Goal: Information Seeking & Learning: Check status

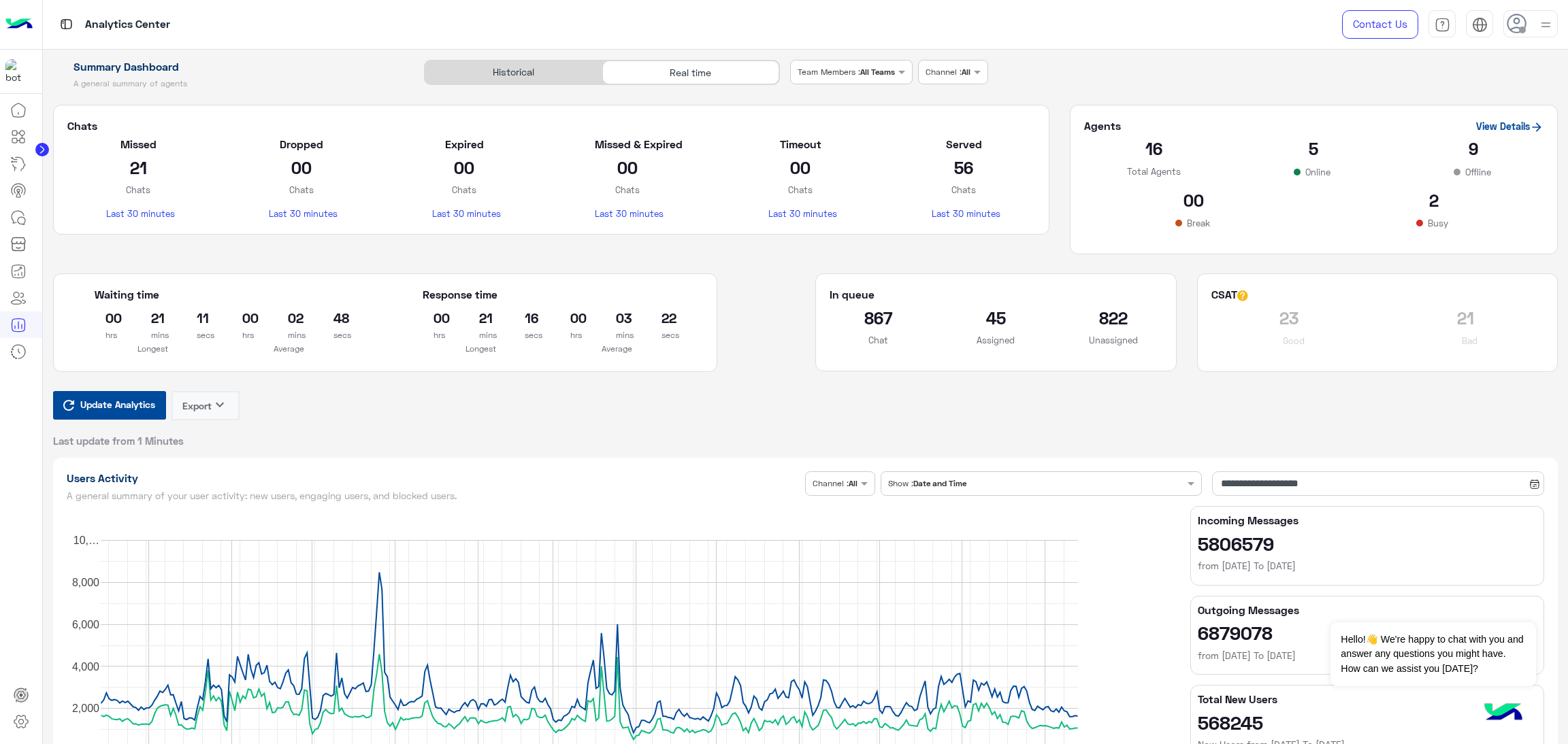
click at [154, 404] on span "Update Analytics" at bounding box center [118, 404] width 81 height 18
click at [113, 540] on rect "A chart." at bounding box center [589, 645] width 977 height 211
drag, startPoint x: 1346, startPoint y: 104, endPoint x: 1106, endPoint y: 6, distance: 259.2
click at [1346, 104] on section "Agents View Details 16 Total Agents 4 Online 9 Offline 2 Break 1 Busy" at bounding box center [1313, 179] width 488 height 150
click at [109, 400] on span "Update Analytics" at bounding box center [118, 404] width 81 height 18
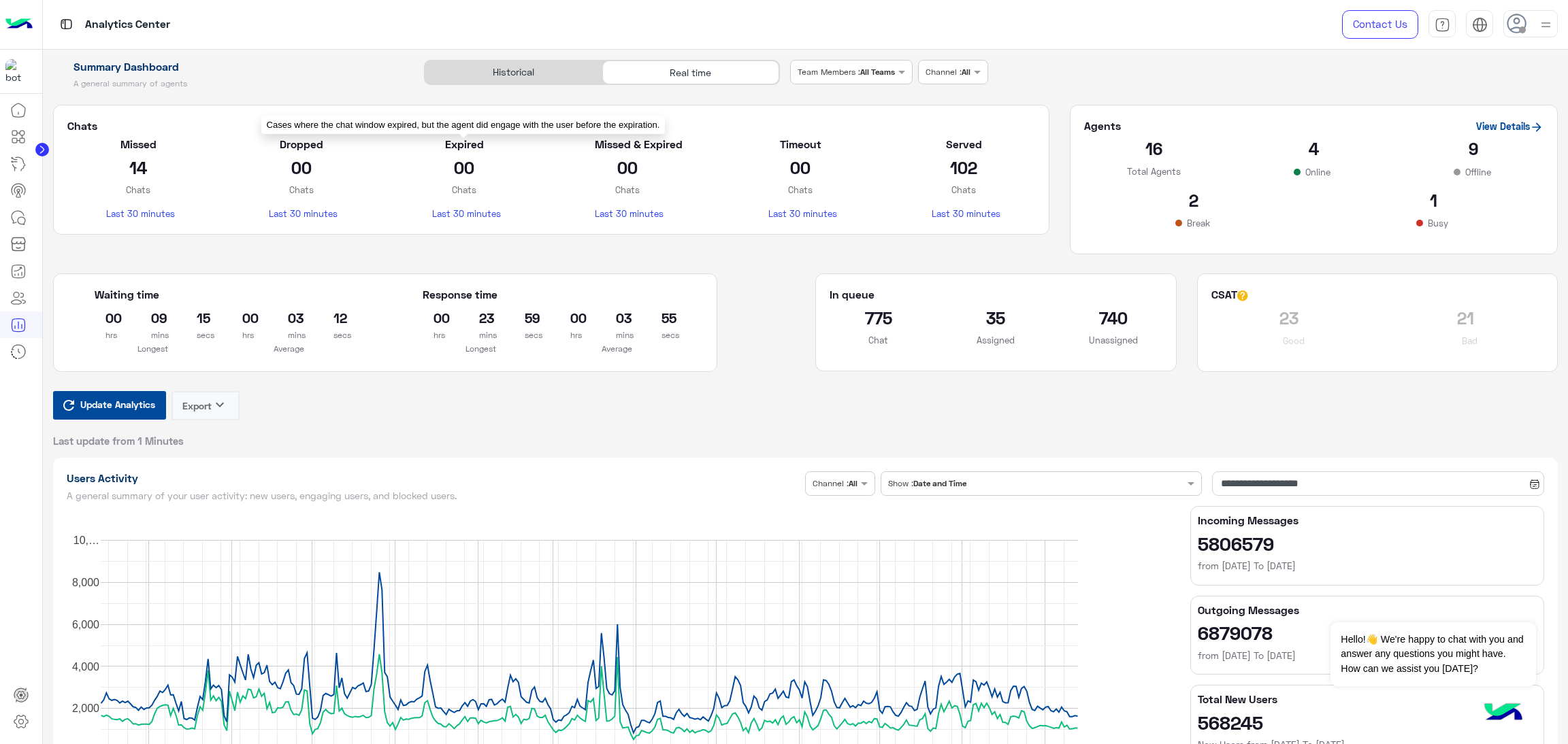
click at [95, 409] on span "Update Analytics" at bounding box center [118, 404] width 81 height 18
click at [93, 506] on rect "A chart." at bounding box center [616, 669] width 1099 height 326
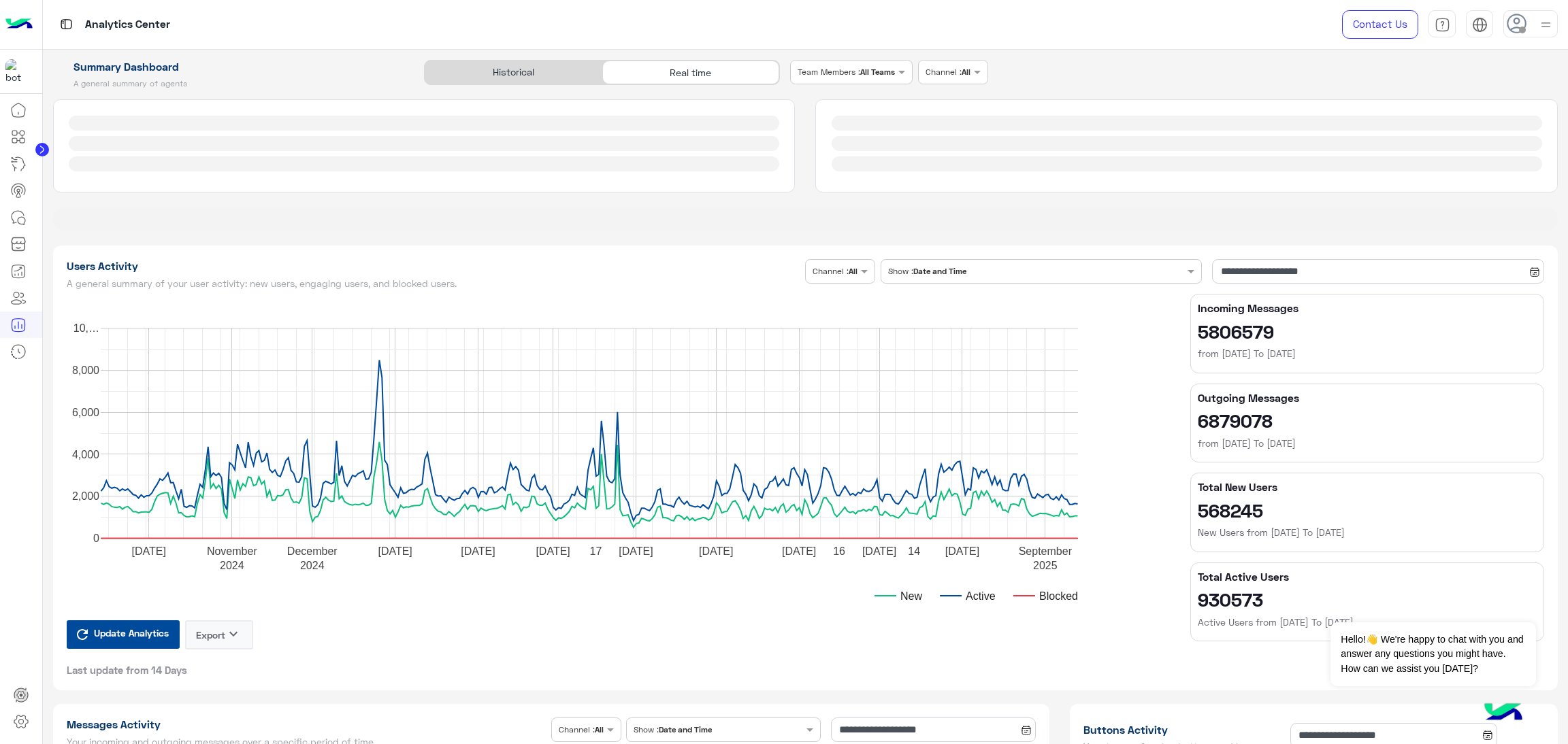
click at [93, 404] on rect "A chart." at bounding box center [616, 456] width 1099 height 326
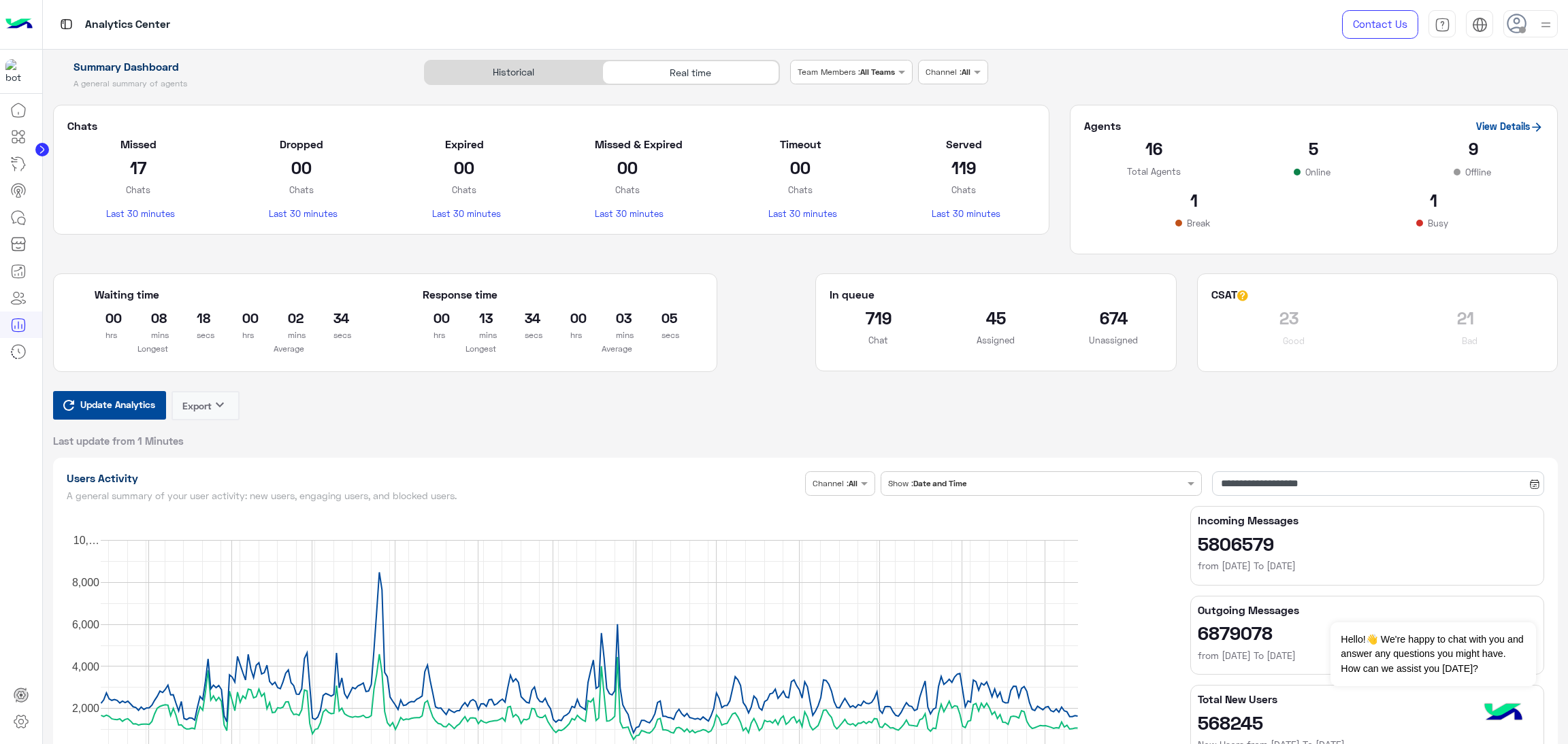
click at [104, 409] on span "Update Analytics" at bounding box center [118, 404] width 81 height 18
click at [116, 540] on rect "A chart." at bounding box center [589, 645] width 977 height 211
click at [127, 409] on span "Update Analytics" at bounding box center [118, 404] width 81 height 18
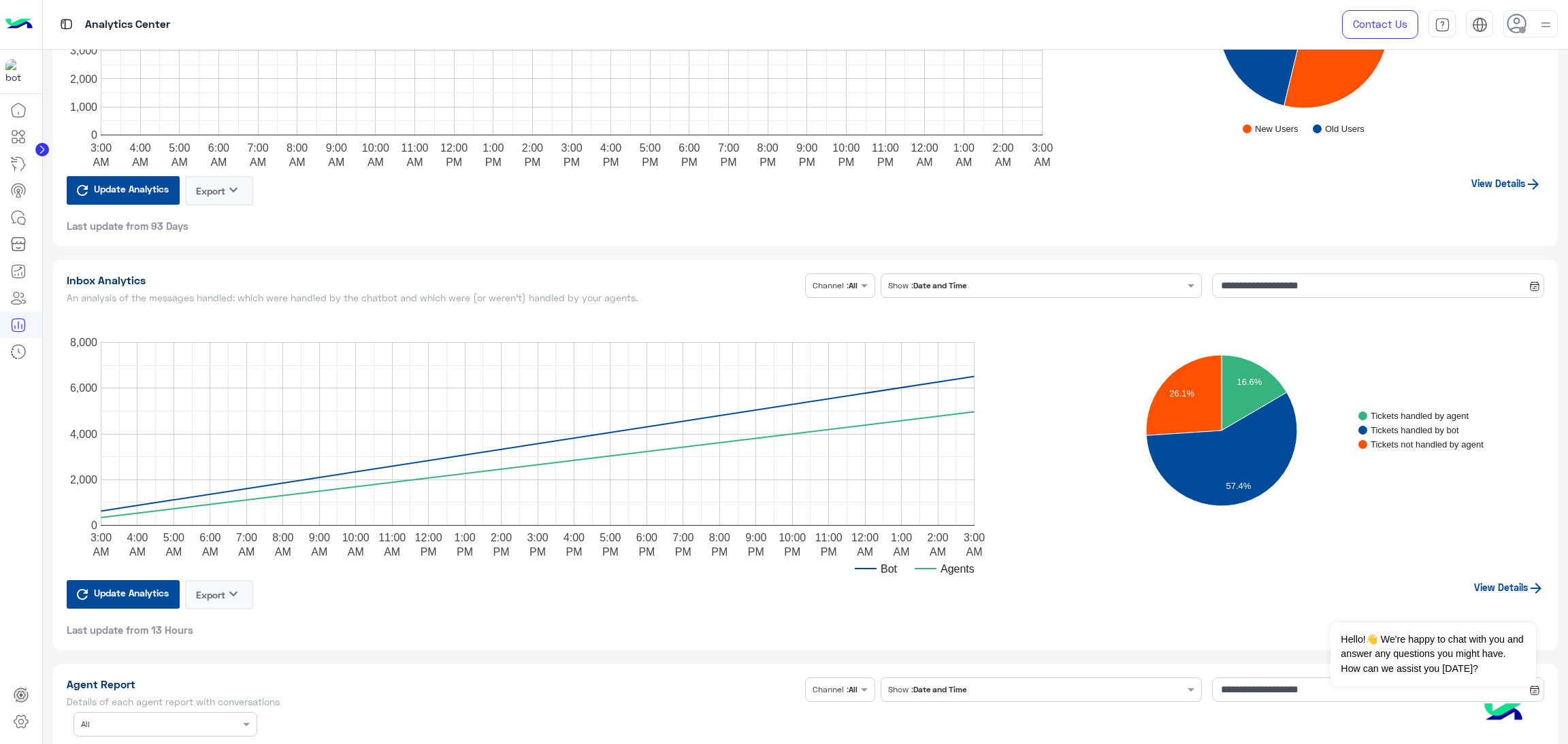
scroll to position [3265, 0]
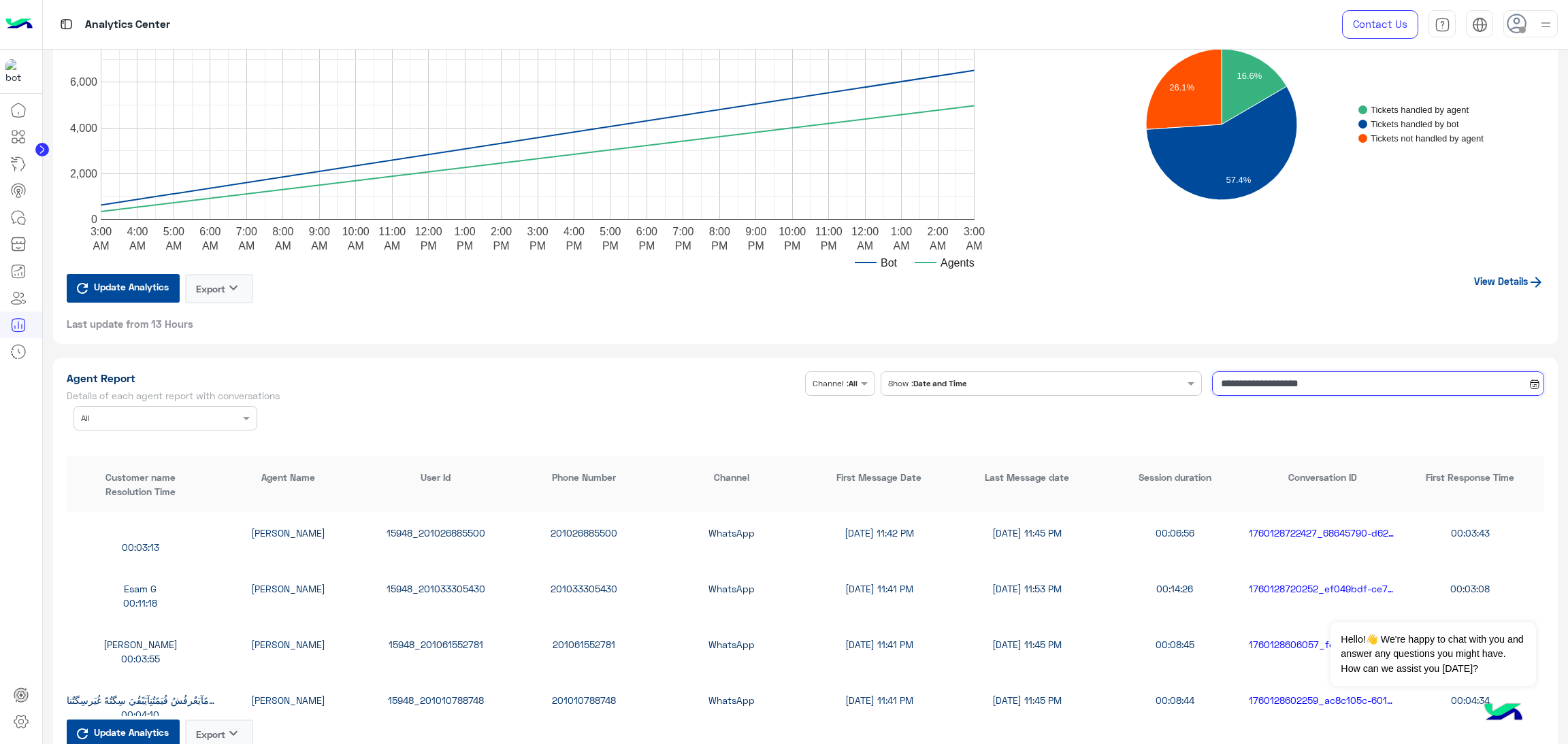
click at [1279, 379] on input "**********" at bounding box center [1378, 384] width 332 height 25
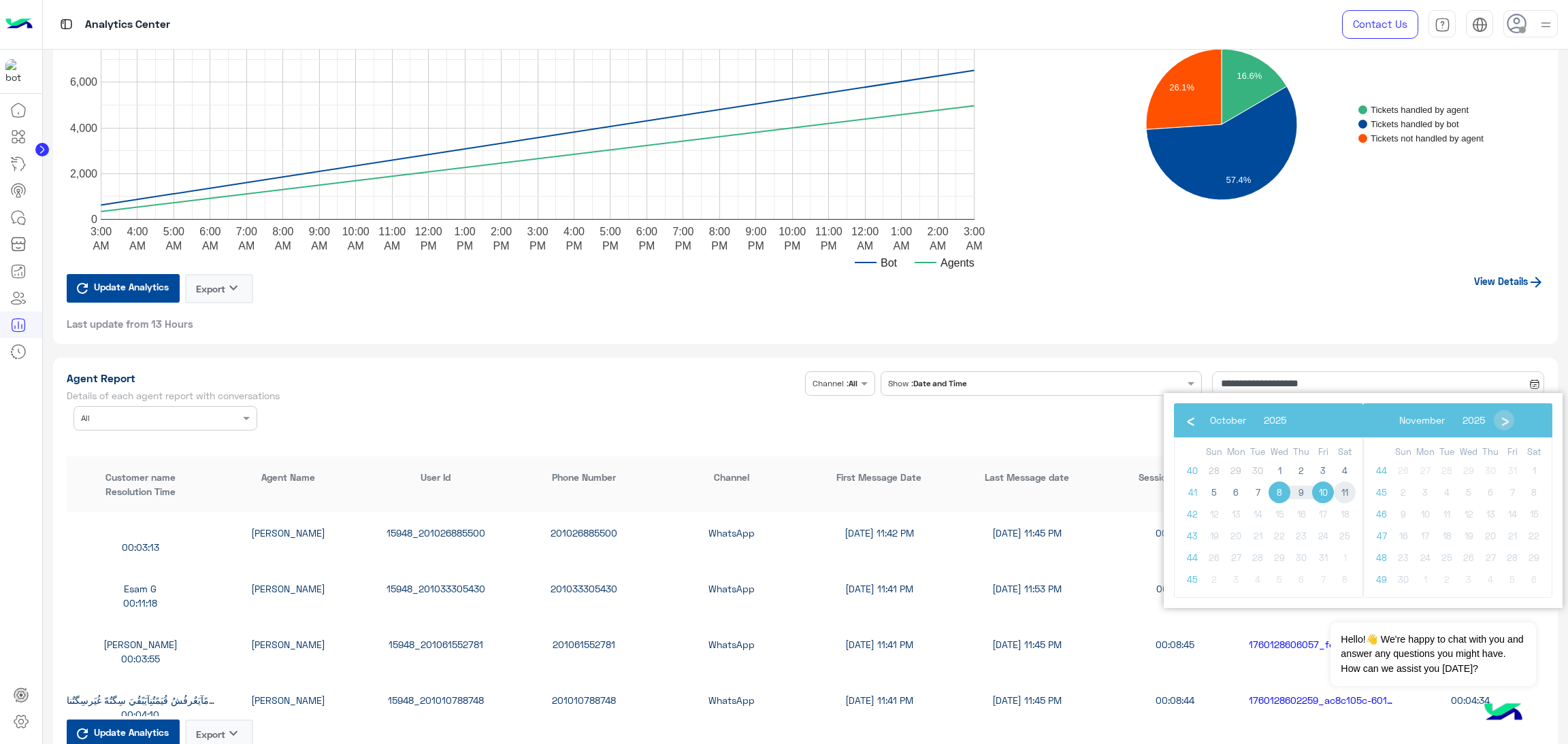
click at [1341, 491] on span "11" at bounding box center [1344, 492] width 21 height 21
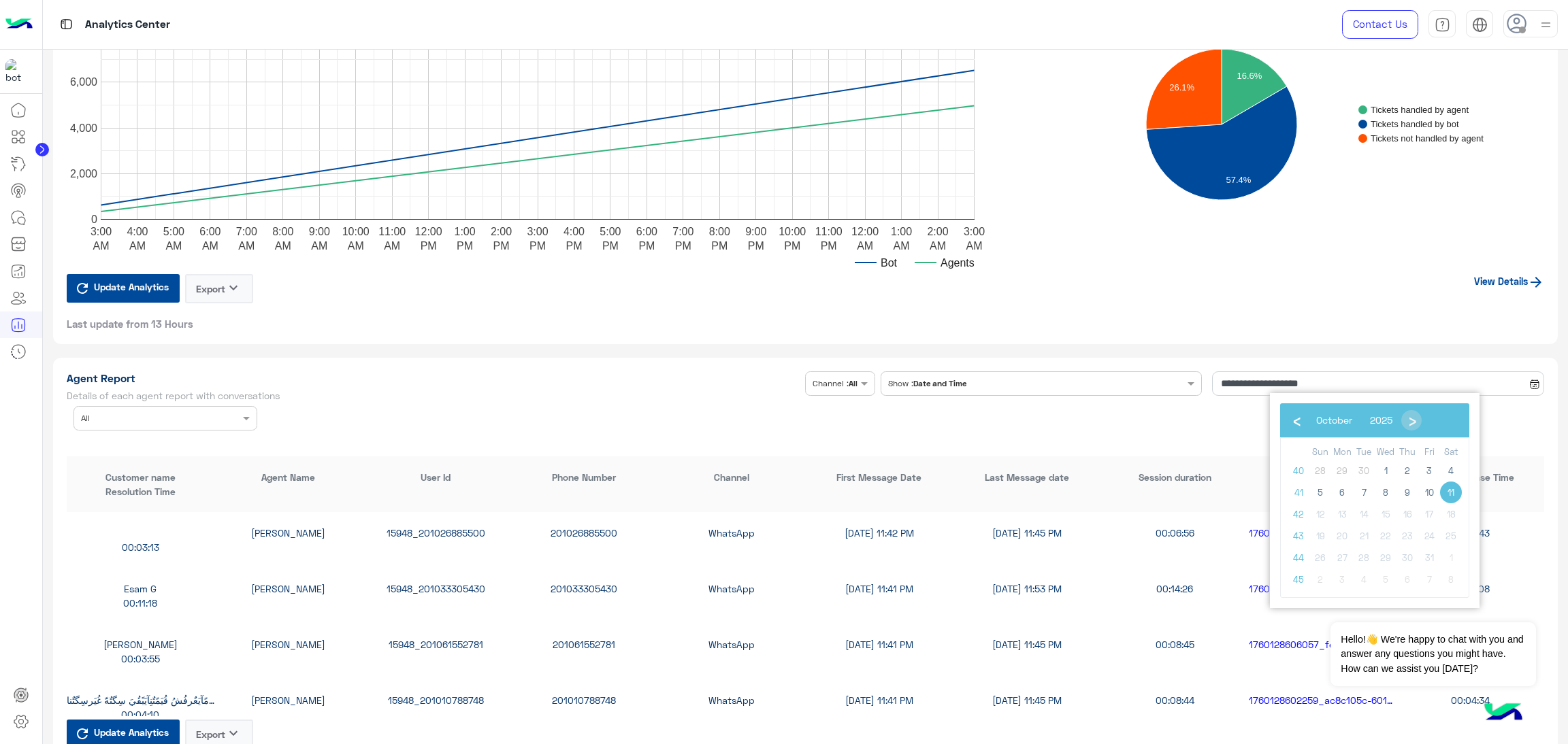
click at [1454, 494] on span "11" at bounding box center [1450, 492] width 21 height 21
type input "**********"
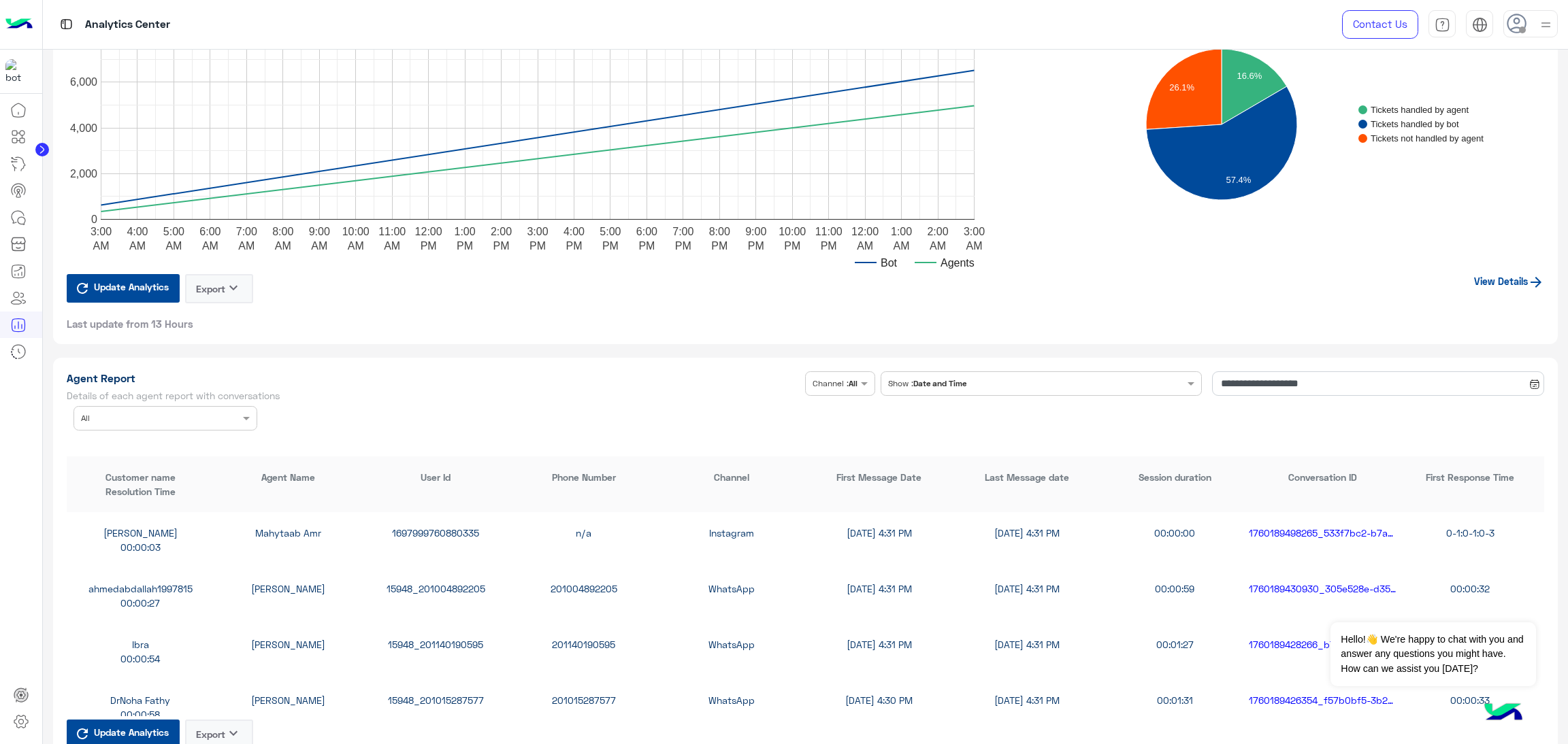
click at [187, 425] on div "Agent Name × All" at bounding box center [164, 418] width 183 height 25
click at [138, 515] on div "salwa hosny" at bounding box center [164, 523] width 183 height 25
click at [423, 533] on div "15948_201119793690" at bounding box center [436, 533] width 148 height 14
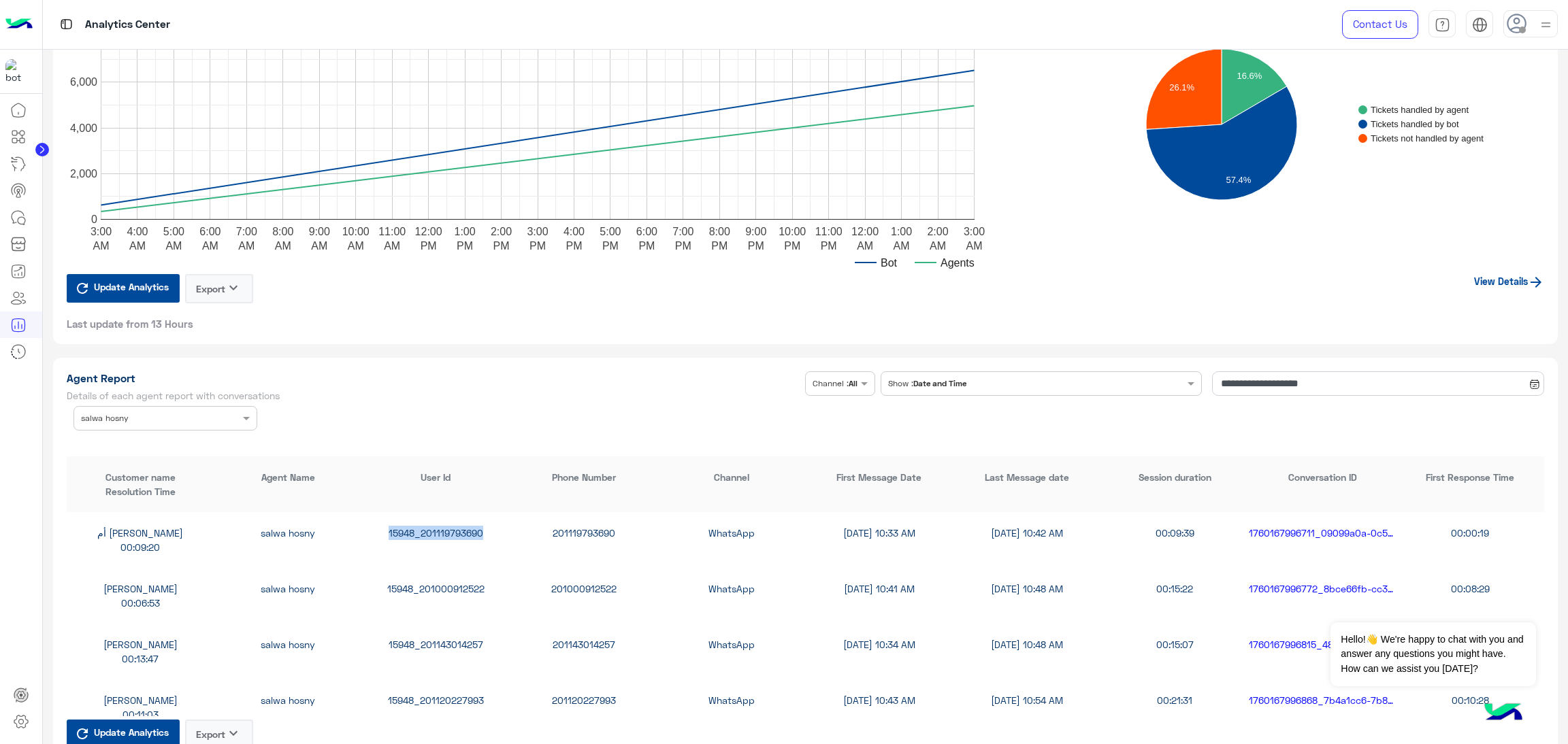
copy div "15948_201119793690"
click at [440, 640] on div "15948_201143014257" at bounding box center [436, 644] width 148 height 14
copy div "15948_201143014257"
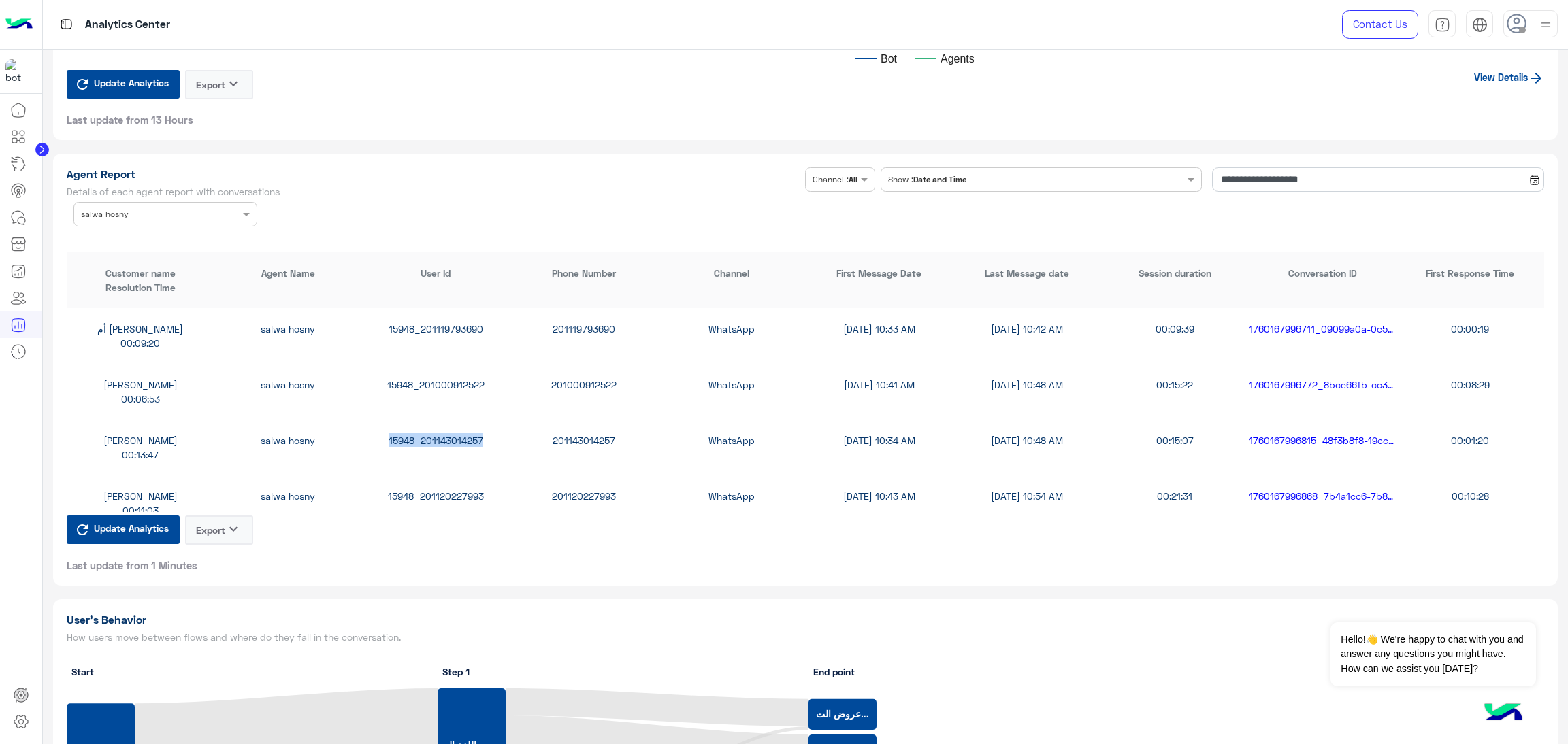
scroll to position [204, 0]
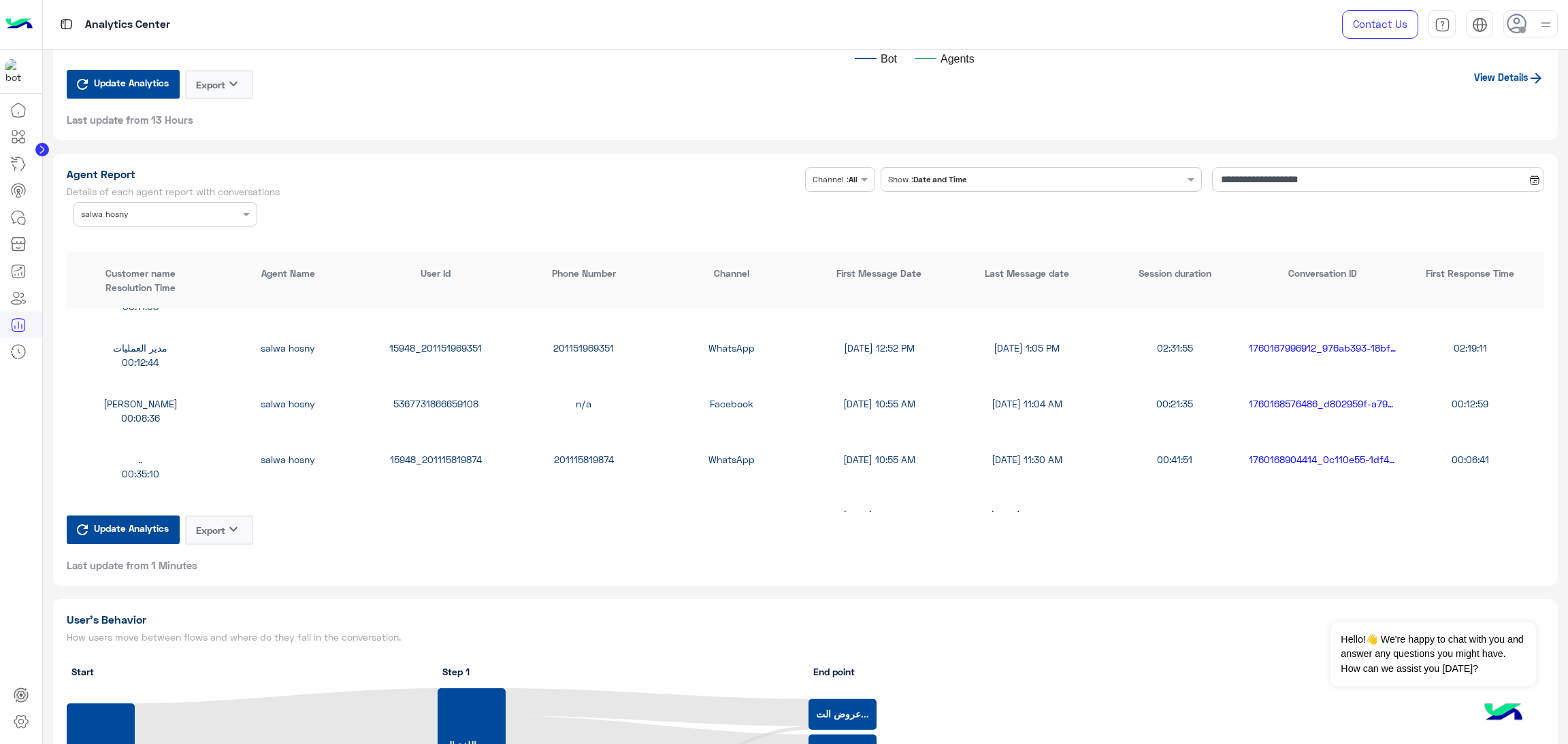
click at [452, 400] on div "5367731866659108" at bounding box center [436, 403] width 148 height 14
copy div "5367731866659108"
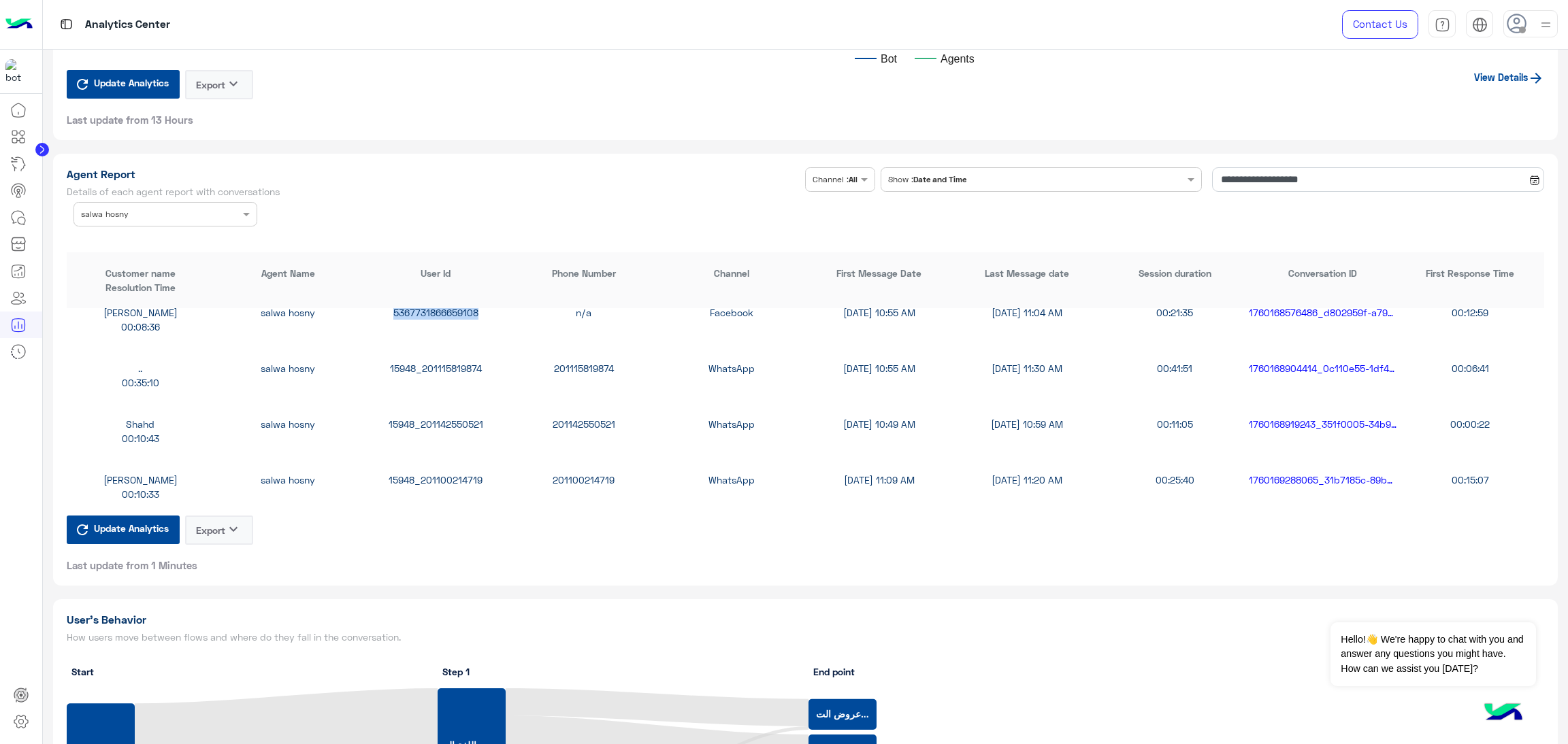
scroll to position [409, 0]
click at [436, 361] on div "15948_201100214719" at bounding box center [436, 367] width 148 height 14
copy div "15948_201100214719"
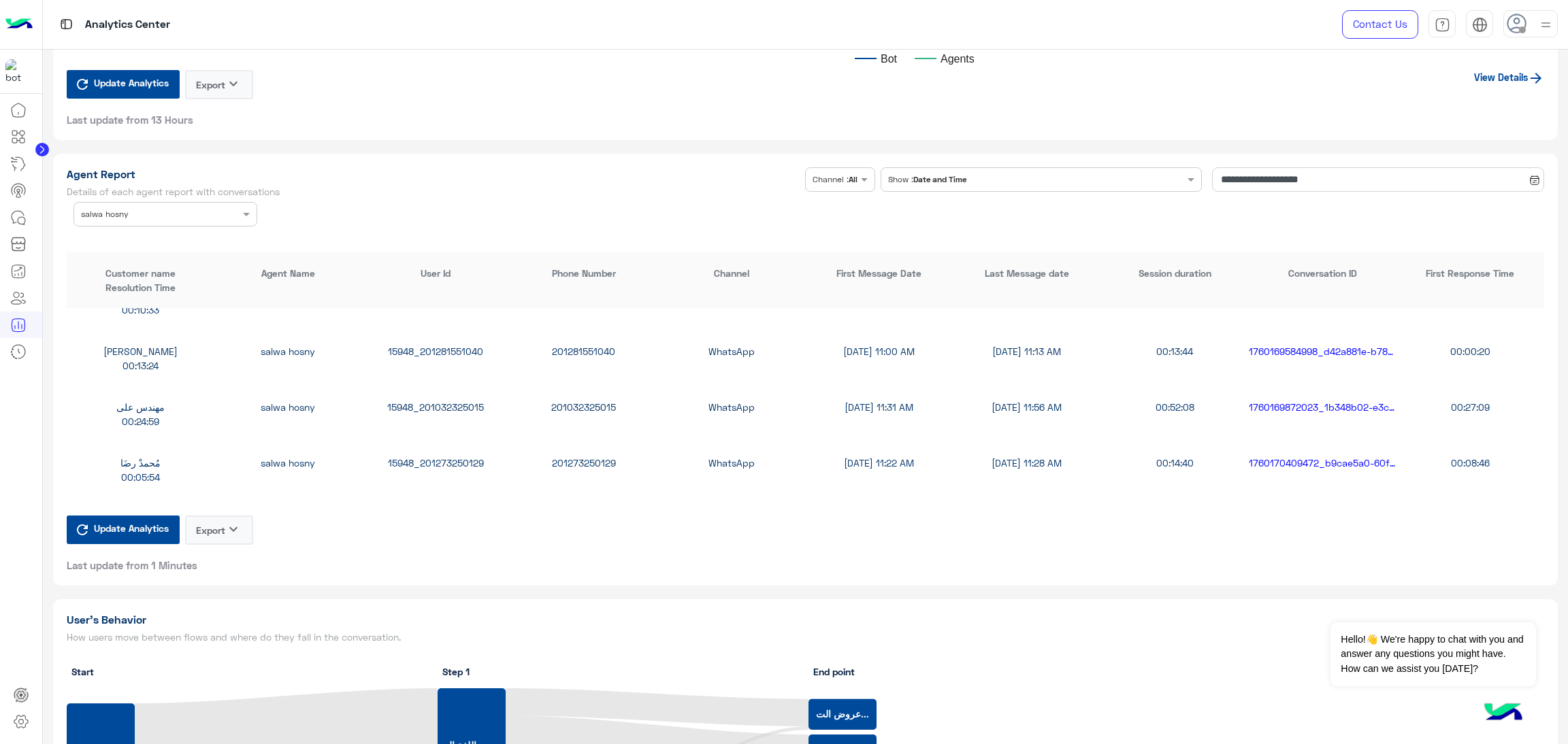
scroll to position [612, 0]
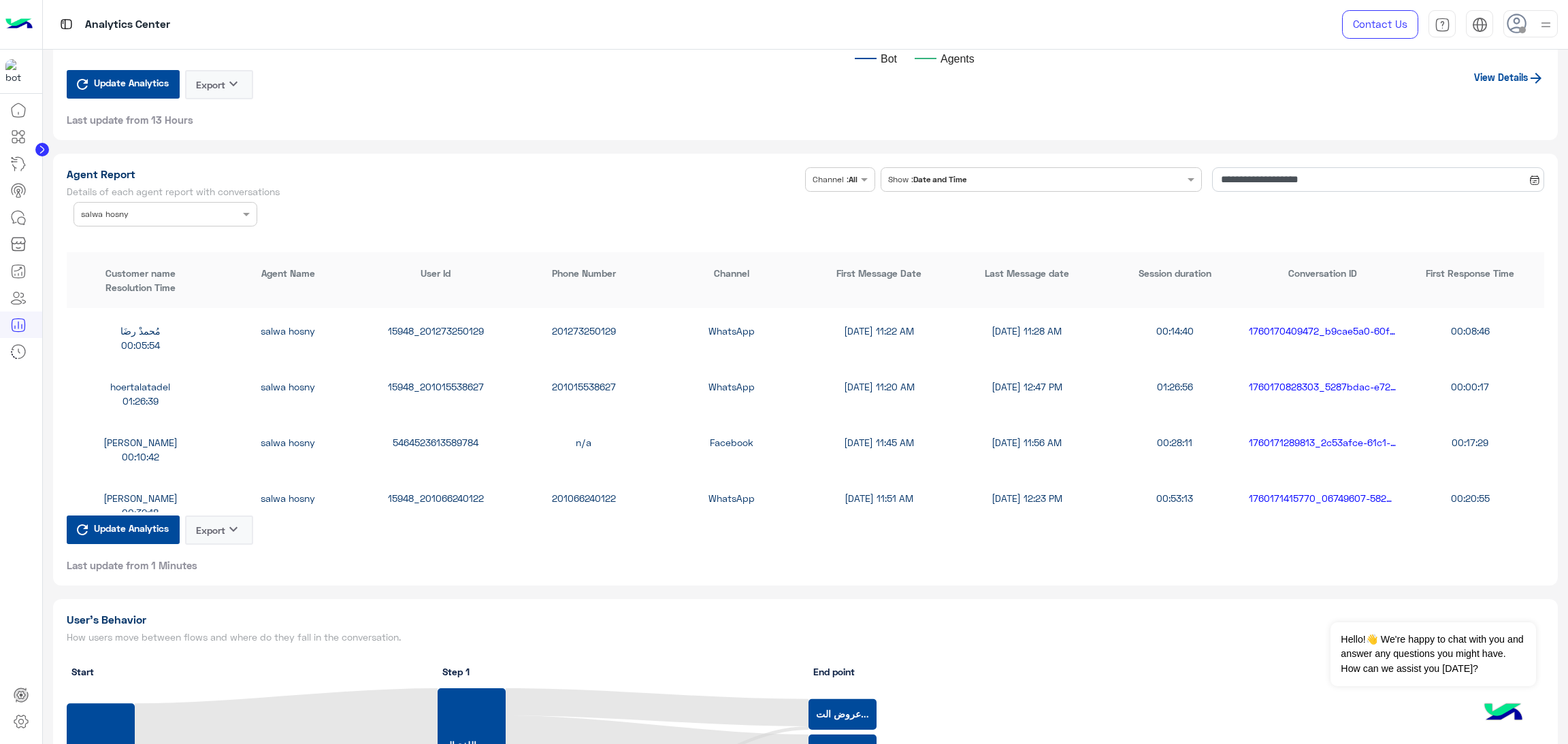
click at [459, 381] on div "15948_201015538627" at bounding box center [436, 386] width 148 height 14
copy div "15948_201015538627"
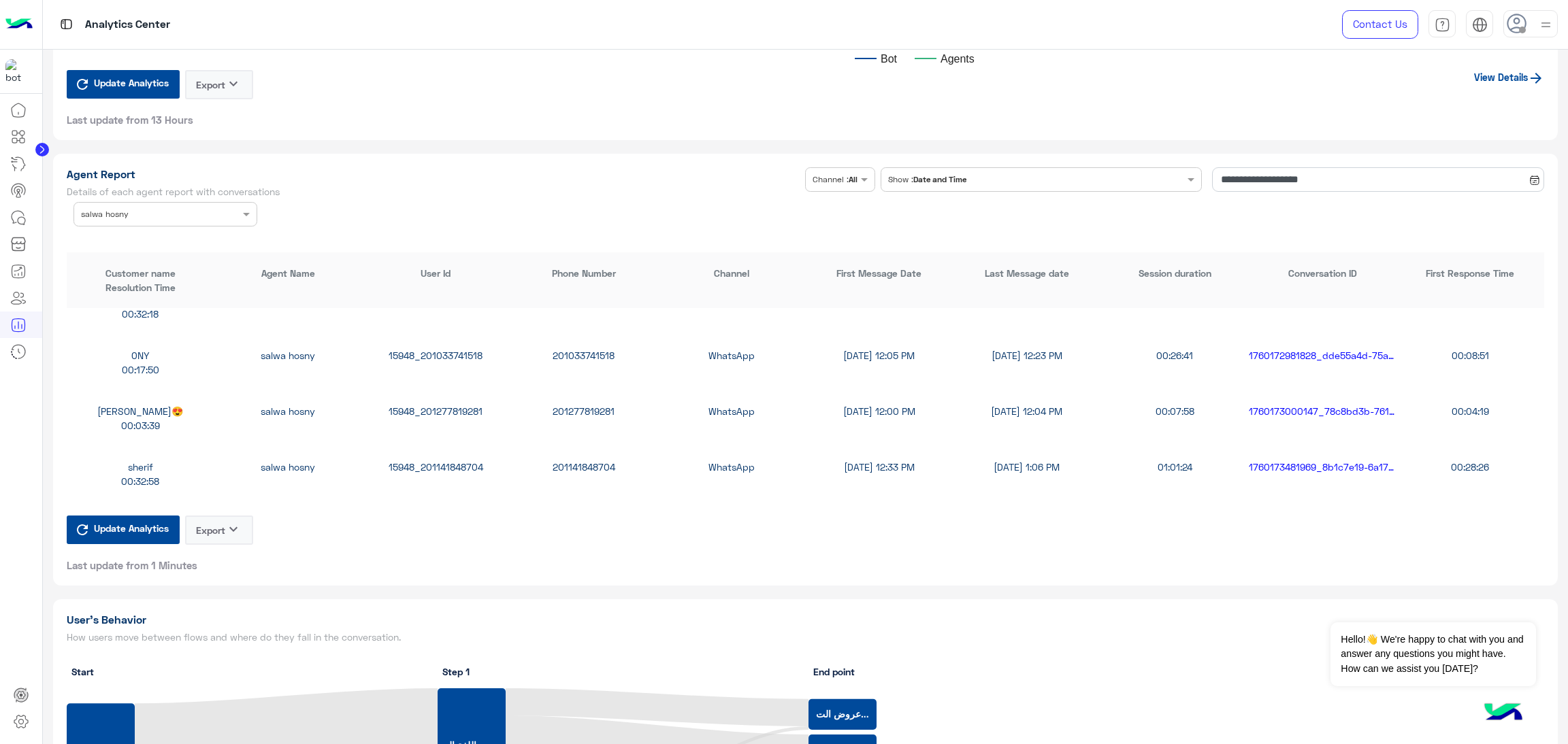
scroll to position [816, 0]
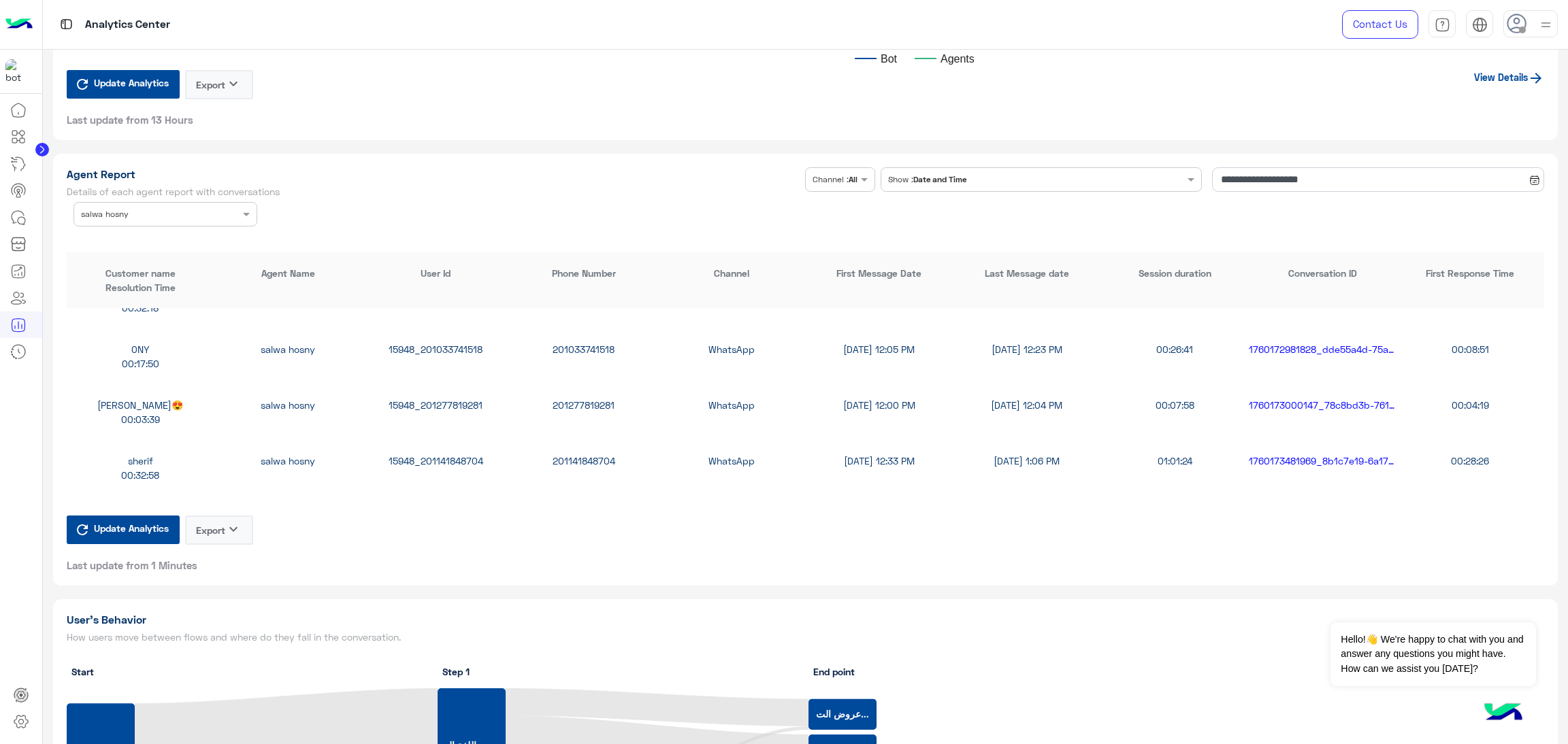
click at [455, 402] on div "15948_201277819281" at bounding box center [436, 404] width 148 height 14
copy div "15948_201277819281"
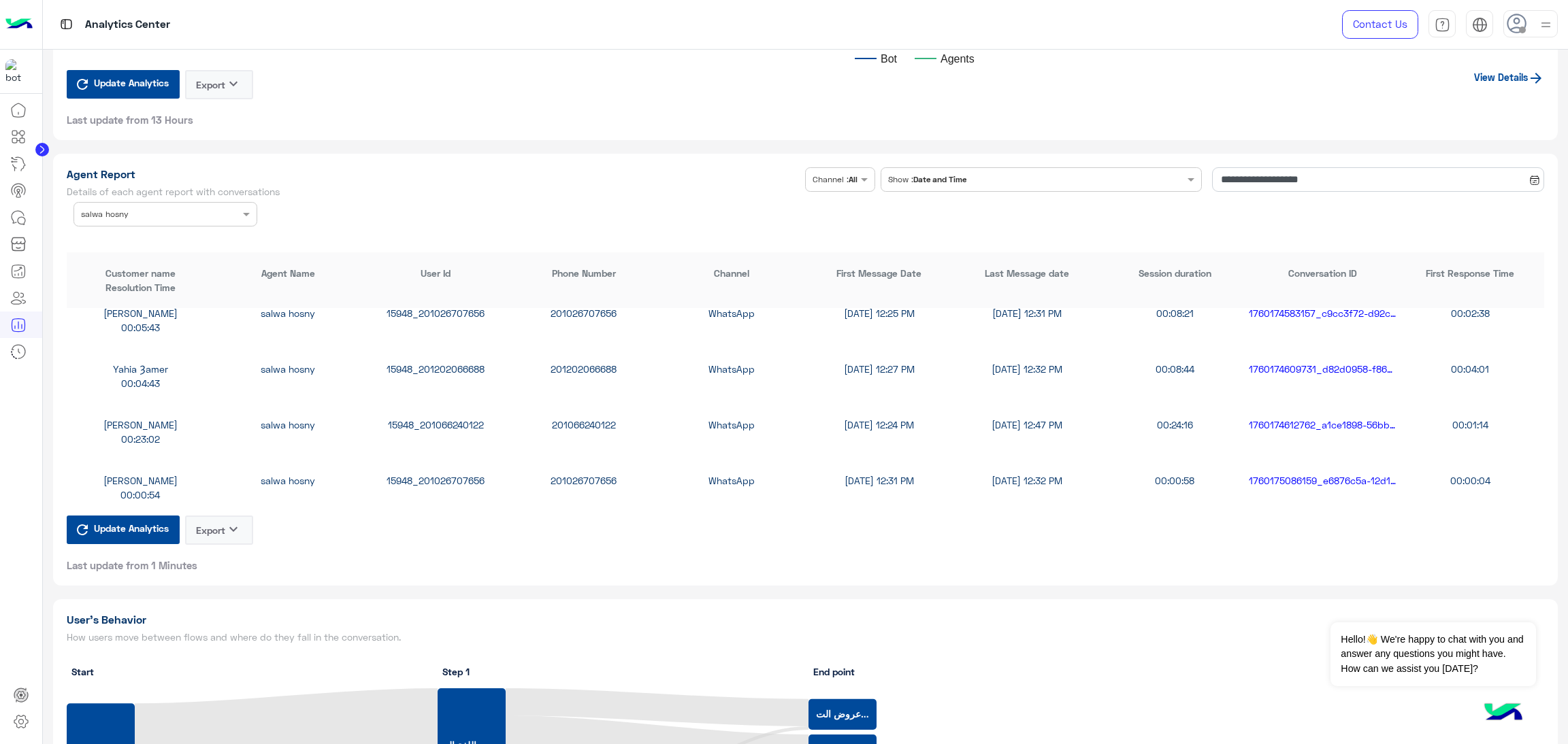
click at [444, 420] on div "15948_201066240122" at bounding box center [436, 424] width 148 height 14
copy div "15948_201066240122"
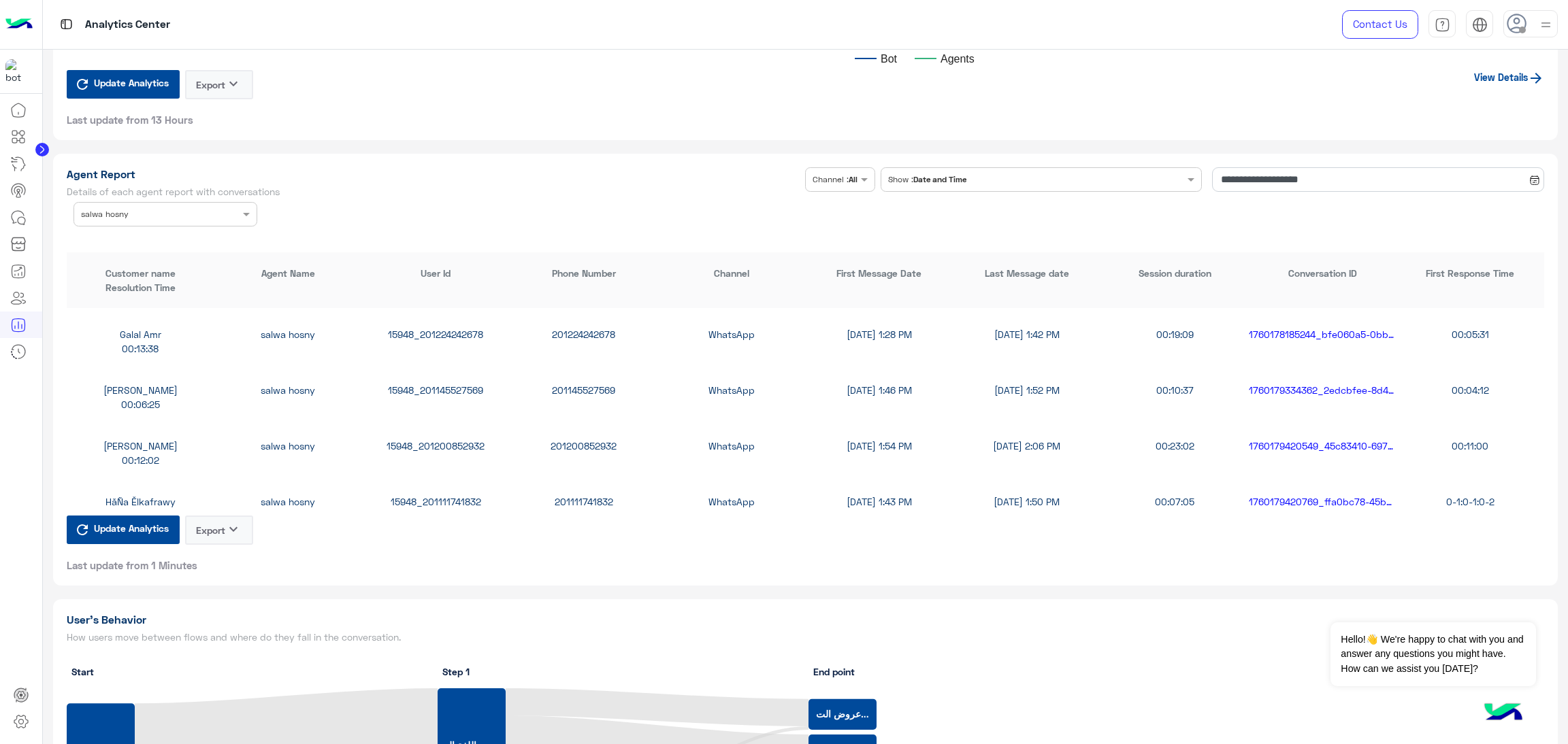
scroll to position [1837, 0]
click at [440, 382] on div "15948_201145527569" at bounding box center [436, 389] width 148 height 14
copy div "15948_201145527569"
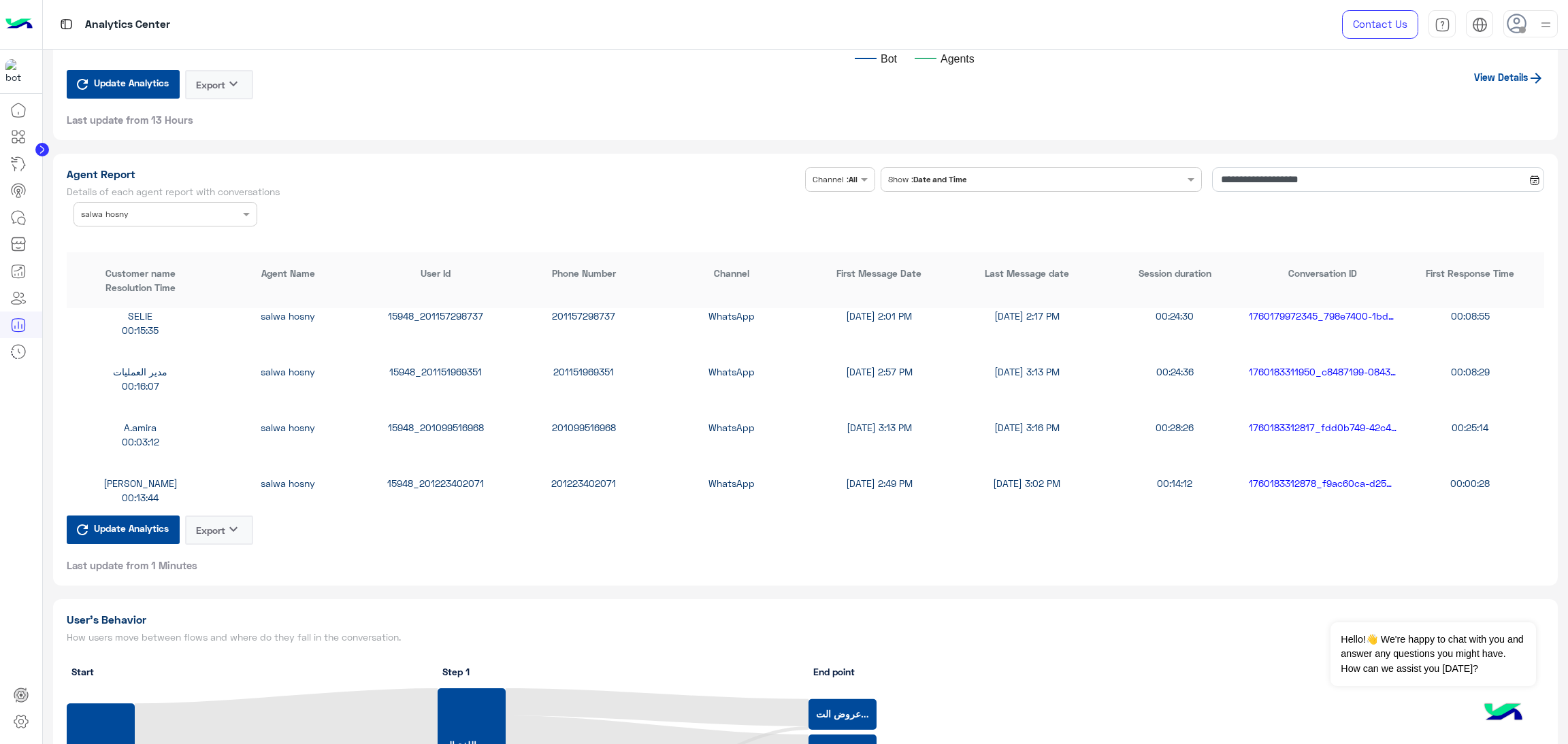
scroll to position [2346, 0]
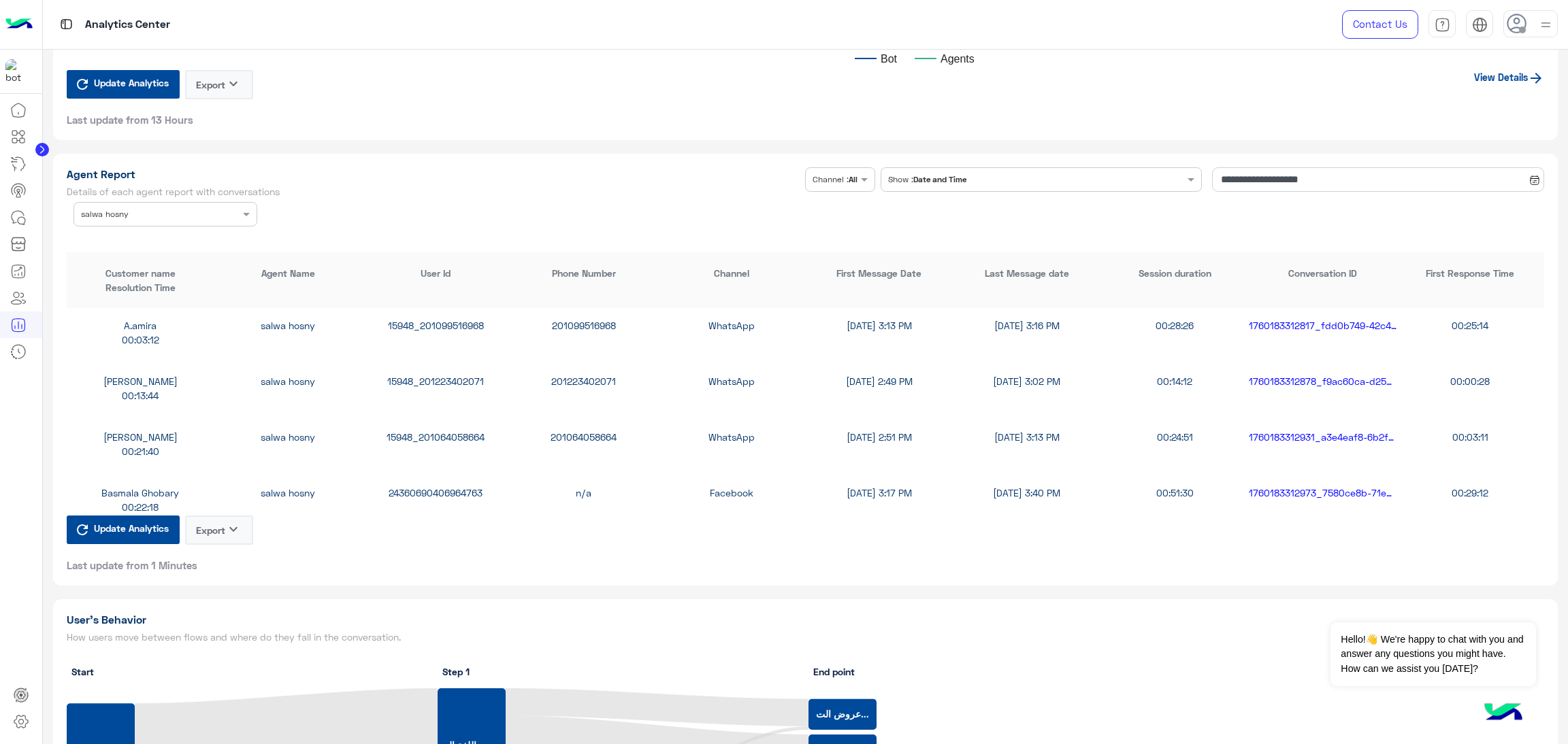
click at [446, 437] on div "15948_201064058664" at bounding box center [436, 437] width 148 height 14
click at [446, 435] on div "15948_201064058664" at bounding box center [436, 437] width 148 height 14
copy div "15948_201064058664"
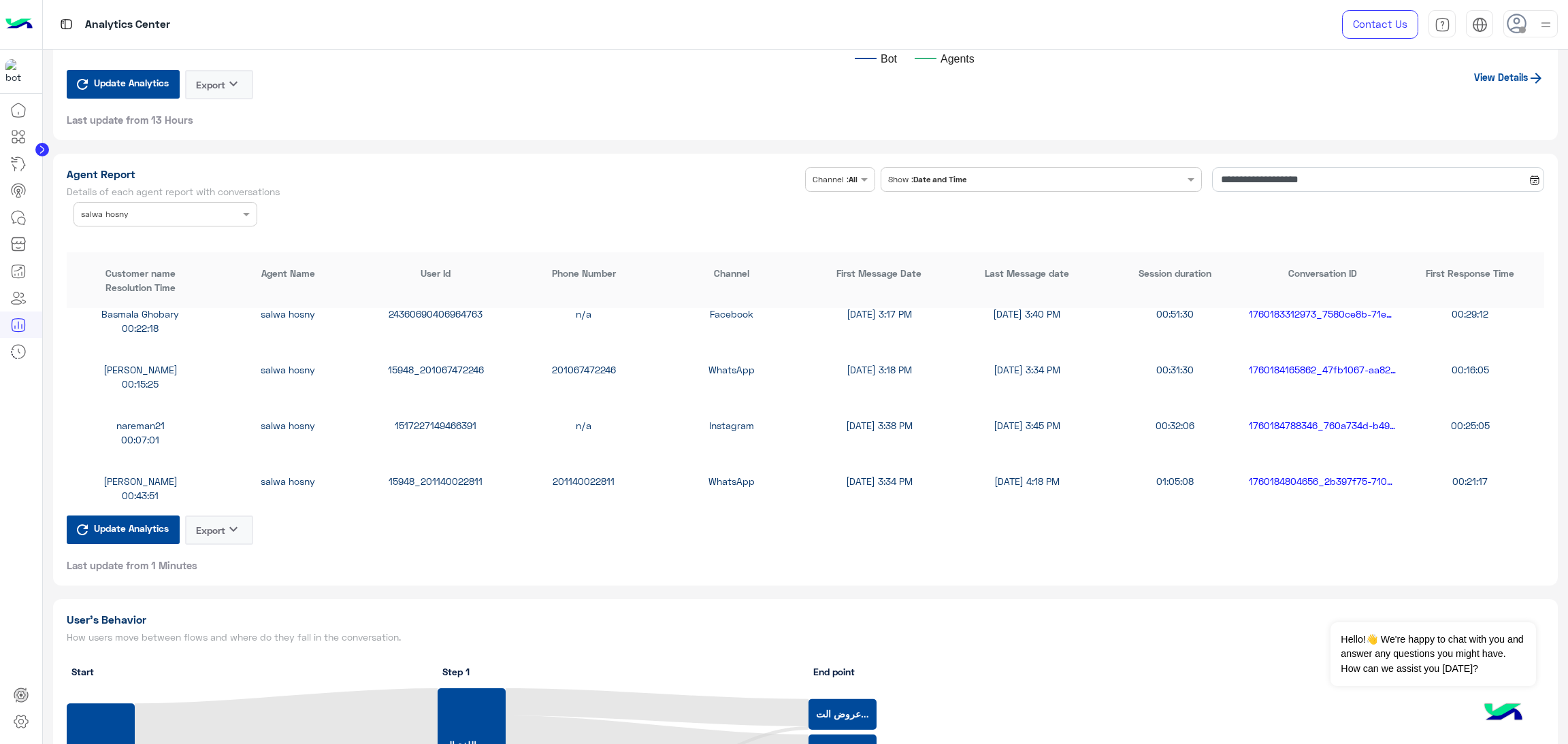
scroll to position [2653, 0]
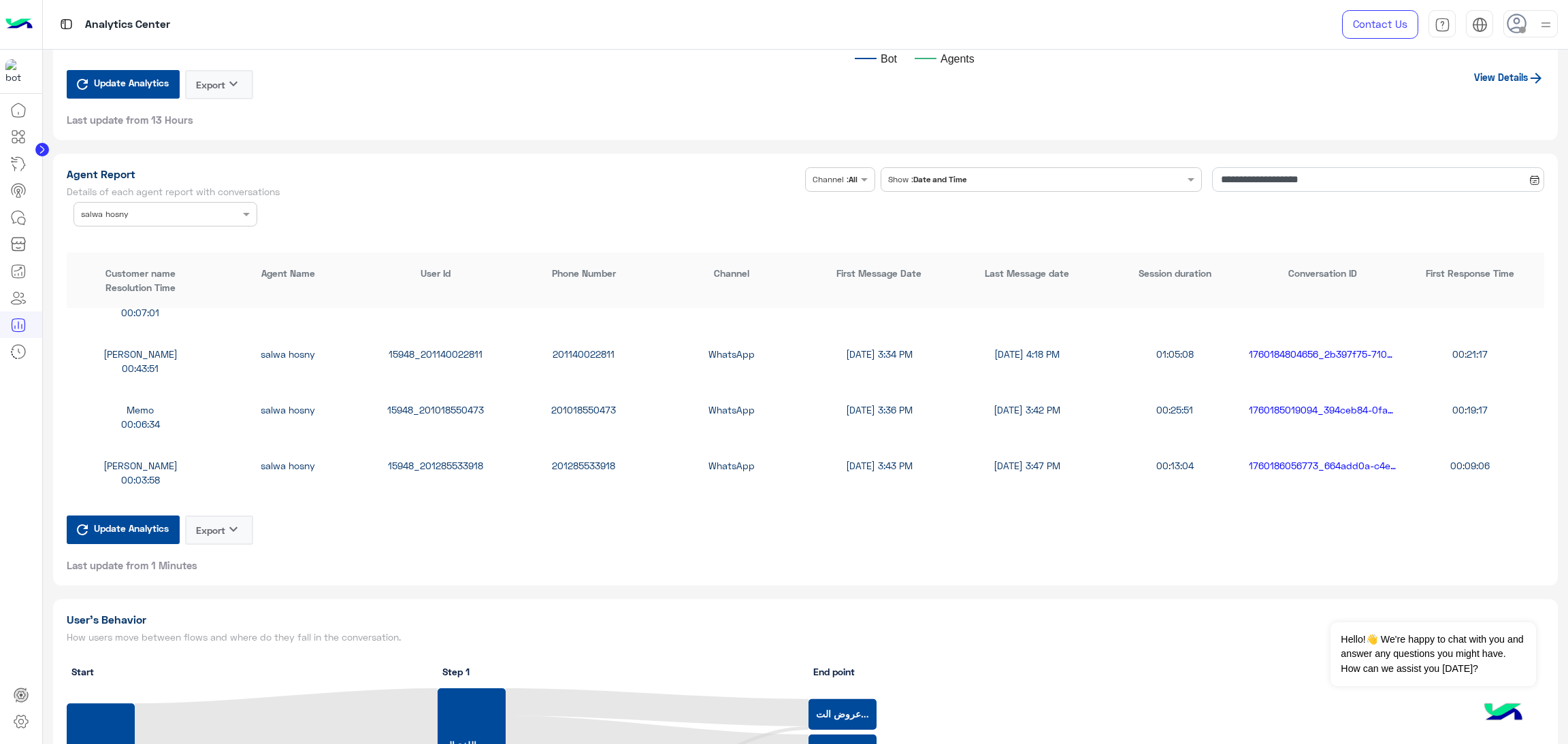
click at [455, 459] on div "15948_201285533918" at bounding box center [436, 465] width 148 height 14
drag, startPoint x: 455, startPoint y: 454, endPoint x: 440, endPoint y: 454, distance: 15.0
click at [440, 454] on div "محمد مجدي salwa hosny 15948_201285533918 201285533918 WhatsApp 10/11/25, 3:43 P…" at bounding box center [805, 473] width 1478 height 56
click at [440, 459] on div "15948_201285533918" at bounding box center [436, 465] width 148 height 14
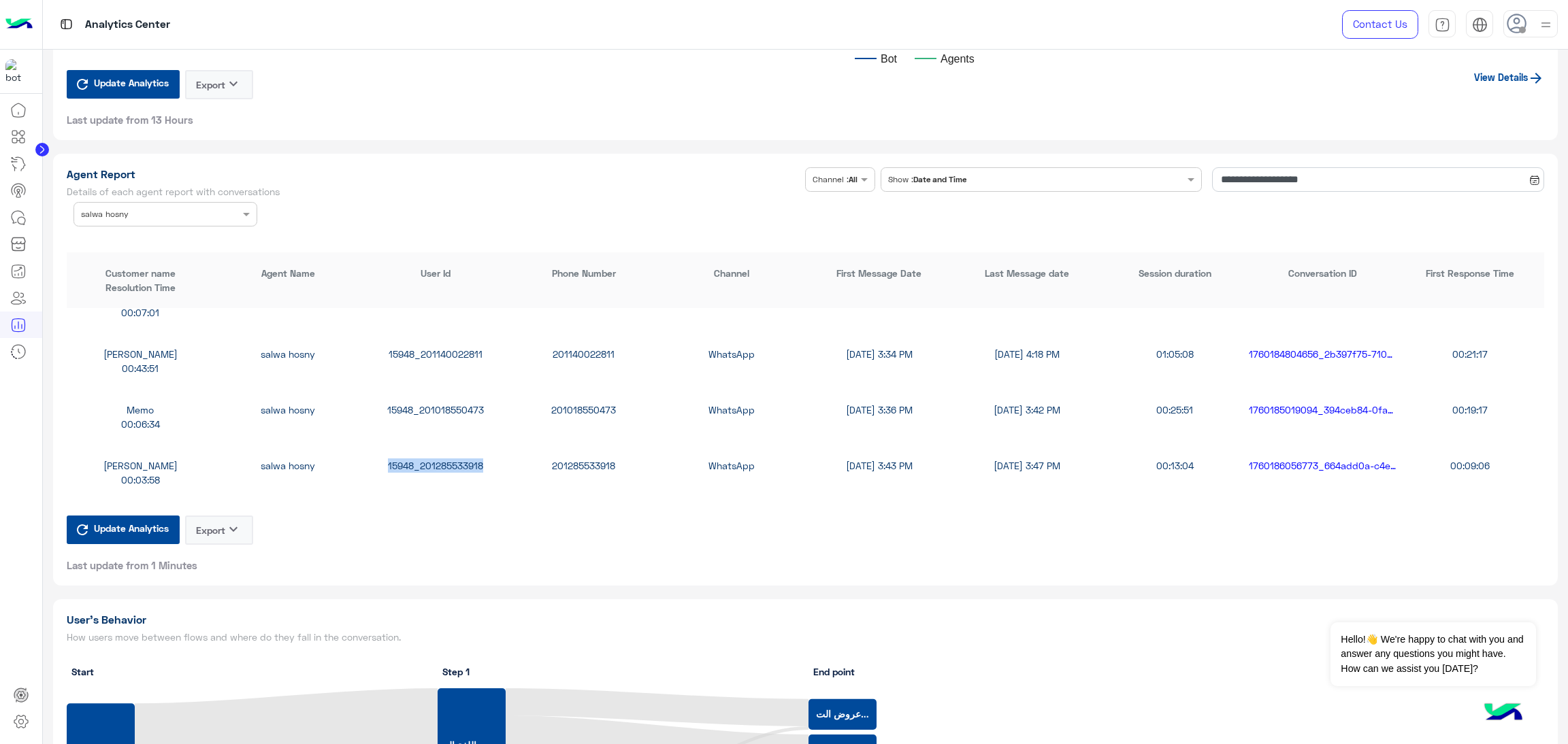
copy div "15948_201285533918"
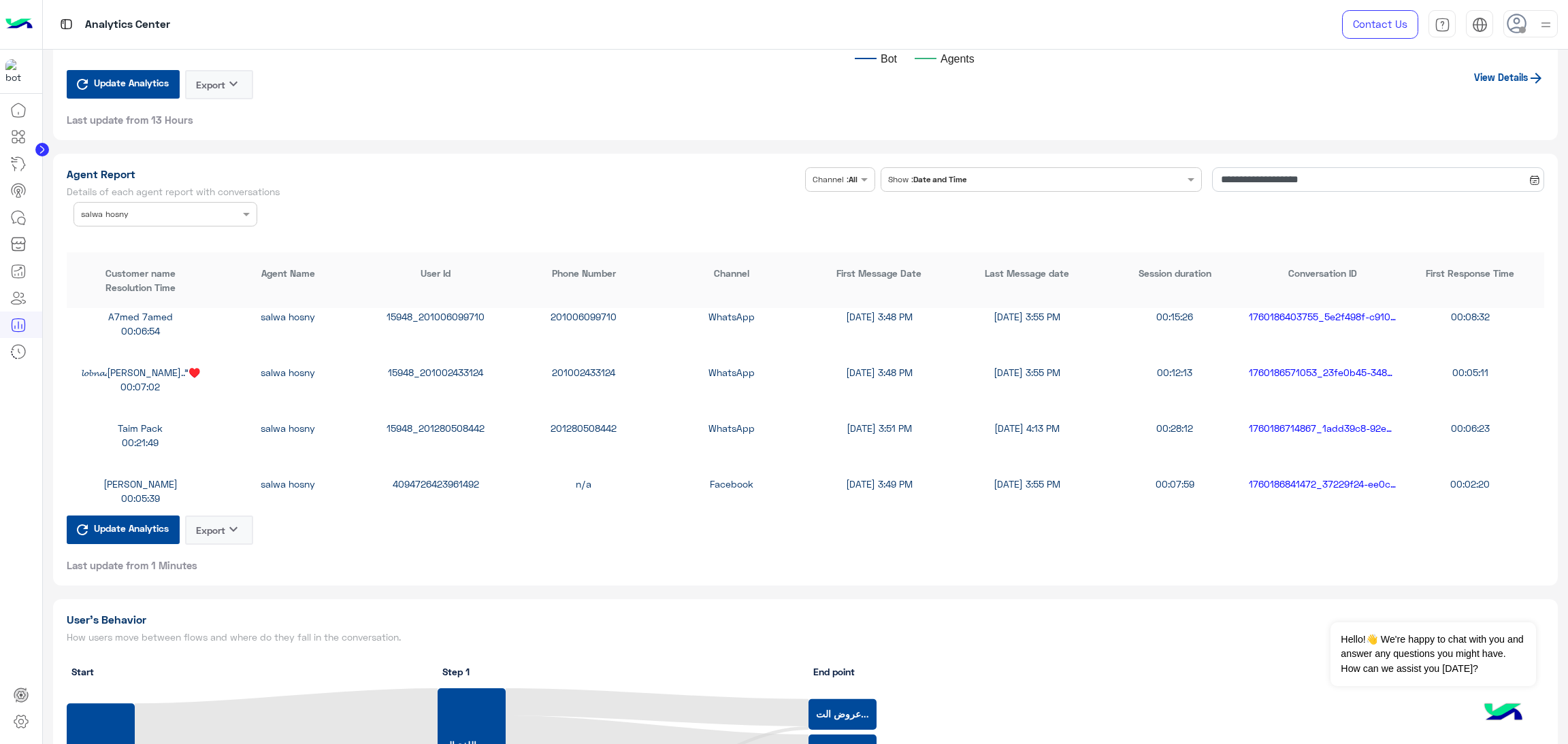
click at [447, 477] on div "4094726423961492" at bounding box center [436, 483] width 148 height 14
click at [450, 477] on div "4094726423961492" at bounding box center [436, 483] width 148 height 14
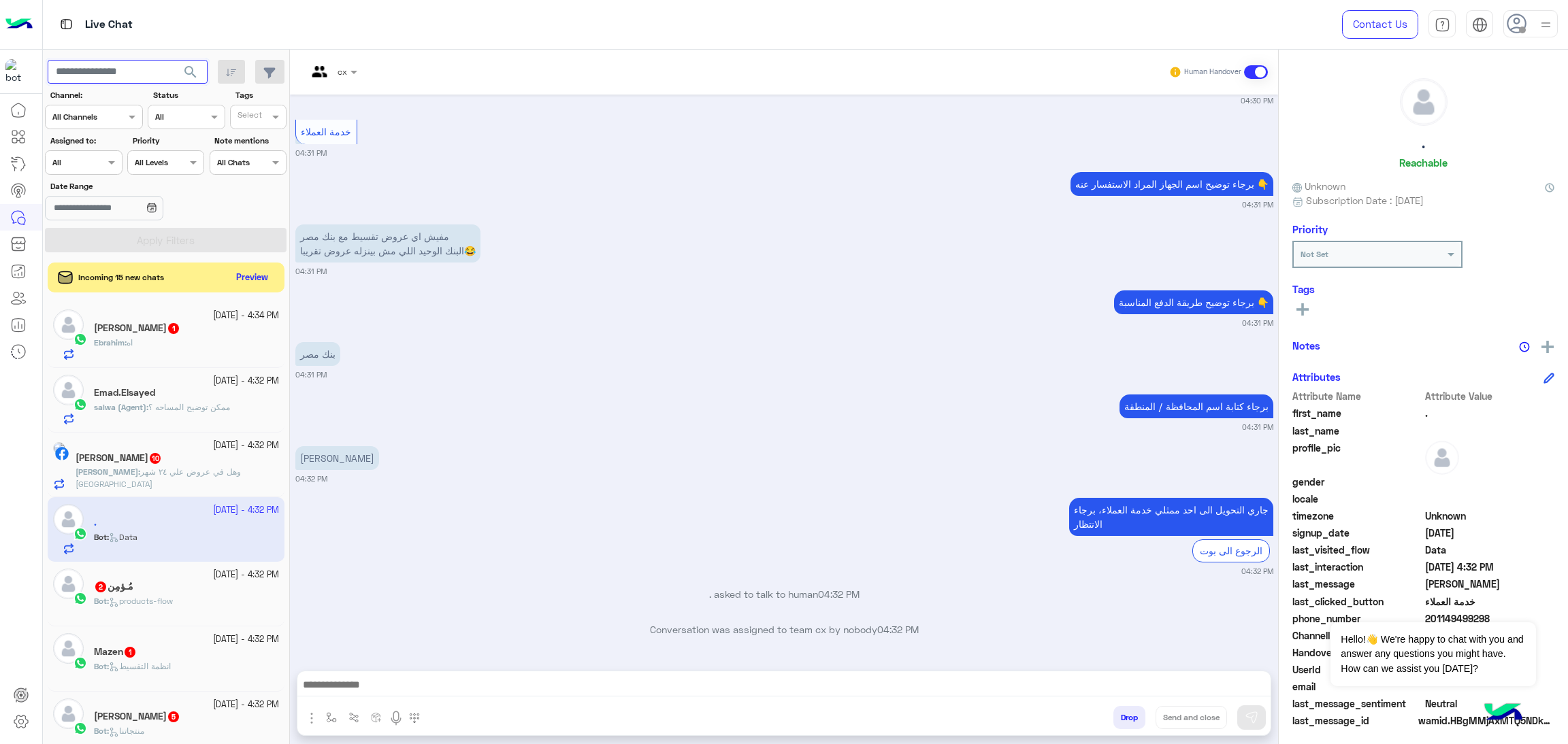
click at [140, 73] on input "text" at bounding box center [127, 72] width 160 height 25
paste input "**********"
click at [187, 74] on span "search" at bounding box center [191, 72] width 16 height 16
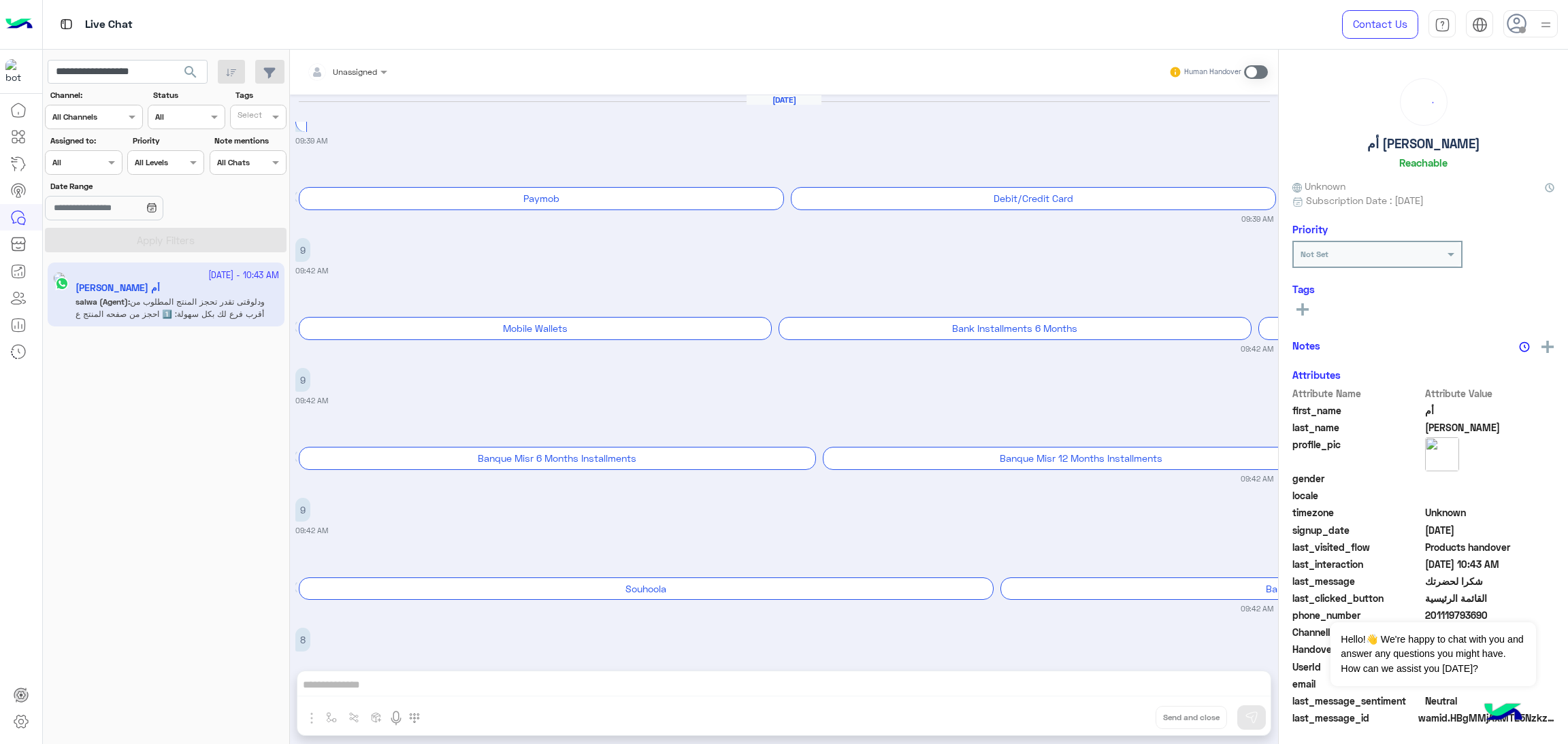
scroll to position [1663, 0]
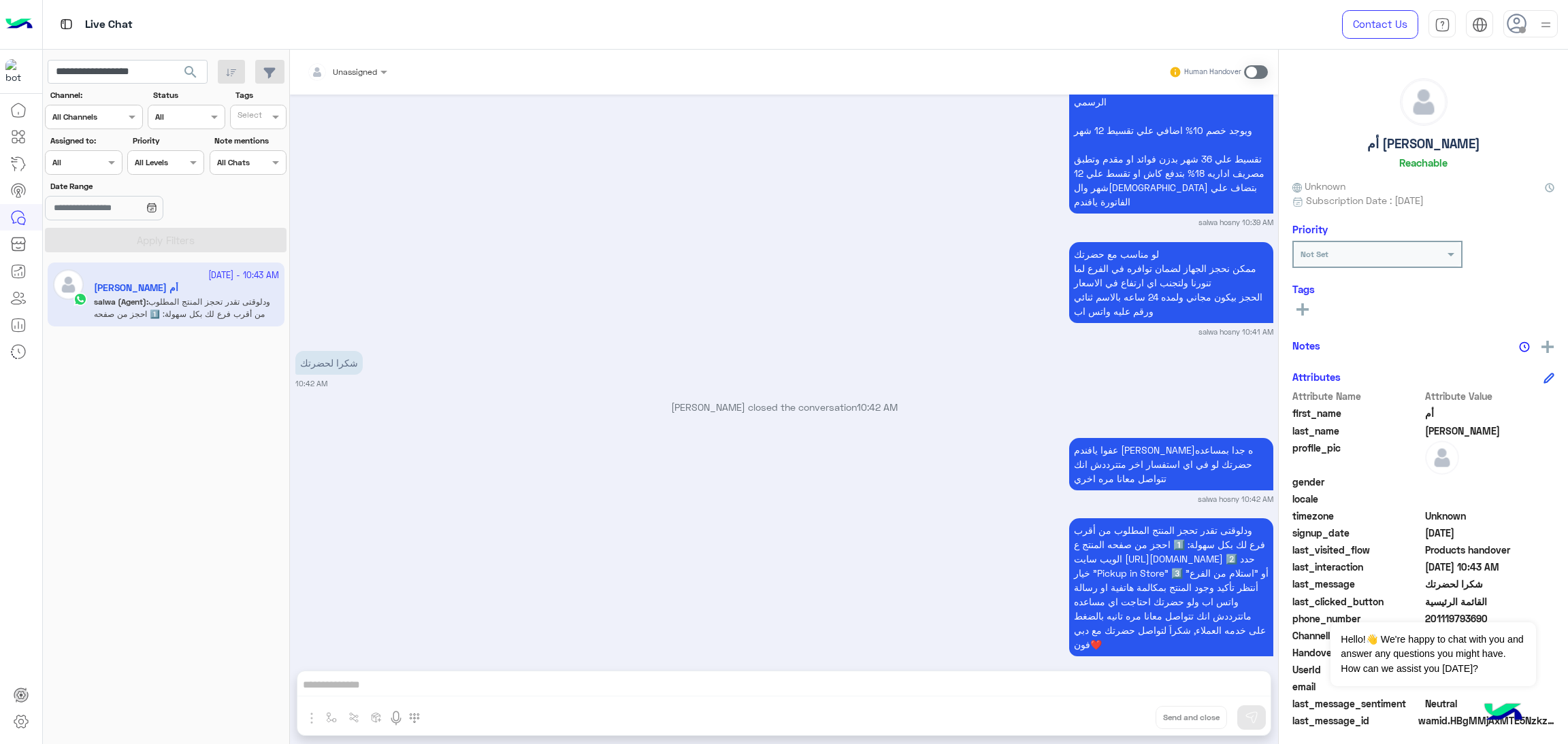
click at [835, 479] on div "Oct 11, 2025 09:39 AM طرق الشراء Paymob Debit/Credit Card MID_TAKSEET Contact O…" at bounding box center [784, 376] width 988 height 562
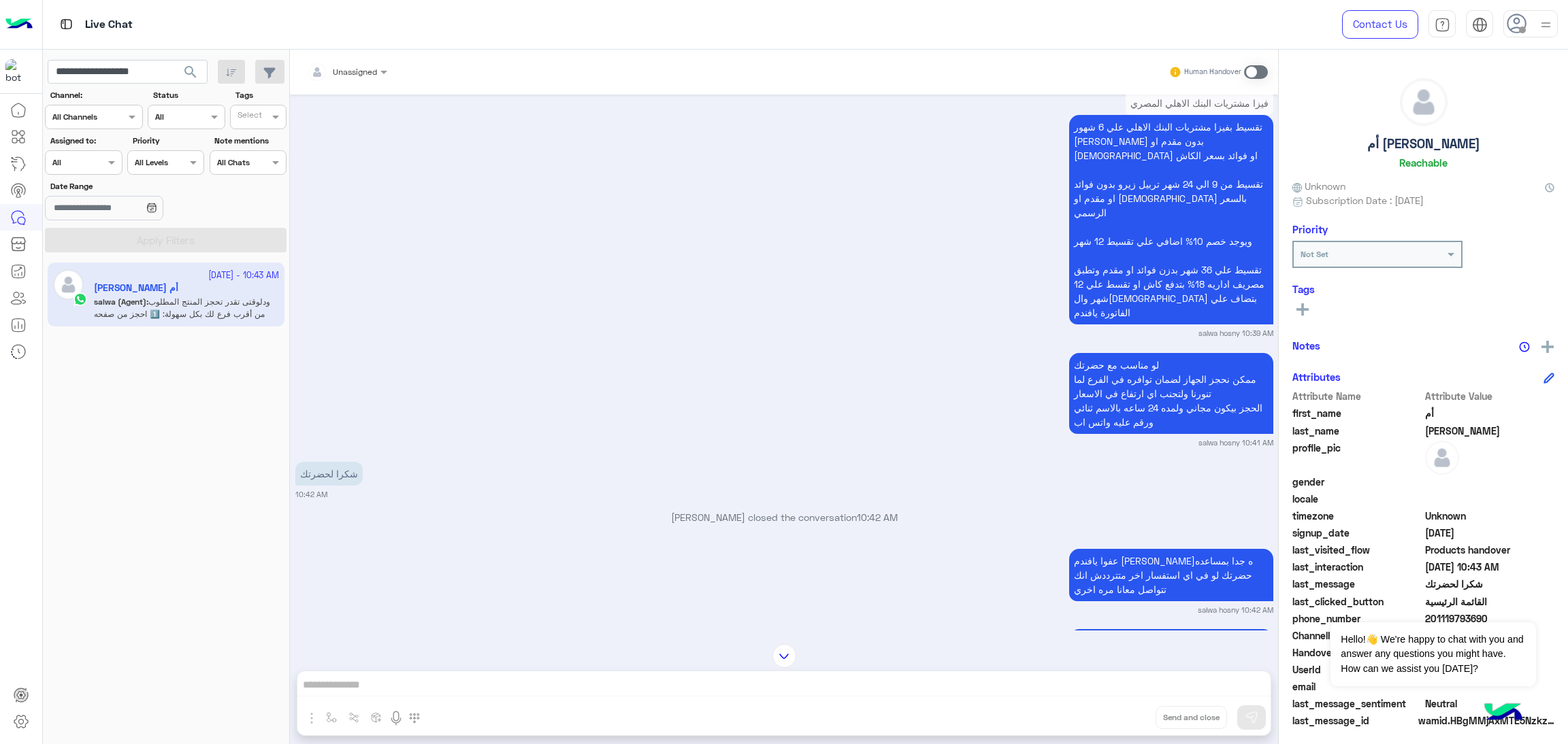
scroll to position [4619, 0]
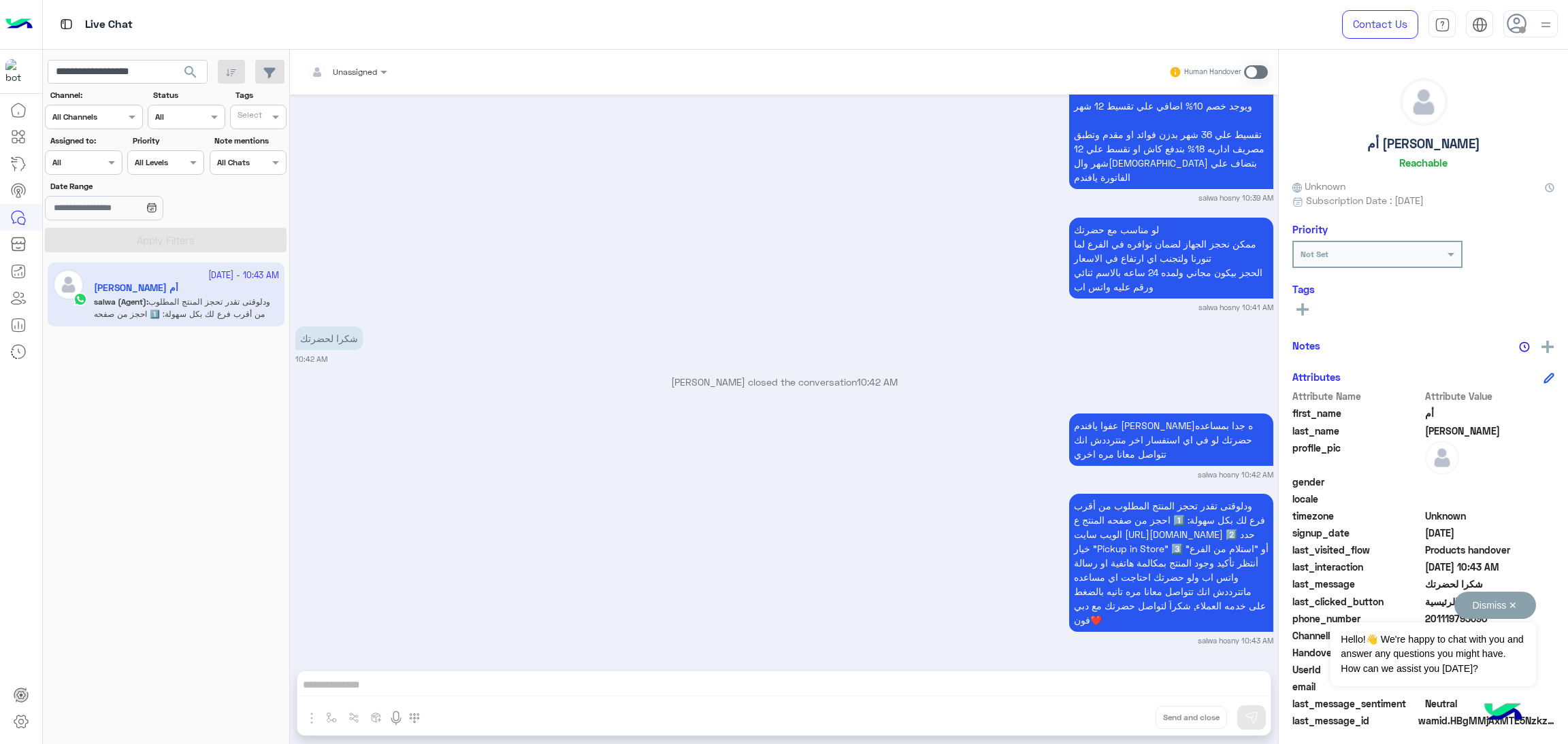
click at [1511, 596] on button "Dismiss ✕" at bounding box center [1494, 605] width 81 height 27
drag, startPoint x: 1427, startPoint y: 621, endPoint x: 1547, endPoint y: 625, distance: 120.1
click at [1547, 625] on span "201119793690" at bounding box center [1490, 618] width 130 height 14
copy span "01119793690"
click at [1493, 668] on span "15948_201119793690" at bounding box center [1490, 669] width 130 height 14
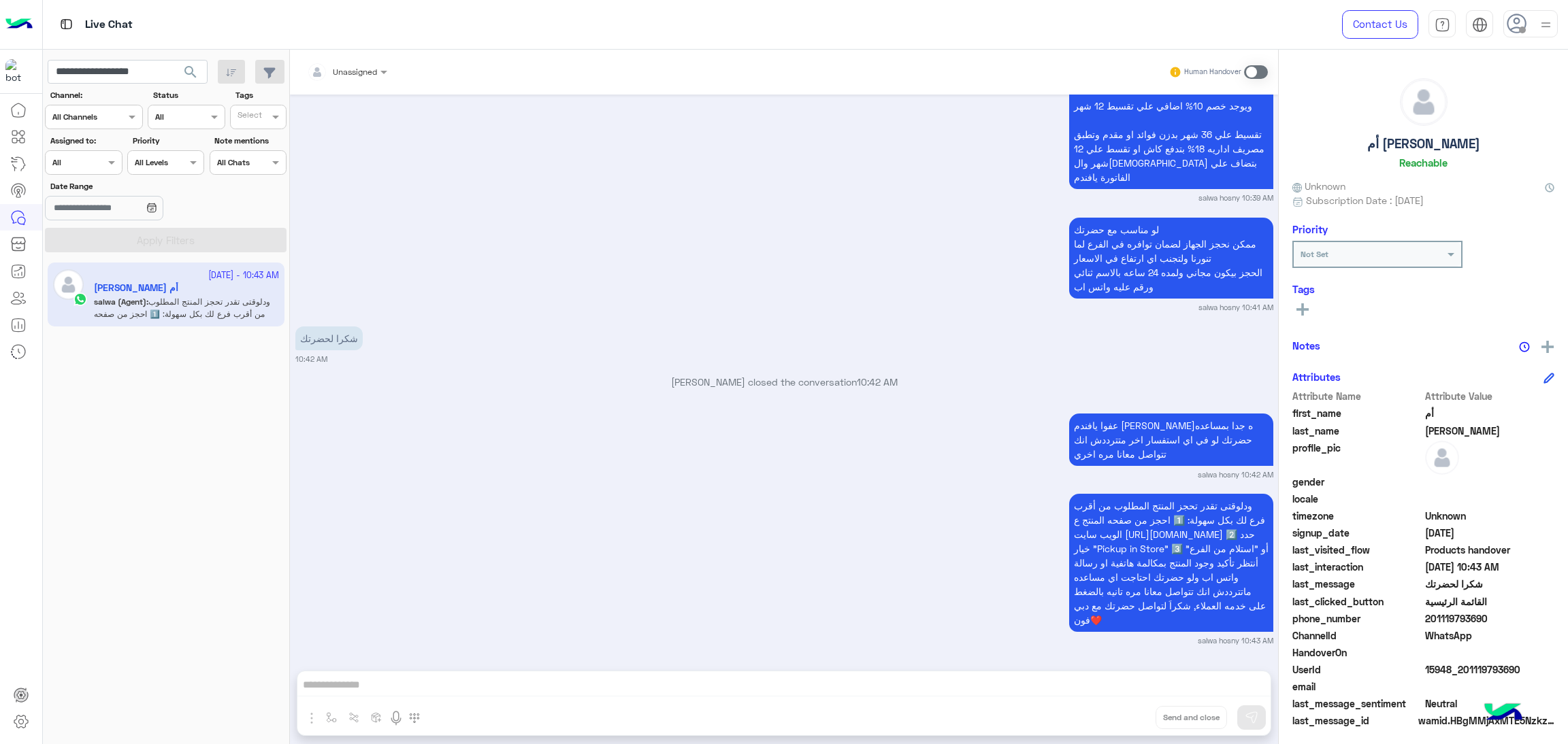
click at [1493, 668] on span "15948_201119793690" at bounding box center [1490, 669] width 130 height 14
copy span "15948_201119793690"
click at [129, 78] on input "**********" at bounding box center [127, 72] width 160 height 25
paste input "text"
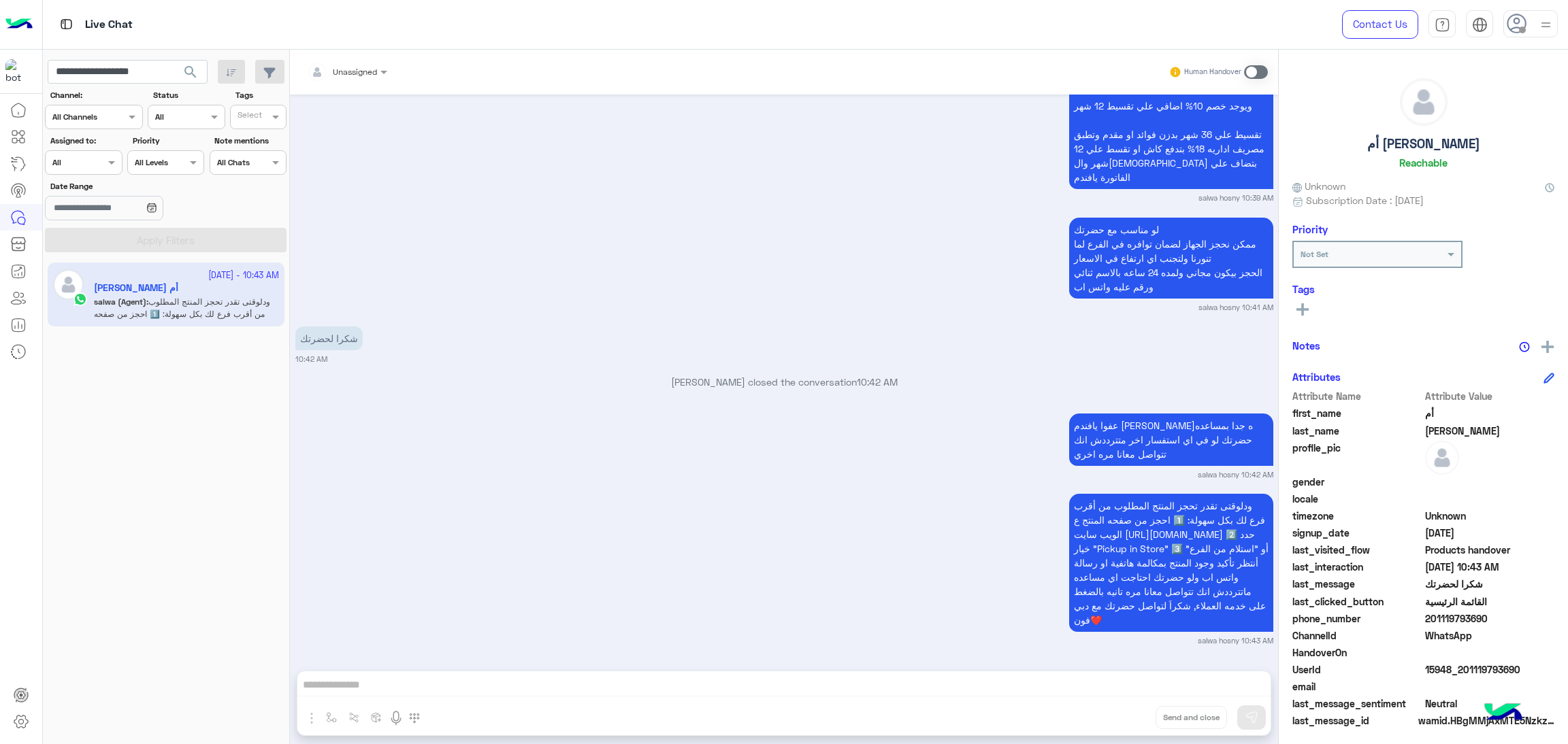
click at [187, 67] on span "search" at bounding box center [191, 72] width 16 height 16
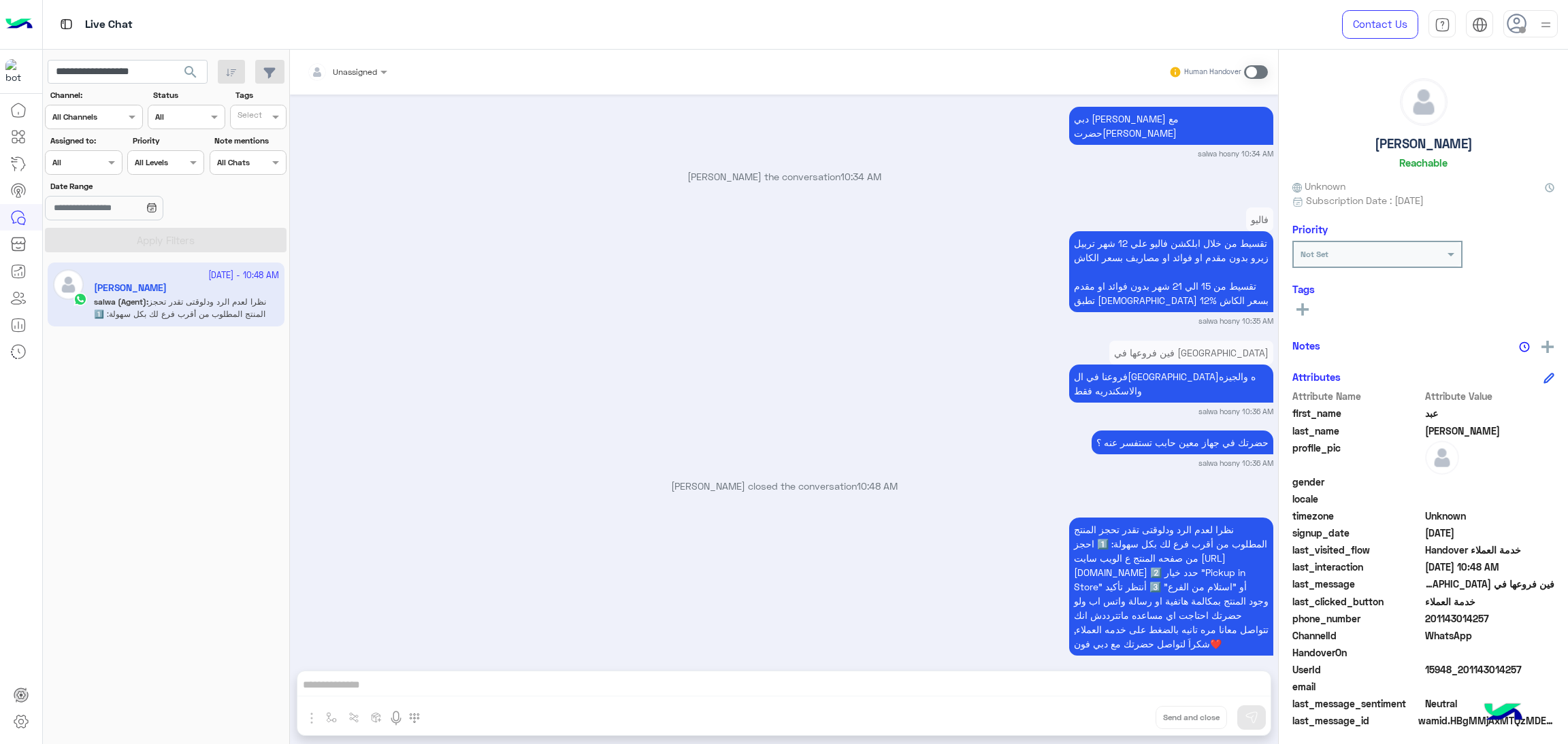
scroll to position [1907, 0]
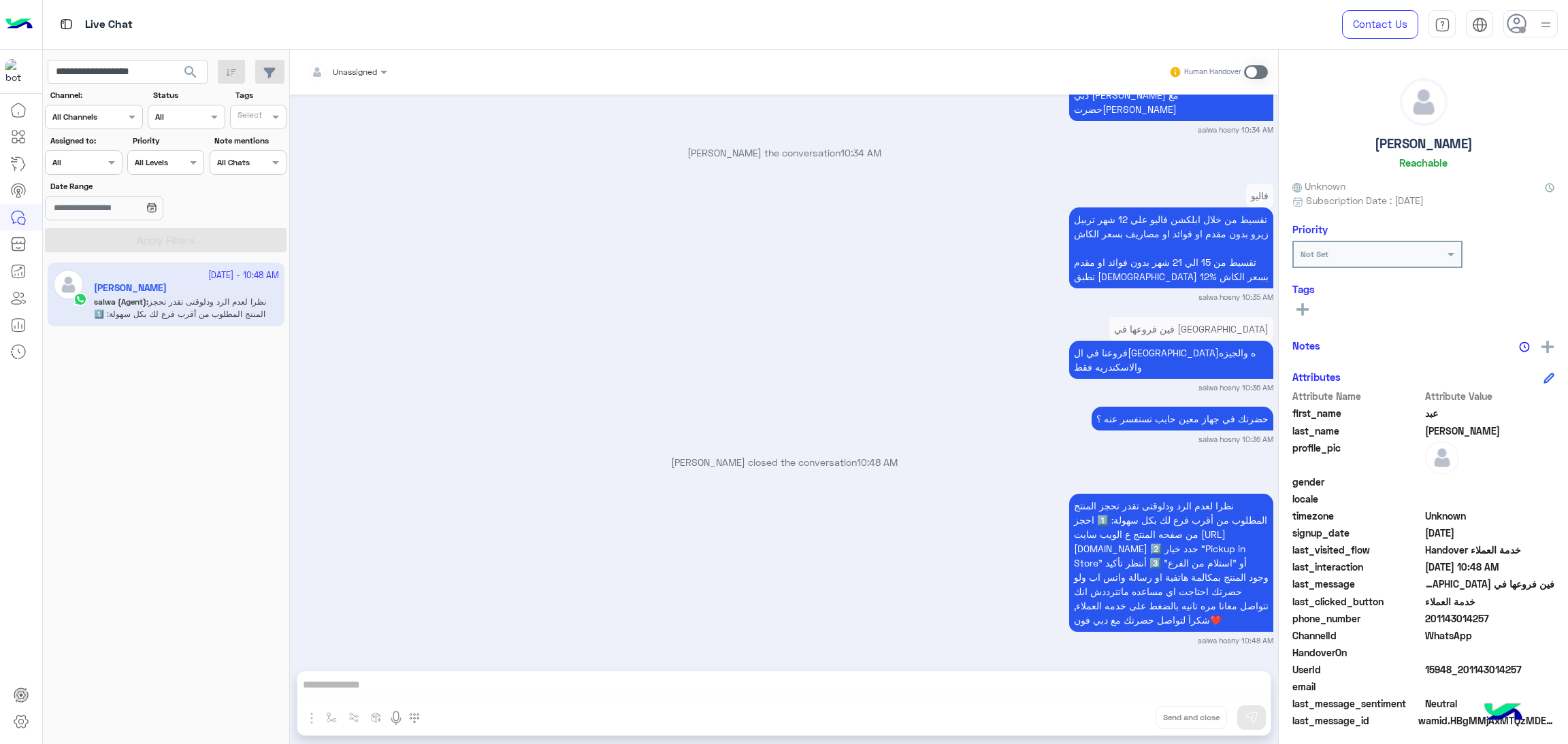
click at [1459, 670] on span "15948_201143014257" at bounding box center [1490, 669] width 130 height 14
copy span "15948_201143014257"
click at [136, 62] on input "**********" at bounding box center [127, 72] width 160 height 25
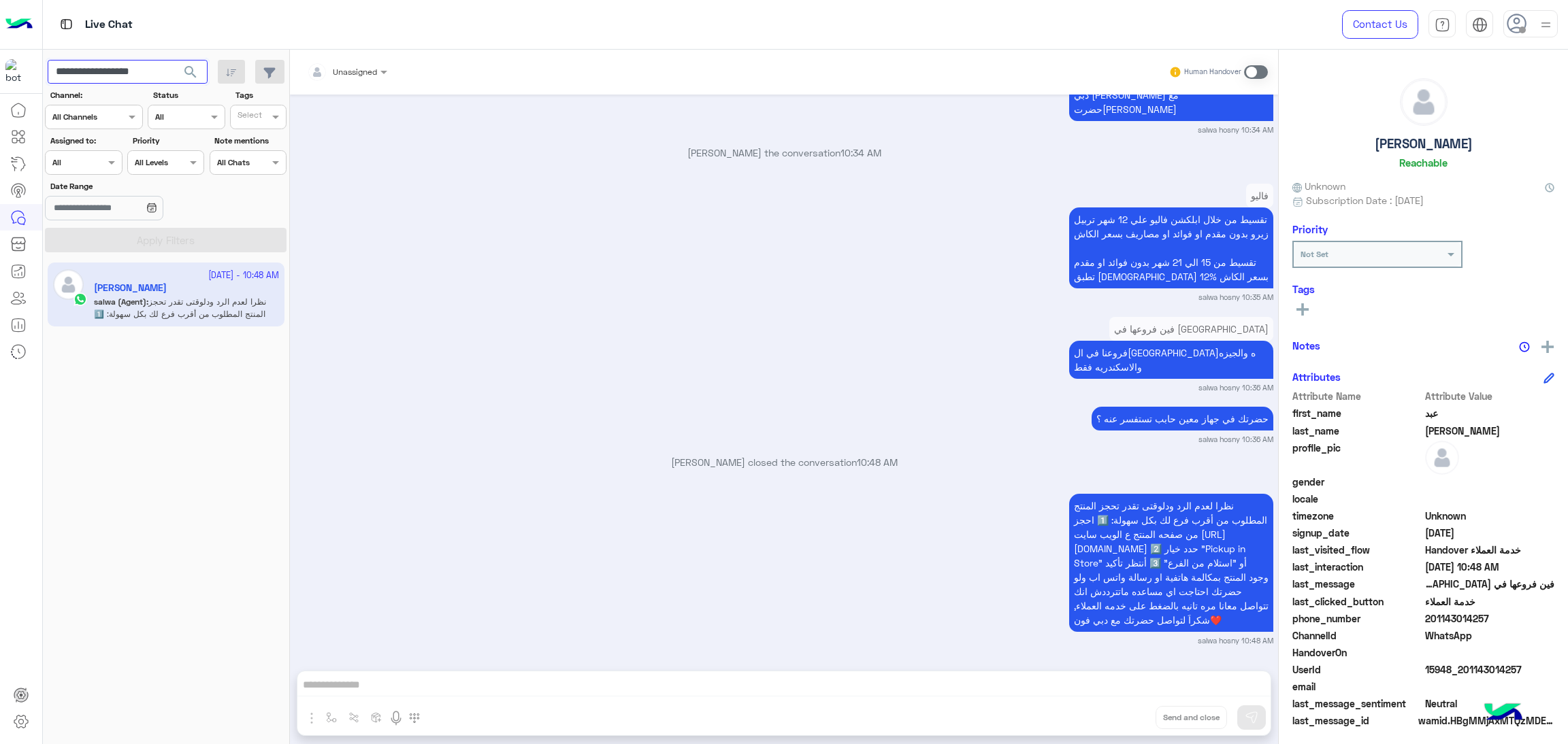
paste input "text"
click at [195, 73] on span "search" at bounding box center [191, 72] width 16 height 16
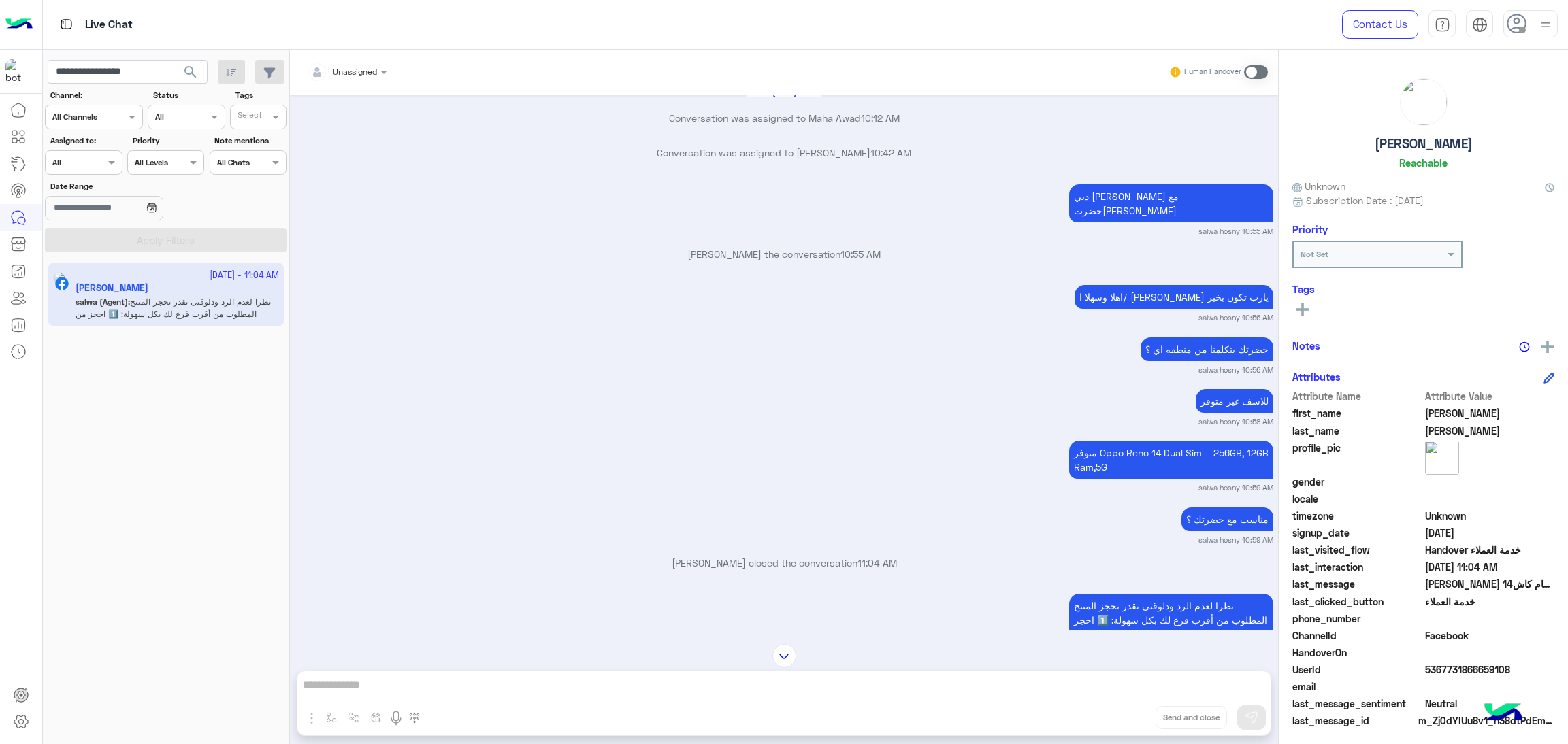
scroll to position [1745, 0]
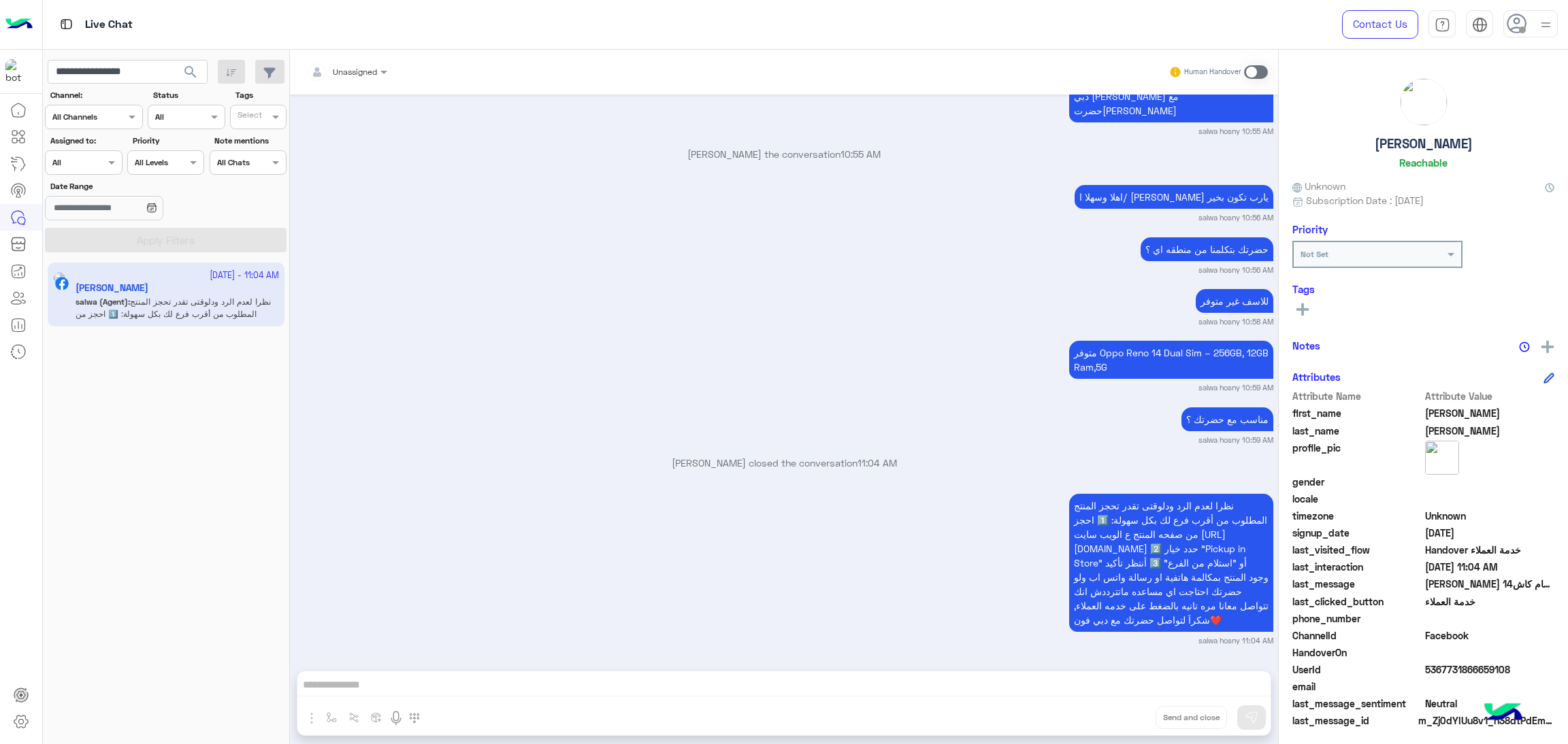
click at [1447, 667] on span "5367731866659108" at bounding box center [1490, 669] width 130 height 14
copy span "5367731866659108"
click at [97, 62] on input "**********" at bounding box center [127, 72] width 160 height 25
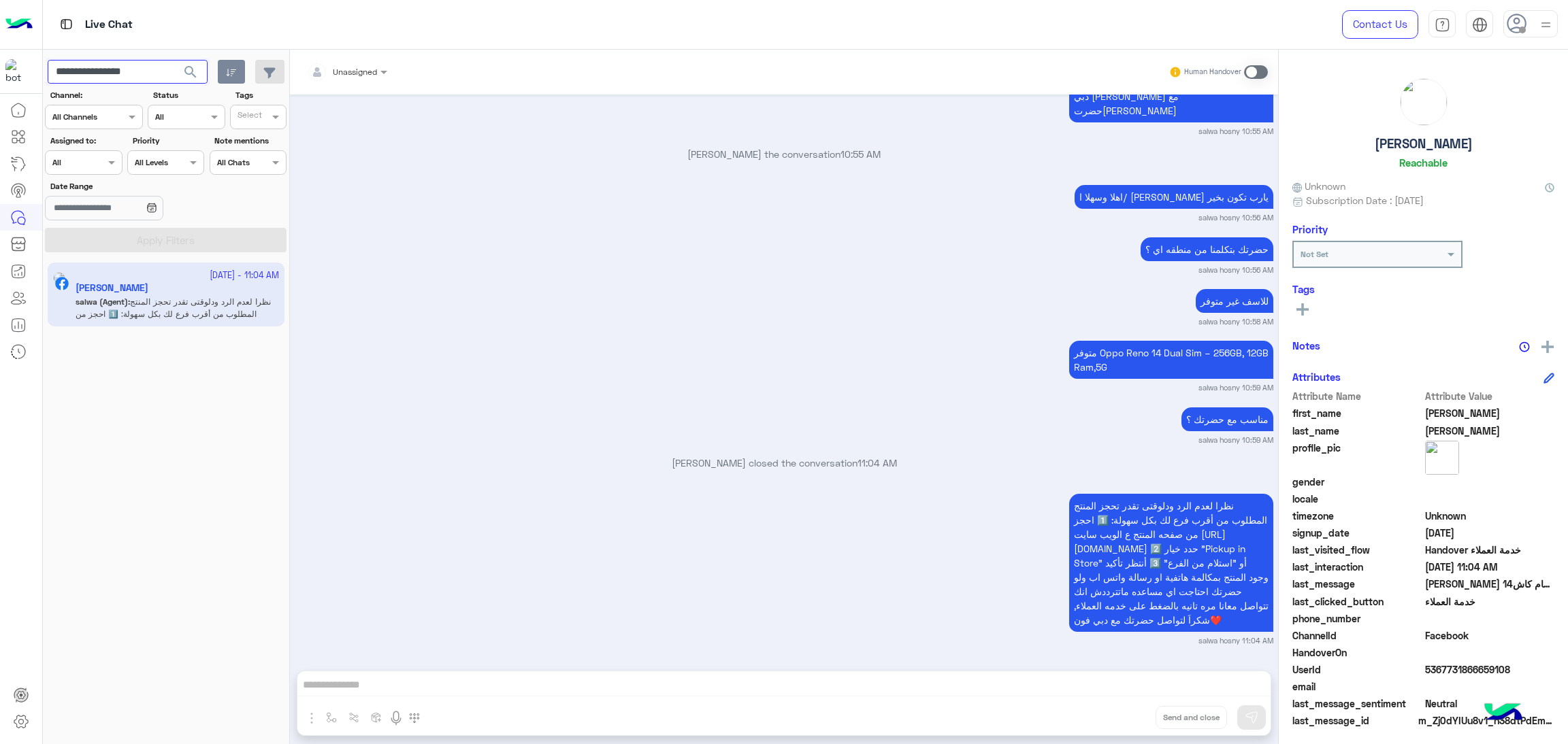
paste input "**"
click at [192, 73] on span "search" at bounding box center [191, 72] width 16 height 16
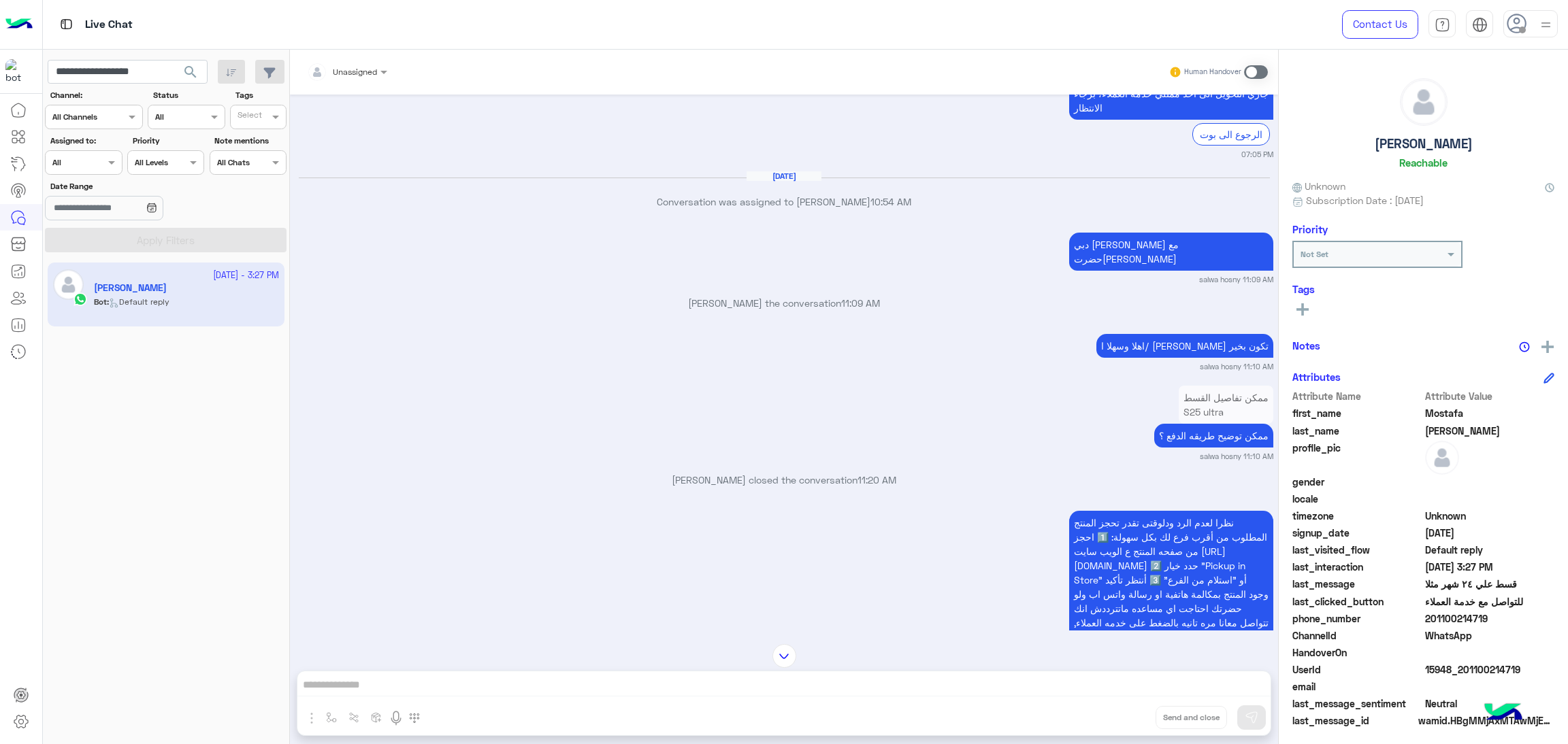
scroll to position [1774, 0]
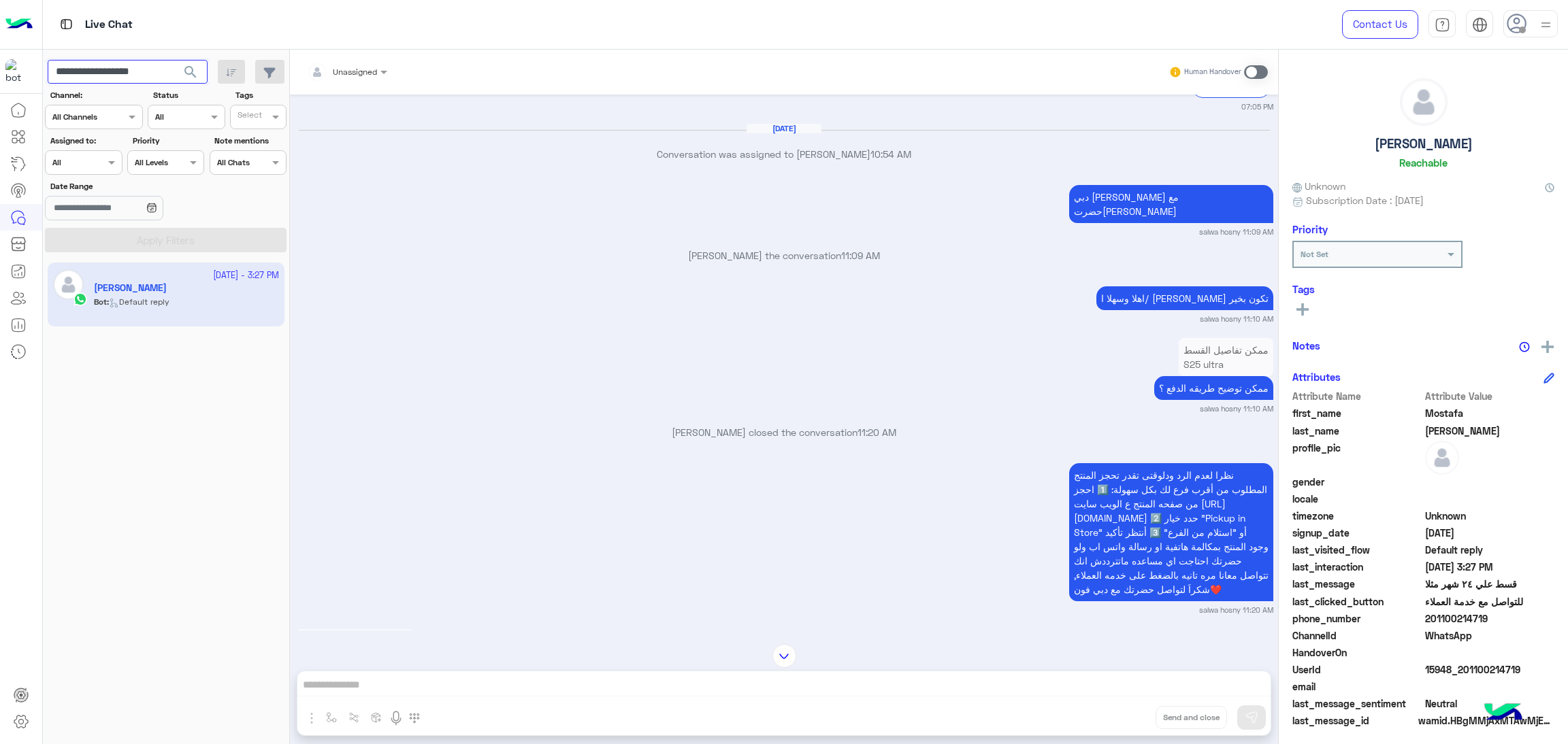
click at [160, 76] on input "**********" at bounding box center [127, 72] width 160 height 25
paste input "text"
click at [195, 76] on span "search" at bounding box center [191, 72] width 16 height 16
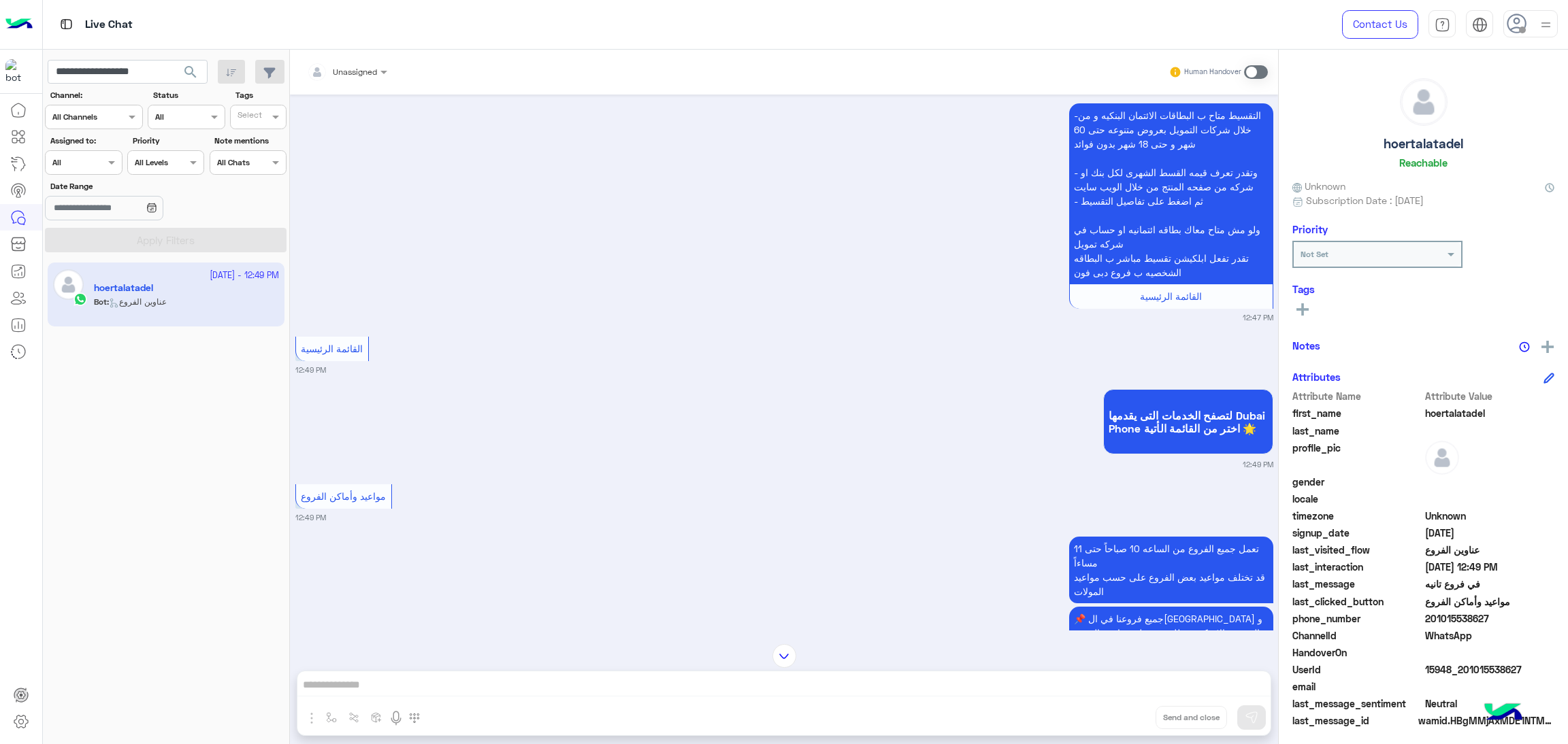
scroll to position [4882, 0]
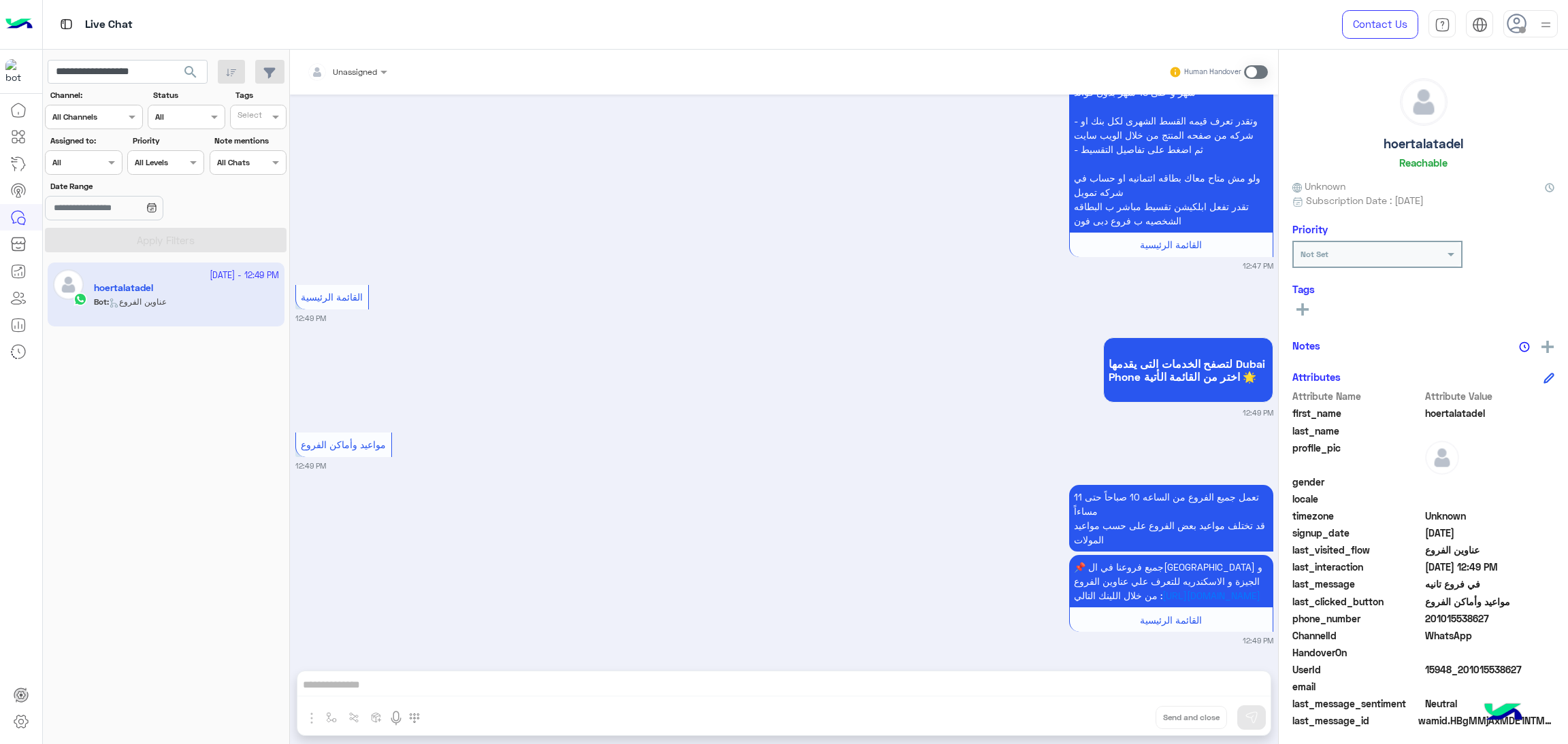
click at [1427, 668] on span "15948_201015538627" at bounding box center [1490, 669] width 130 height 14
copy span "15948_201015538627"
click at [152, 69] on input "**********" at bounding box center [127, 72] width 160 height 25
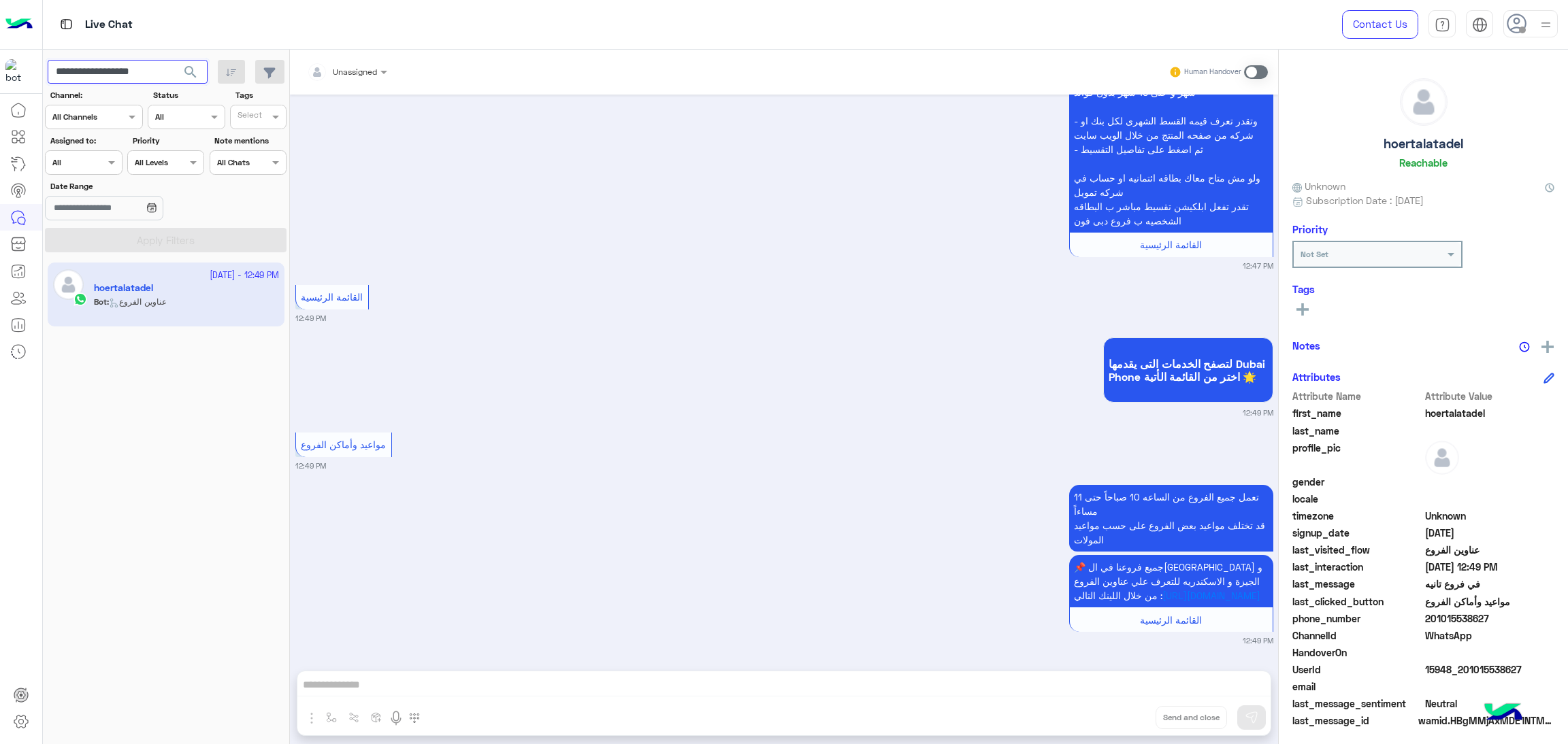
paste input "text"
click at [192, 74] on span "search" at bounding box center [191, 72] width 16 height 16
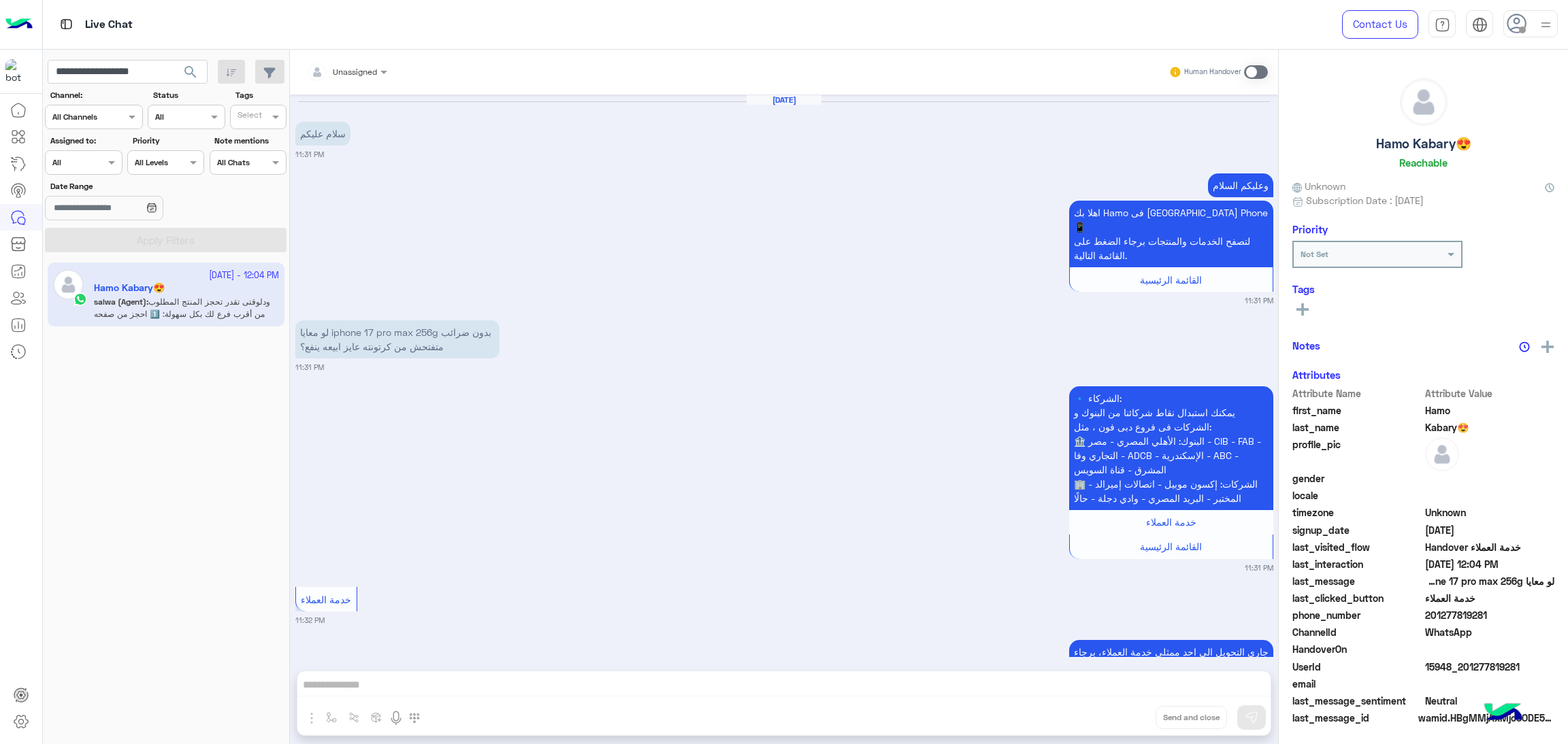
scroll to position [1690, 0]
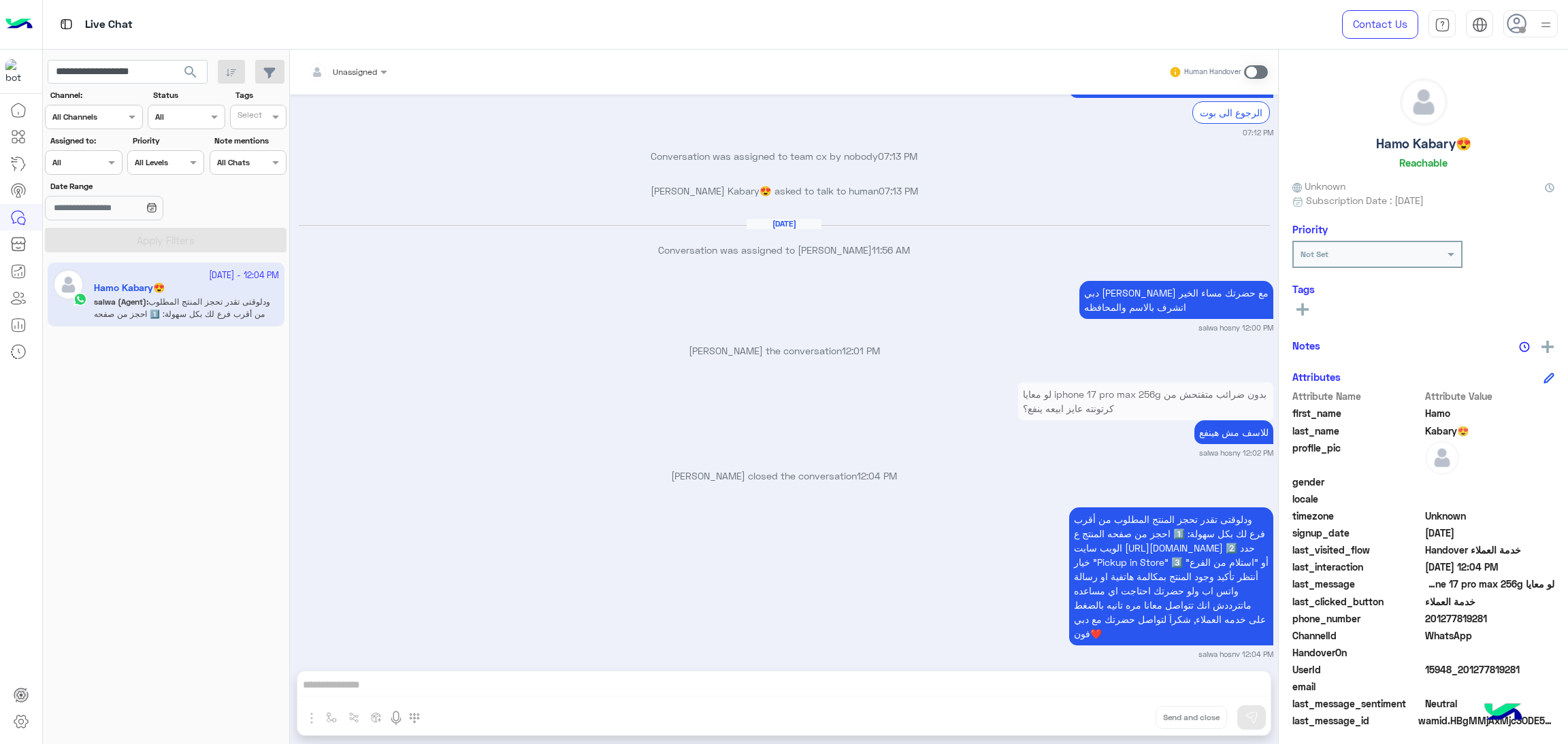
click at [1452, 666] on span "15948_201277819281" at bounding box center [1490, 669] width 130 height 14
copy span "15948_201277819281"
click at [149, 77] on input "**********" at bounding box center [127, 72] width 160 height 25
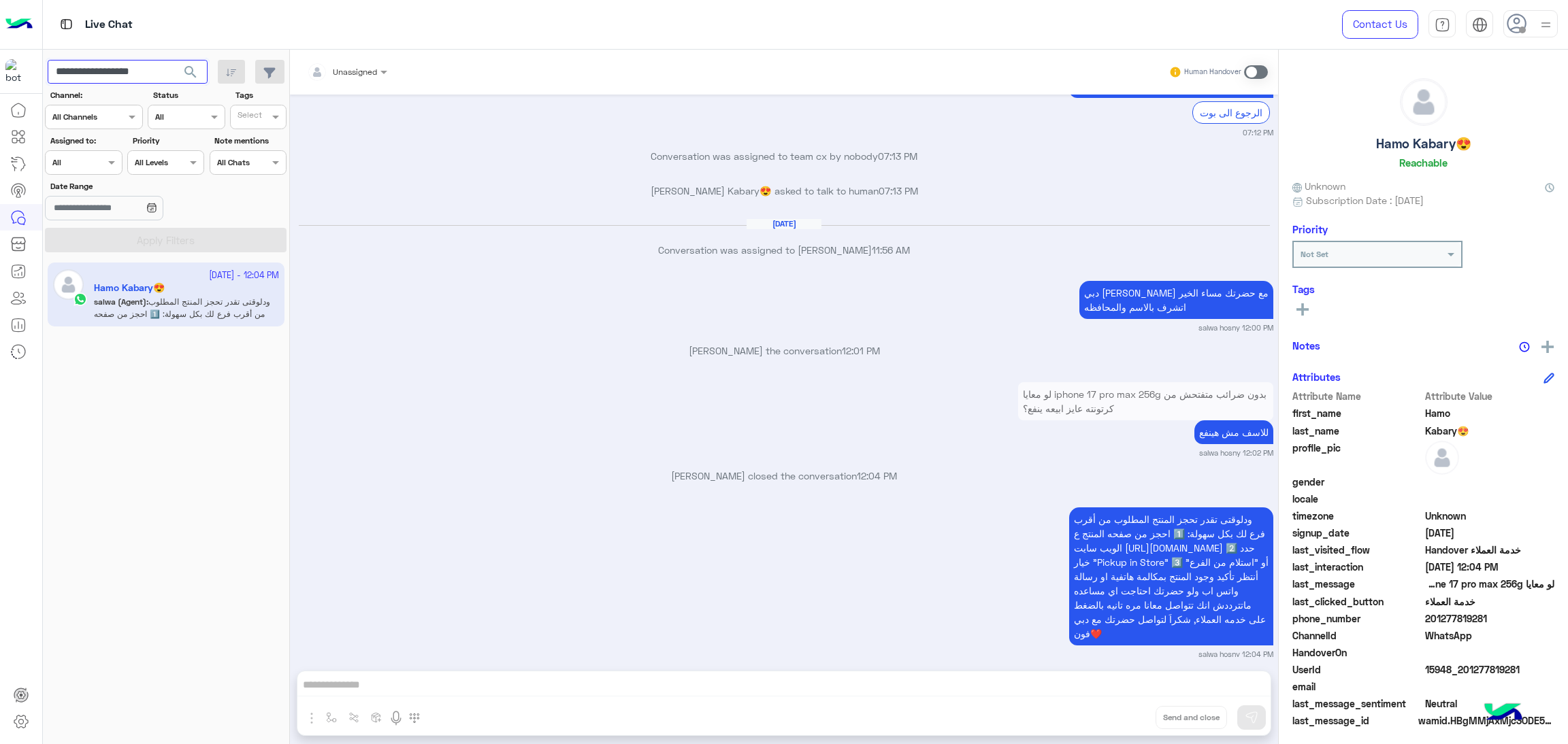
paste input "text"
click at [193, 73] on span "search" at bounding box center [191, 72] width 16 height 16
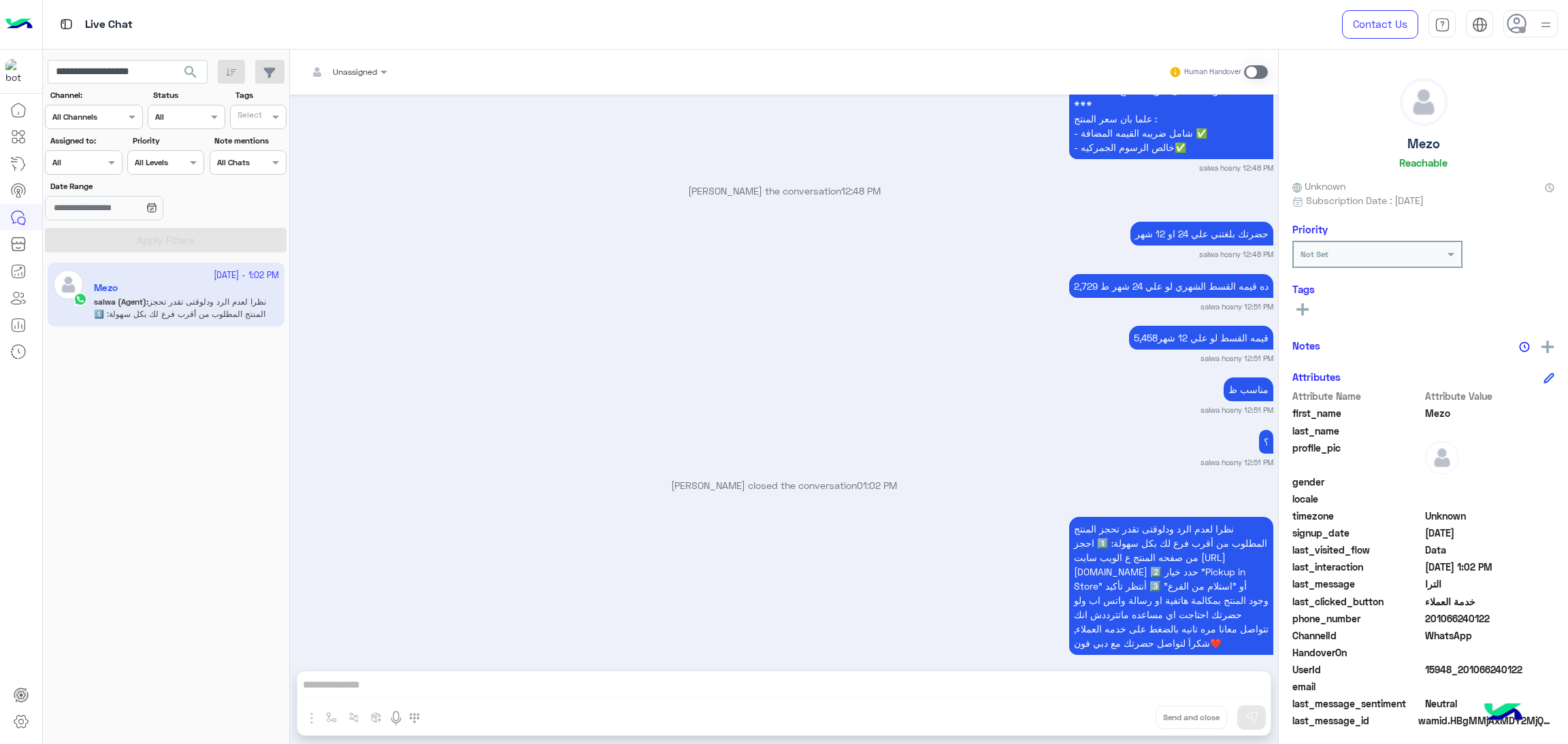
scroll to position [5146, 0]
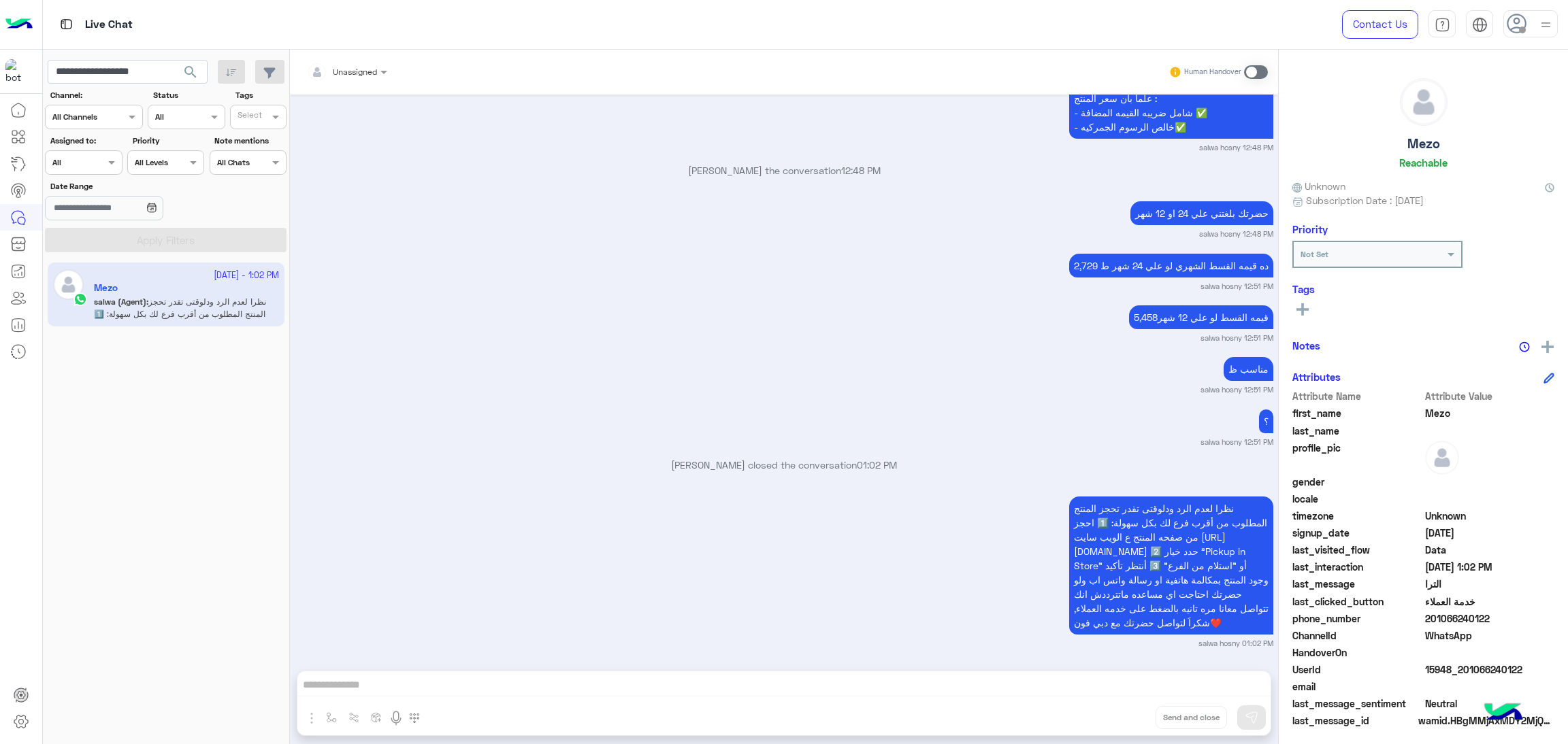
click at [1461, 675] on span "15948_201066240122" at bounding box center [1490, 669] width 130 height 14
click at [1455, 666] on span "15948_201066240122" at bounding box center [1490, 669] width 130 height 14
copy span "15948_201066240122"
click at [128, 66] on input "**********" at bounding box center [127, 72] width 160 height 25
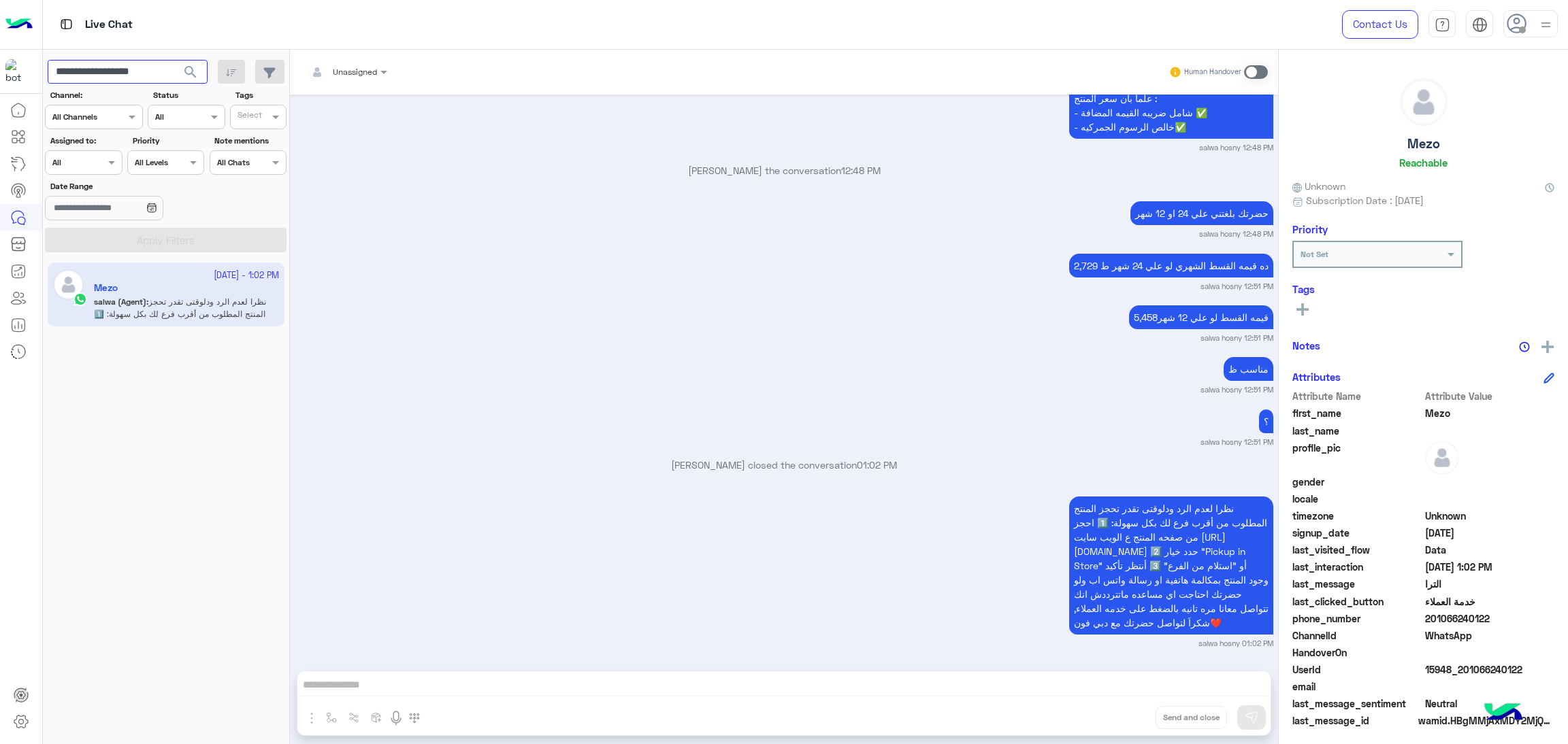
click at [128, 66] on input "**********" at bounding box center [127, 72] width 160 height 25
paste input "text"
click at [187, 70] on span "search" at bounding box center [191, 72] width 16 height 16
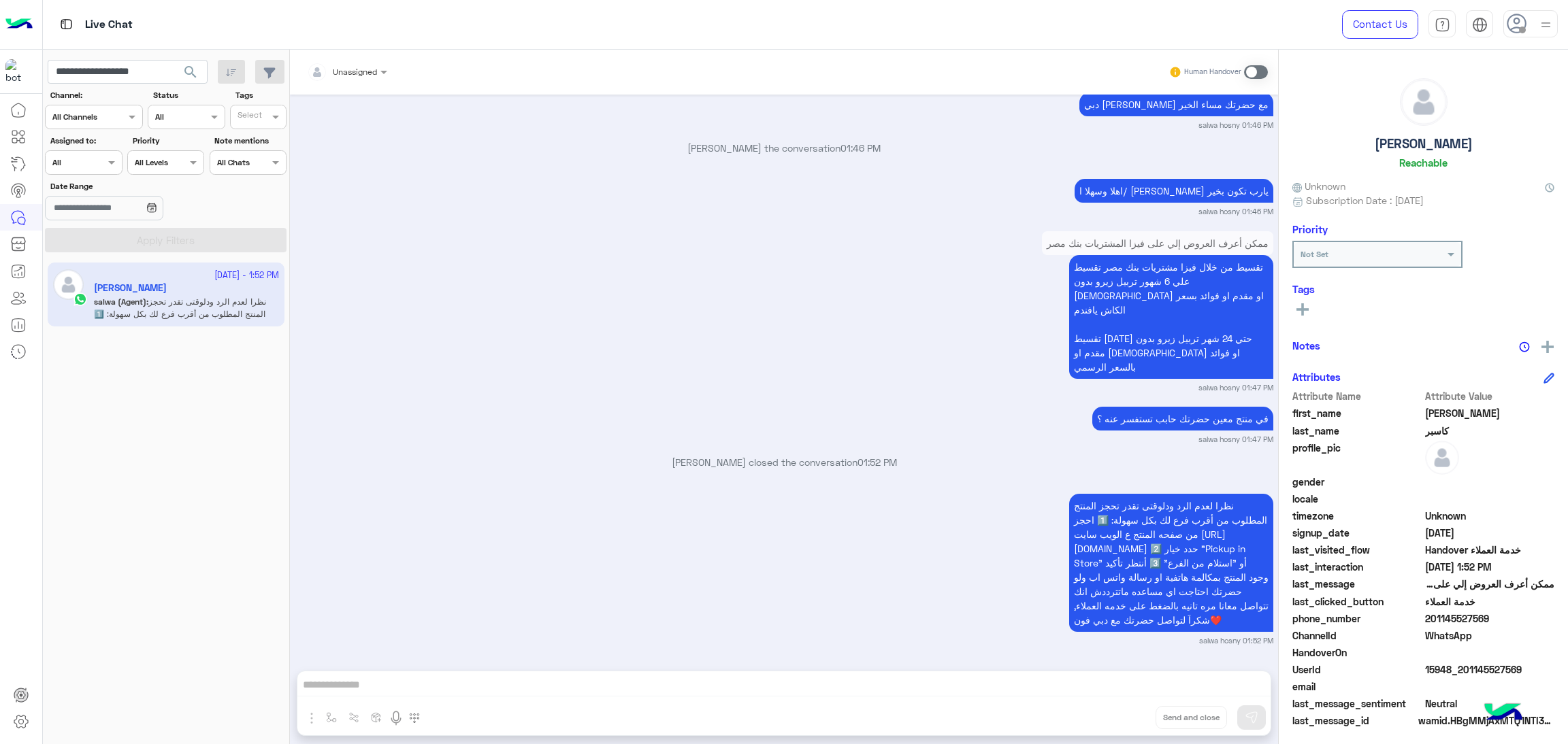
scroll to position [887, 0]
click at [140, 66] on input "**********" at bounding box center [127, 72] width 160 height 25
paste input "text"
click at [183, 69] on span "search" at bounding box center [191, 72] width 16 height 16
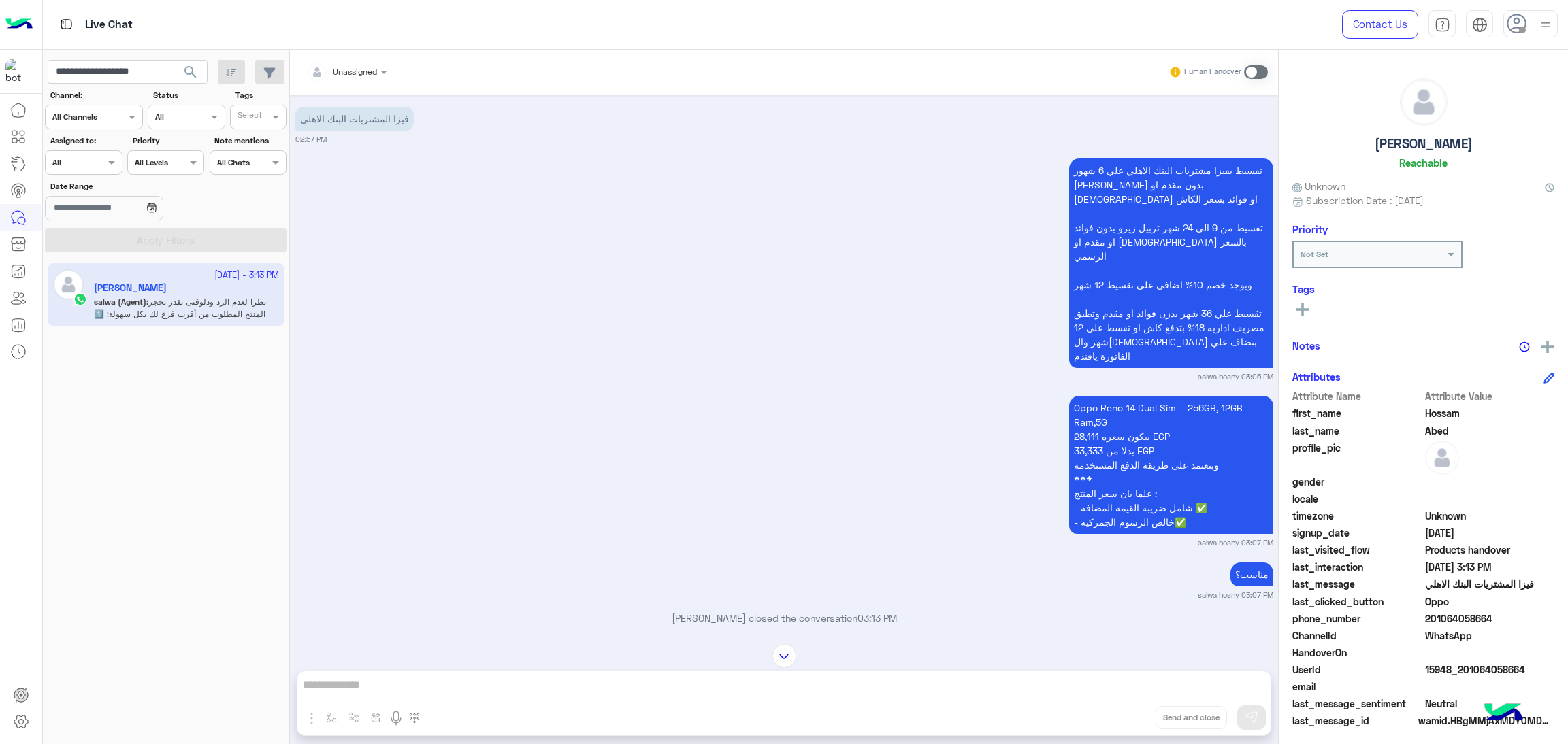
scroll to position [1695, 0]
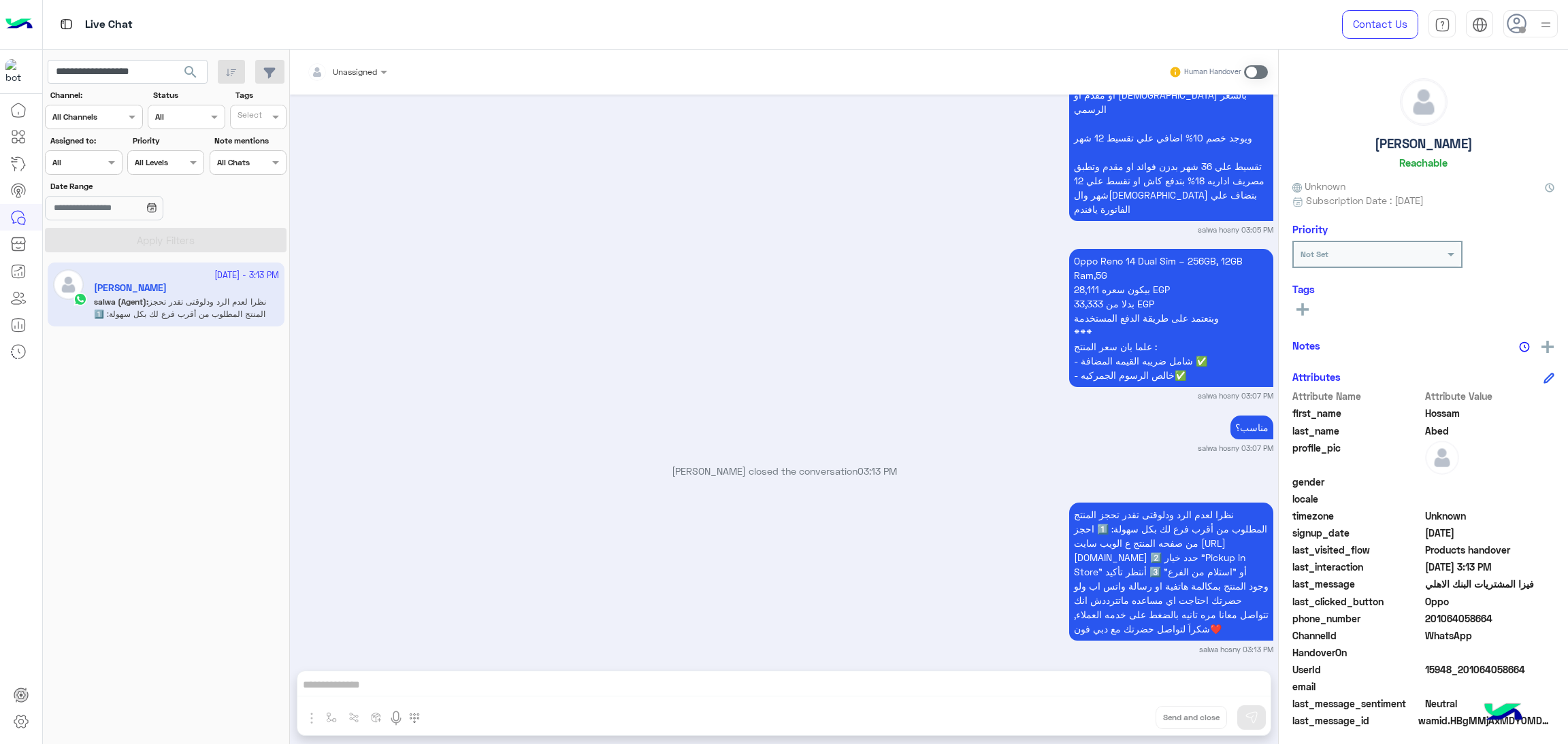
click at [1476, 672] on span "15948_201064058664" at bounding box center [1490, 669] width 130 height 14
copy span "15948_201064058664"
drag, startPoint x: 1424, startPoint y: 620, endPoint x: 1506, endPoint y: 622, distance: 82.0
click at [1506, 622] on span "201064058664" at bounding box center [1490, 618] width 130 height 14
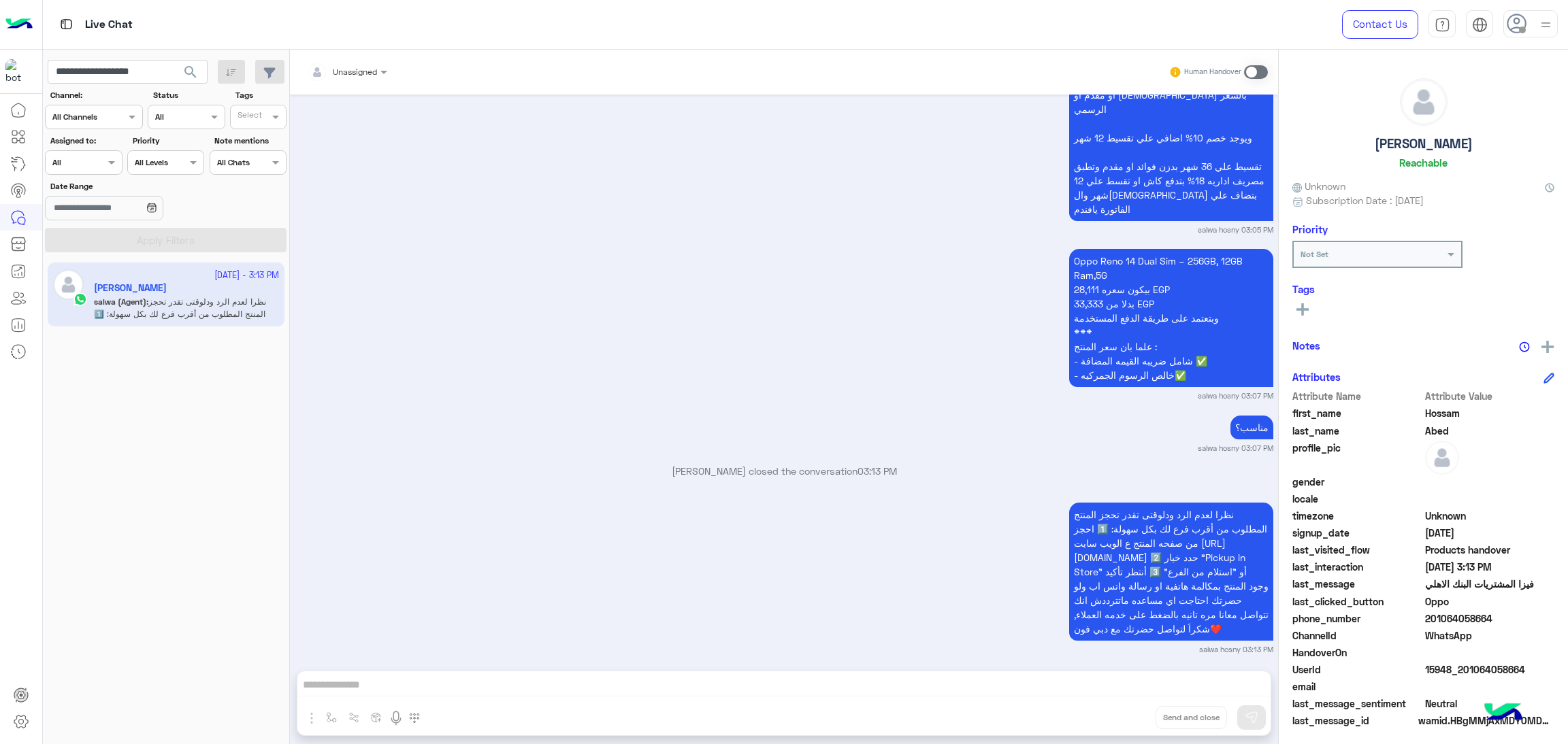
click at [1476, 622] on span "201064058664" at bounding box center [1490, 618] width 130 height 14
drag, startPoint x: 1427, startPoint y: 622, endPoint x: 1510, endPoint y: 626, distance: 83.1
click at [1510, 626] on div "phone_number 201064058664" at bounding box center [1423, 620] width 262 height 17
copy span "01064058664"
click at [1434, 663] on span "15948_201064058664" at bounding box center [1490, 669] width 130 height 14
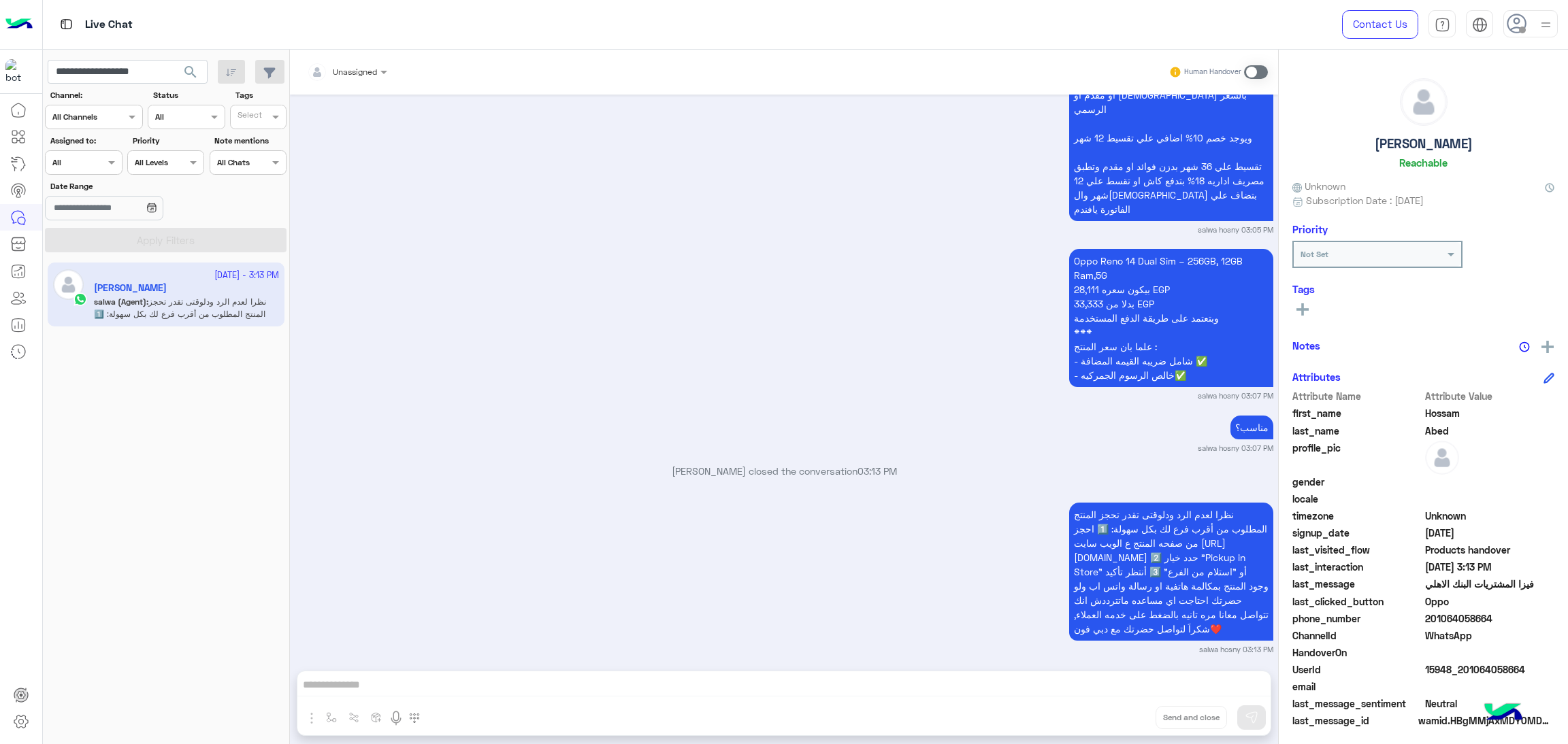
click at [1435, 663] on span "15948_201064058664" at bounding box center [1490, 669] width 130 height 14
copy span "15948_201064058664"
click at [152, 75] on input "**********" at bounding box center [127, 72] width 160 height 25
paste input "text"
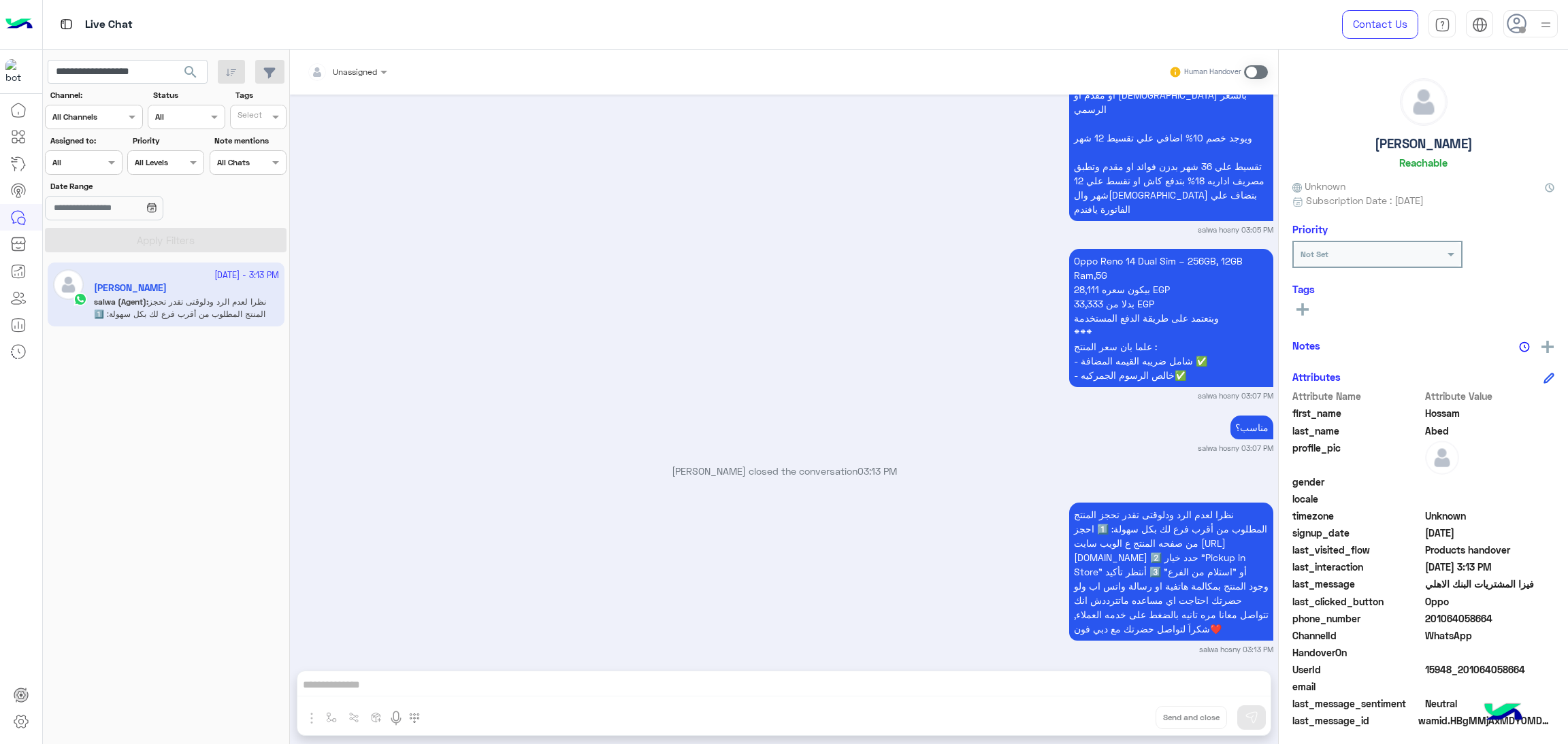
click at [183, 74] on span "search" at bounding box center [191, 72] width 16 height 16
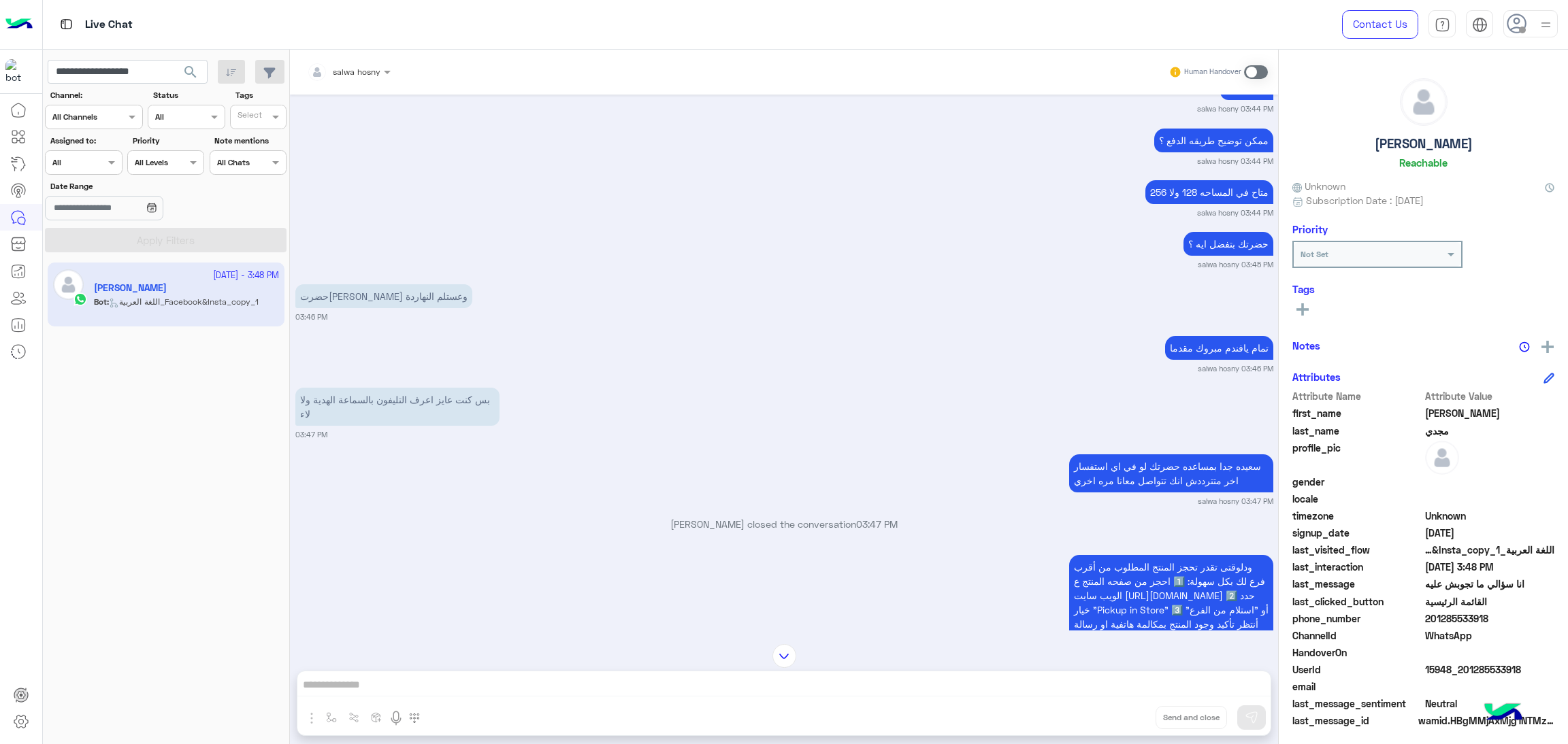
scroll to position [907, 0]
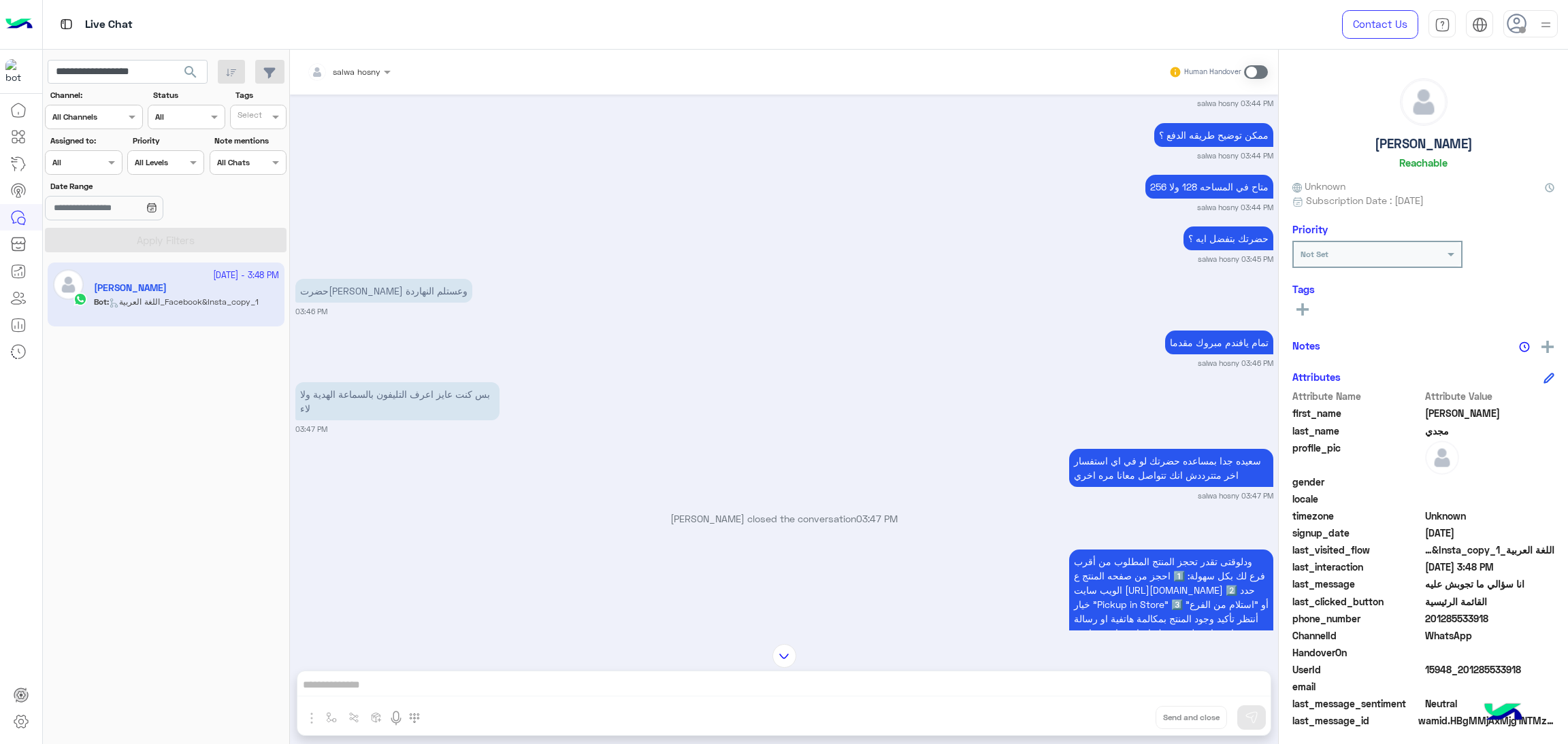
click at [1452, 663] on span "15948_201285533918" at bounding box center [1490, 669] width 130 height 14
click at [104, 49] on app-inbox-users-filters "**********" at bounding box center [166, 153] width 247 height 208
click at [112, 72] on input "**********" at bounding box center [127, 72] width 160 height 25
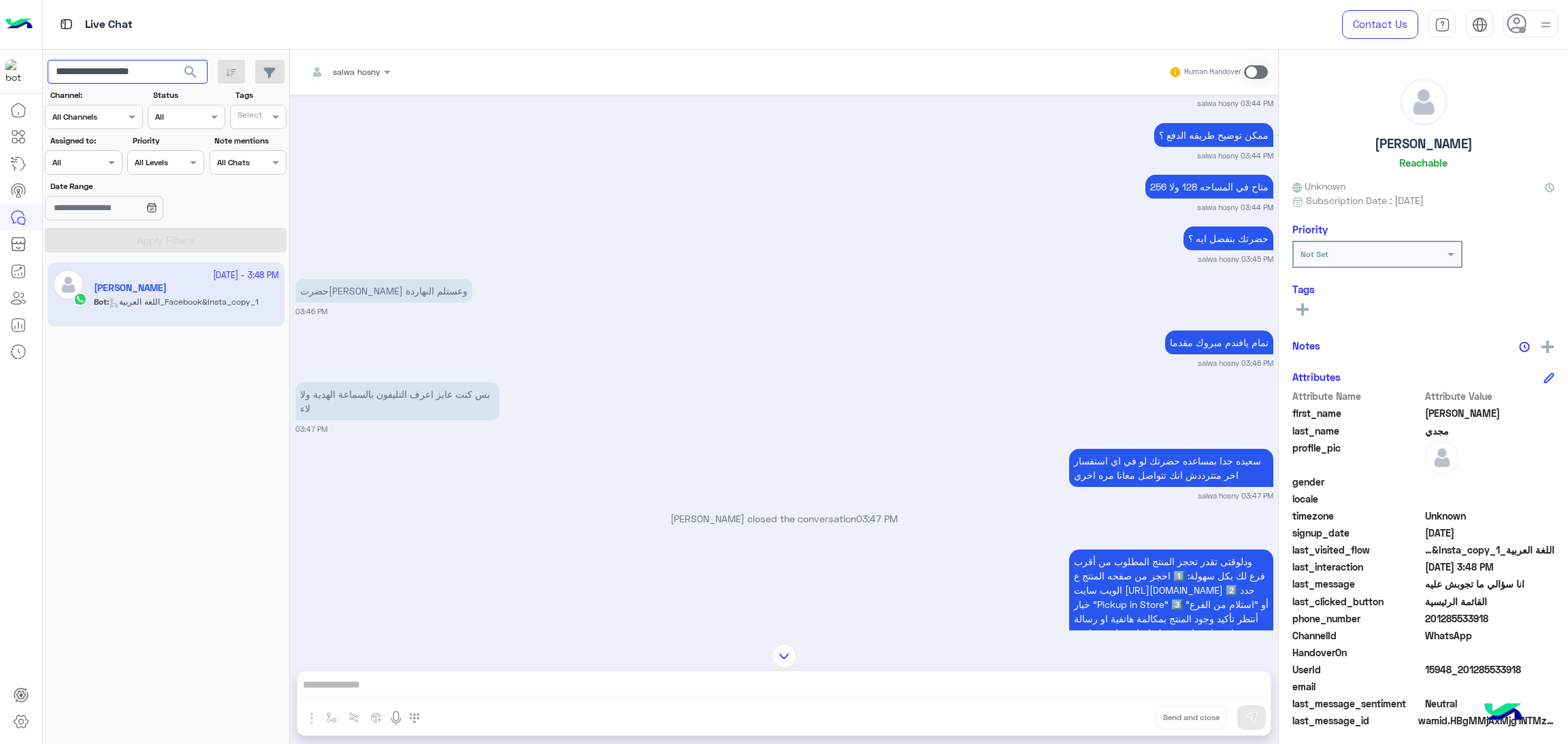
paste input "text"
type input "**********"
click at [197, 72] on span "search" at bounding box center [191, 72] width 16 height 16
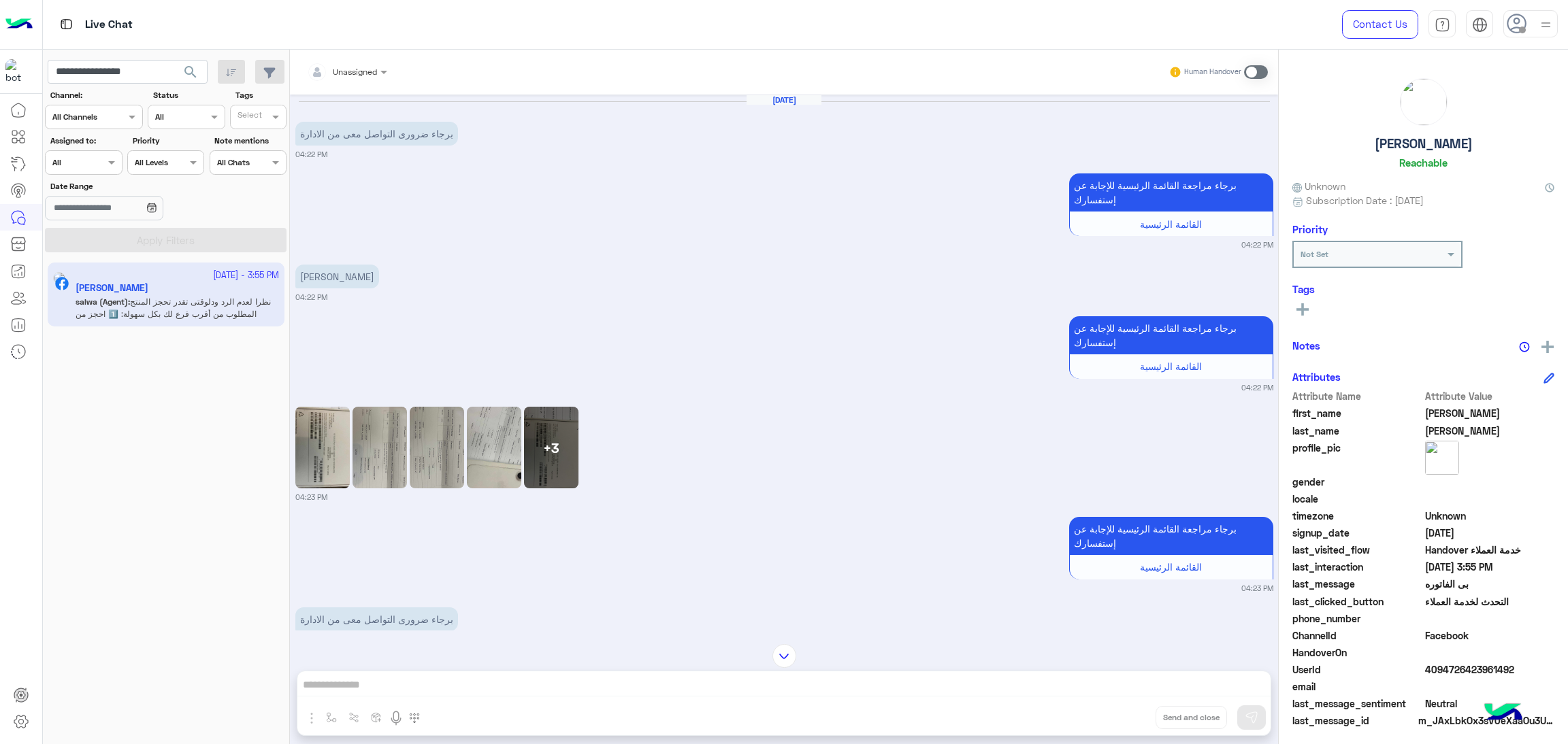
click at [321, 437] on img at bounding box center [322, 447] width 54 height 81
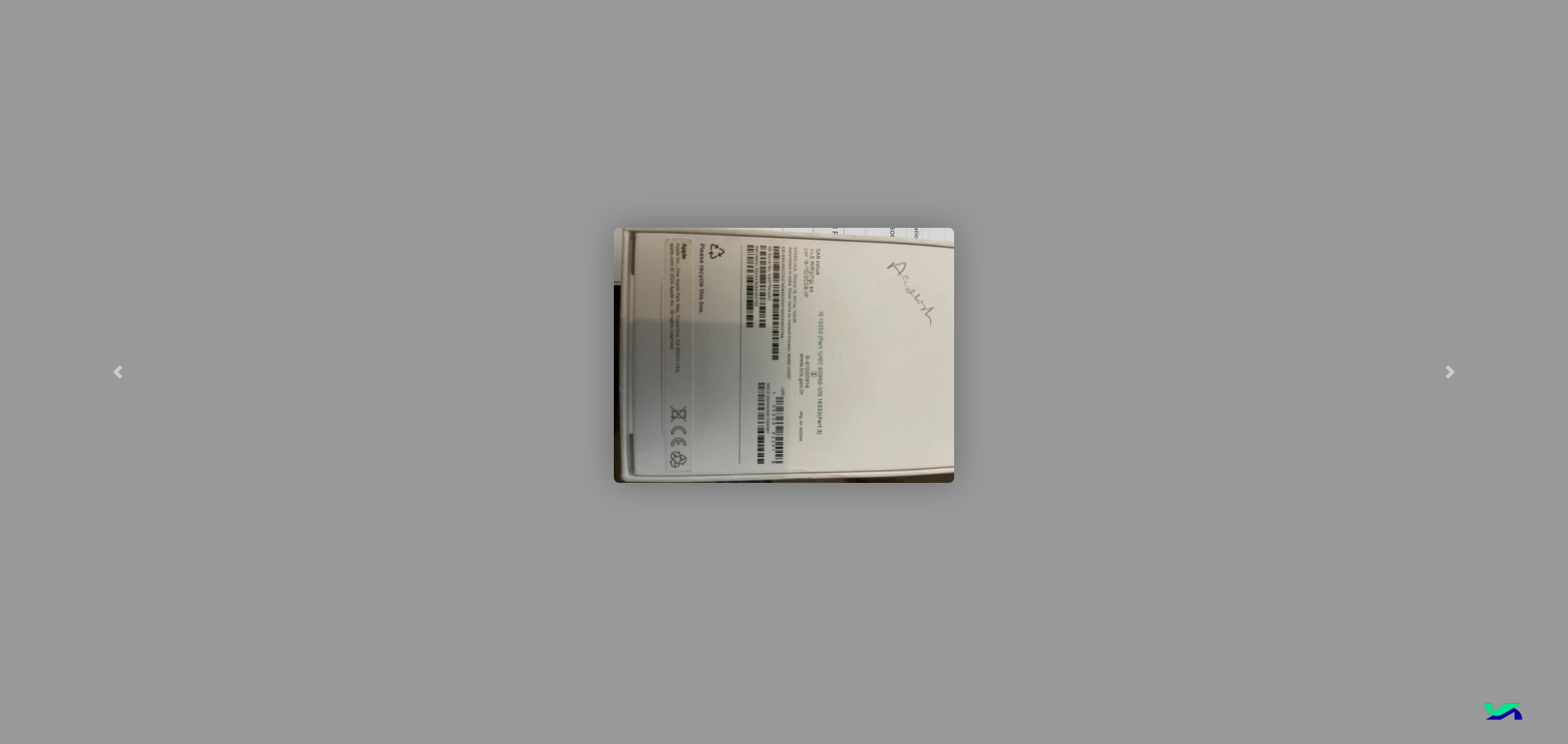
click at [823, 151] on modal-container at bounding box center [784, 372] width 1568 height 744
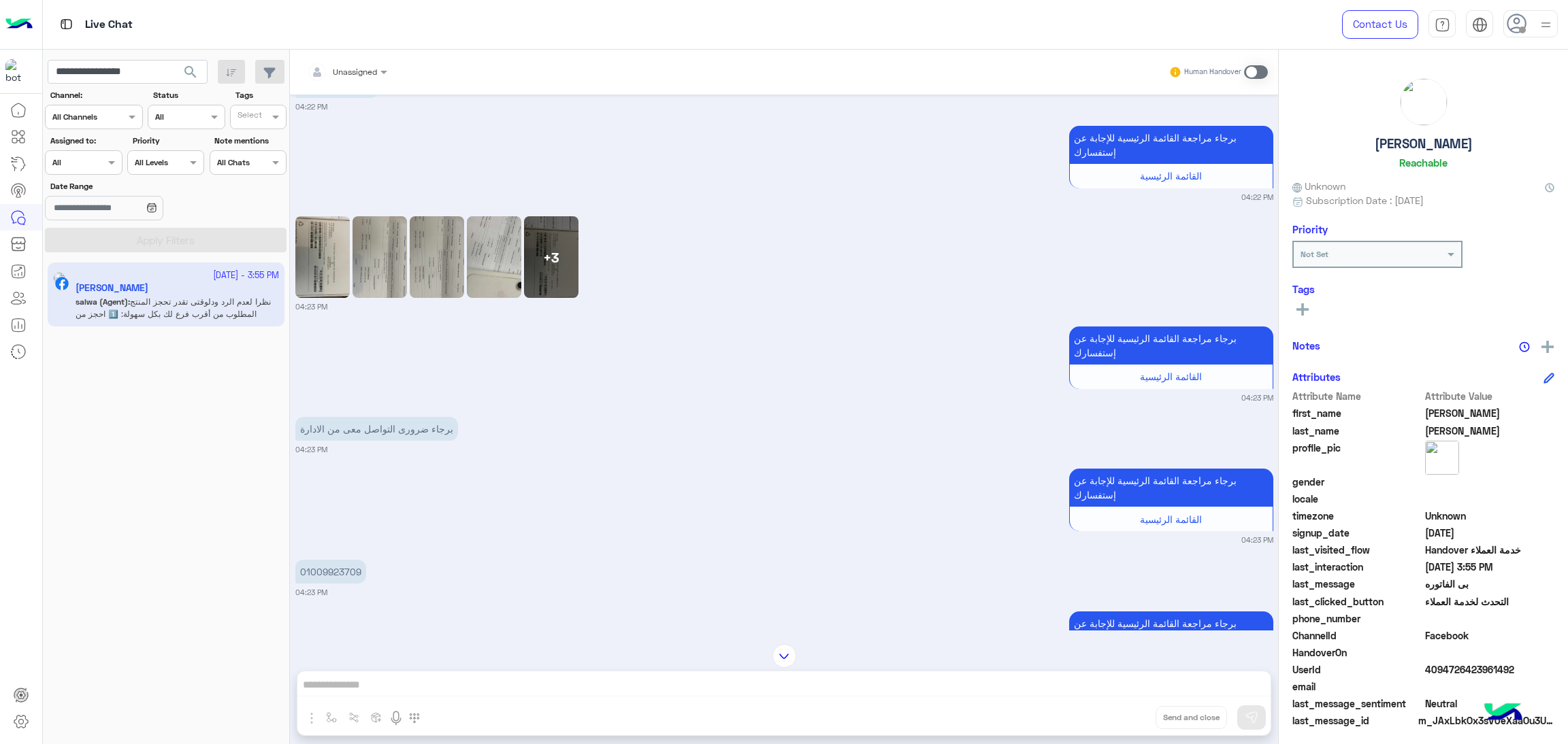
scroll to position [204, 0]
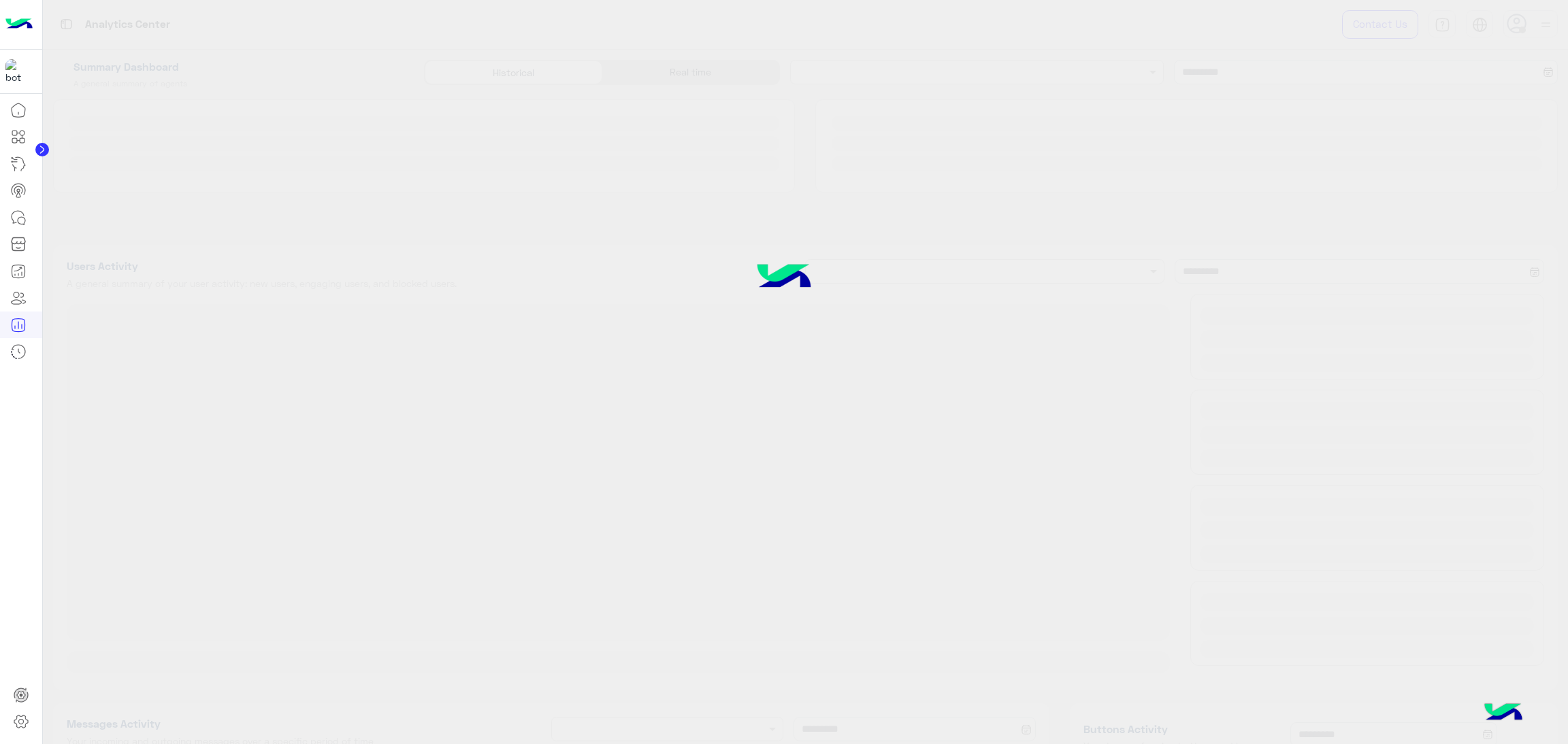
type input "**********"
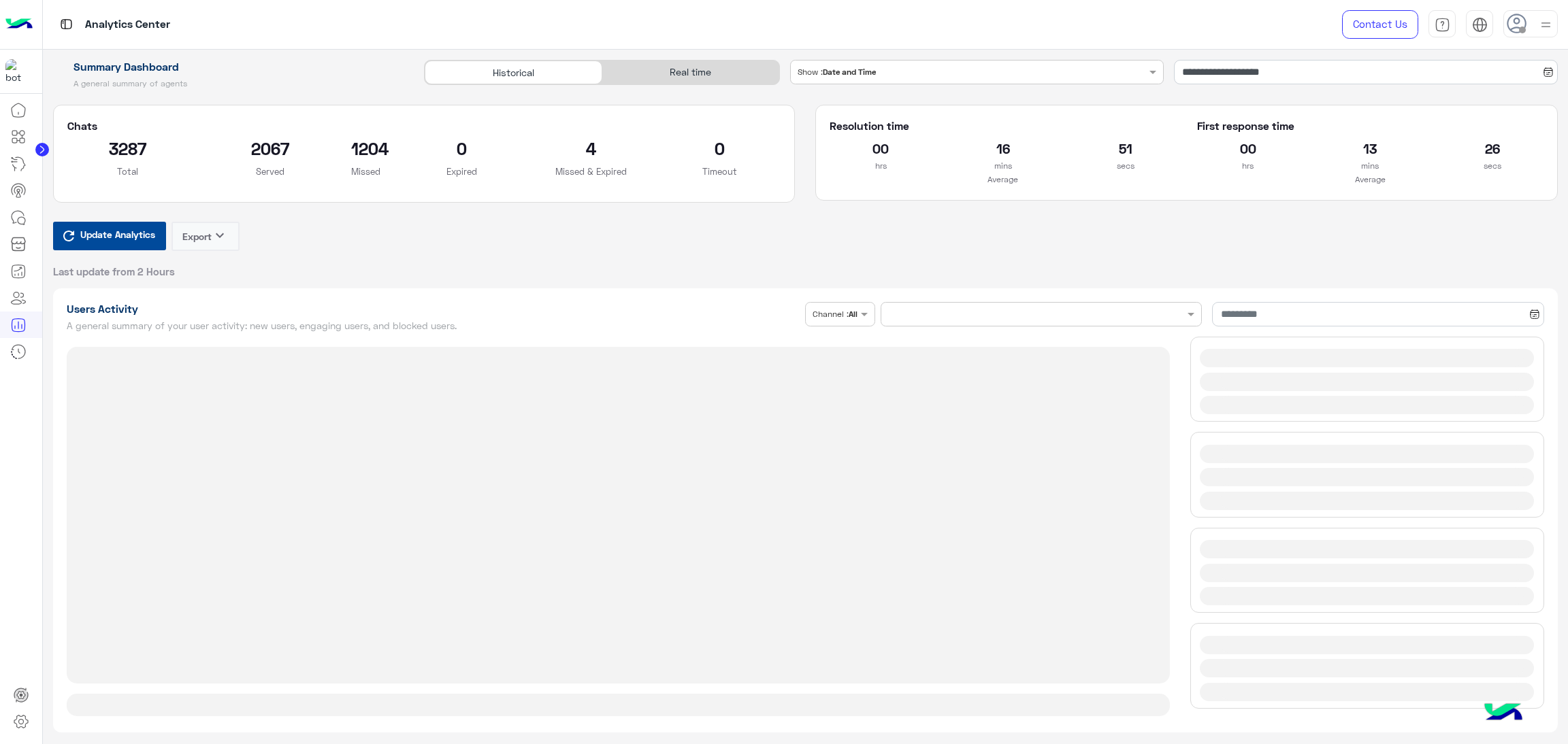
type input "**********"
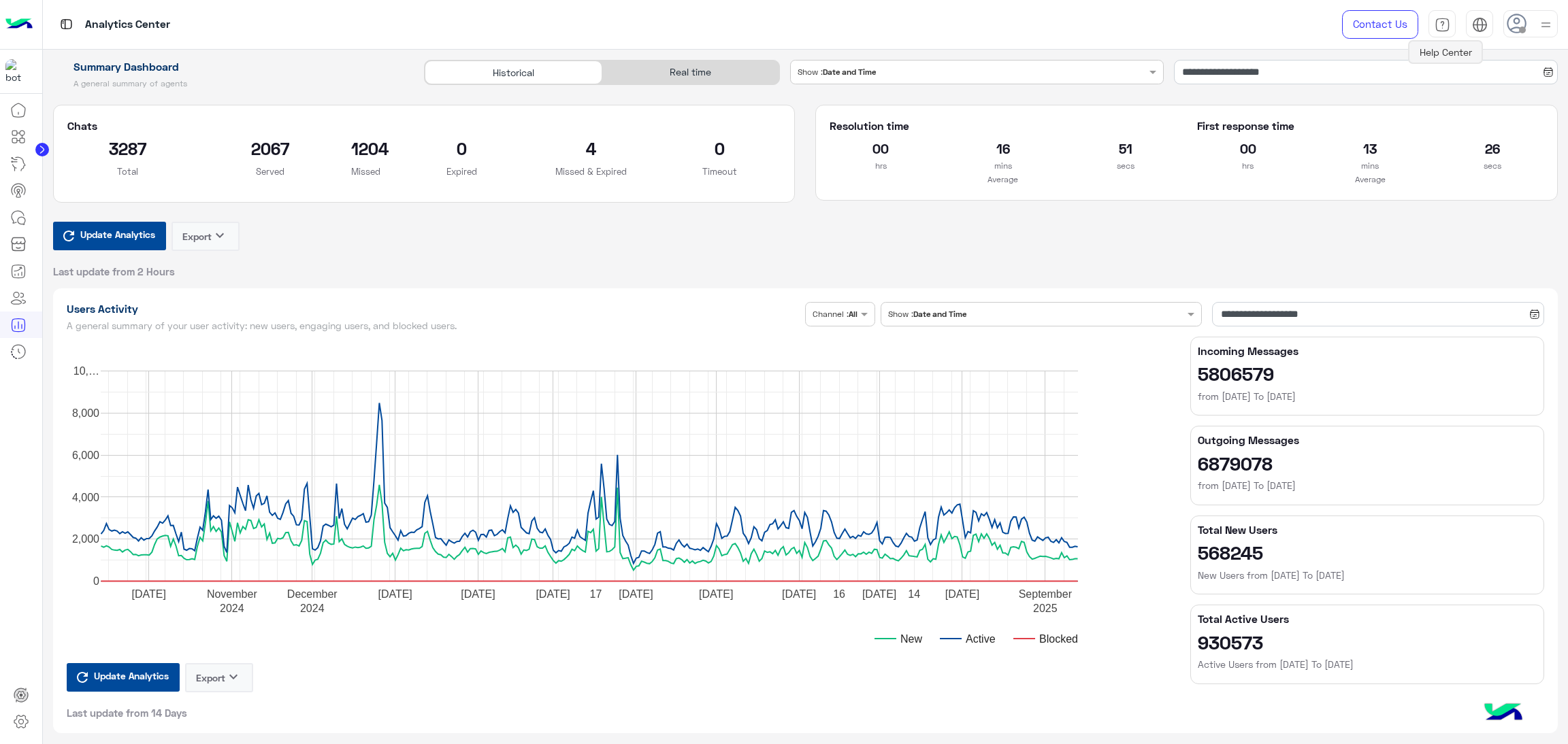
type input "**********"
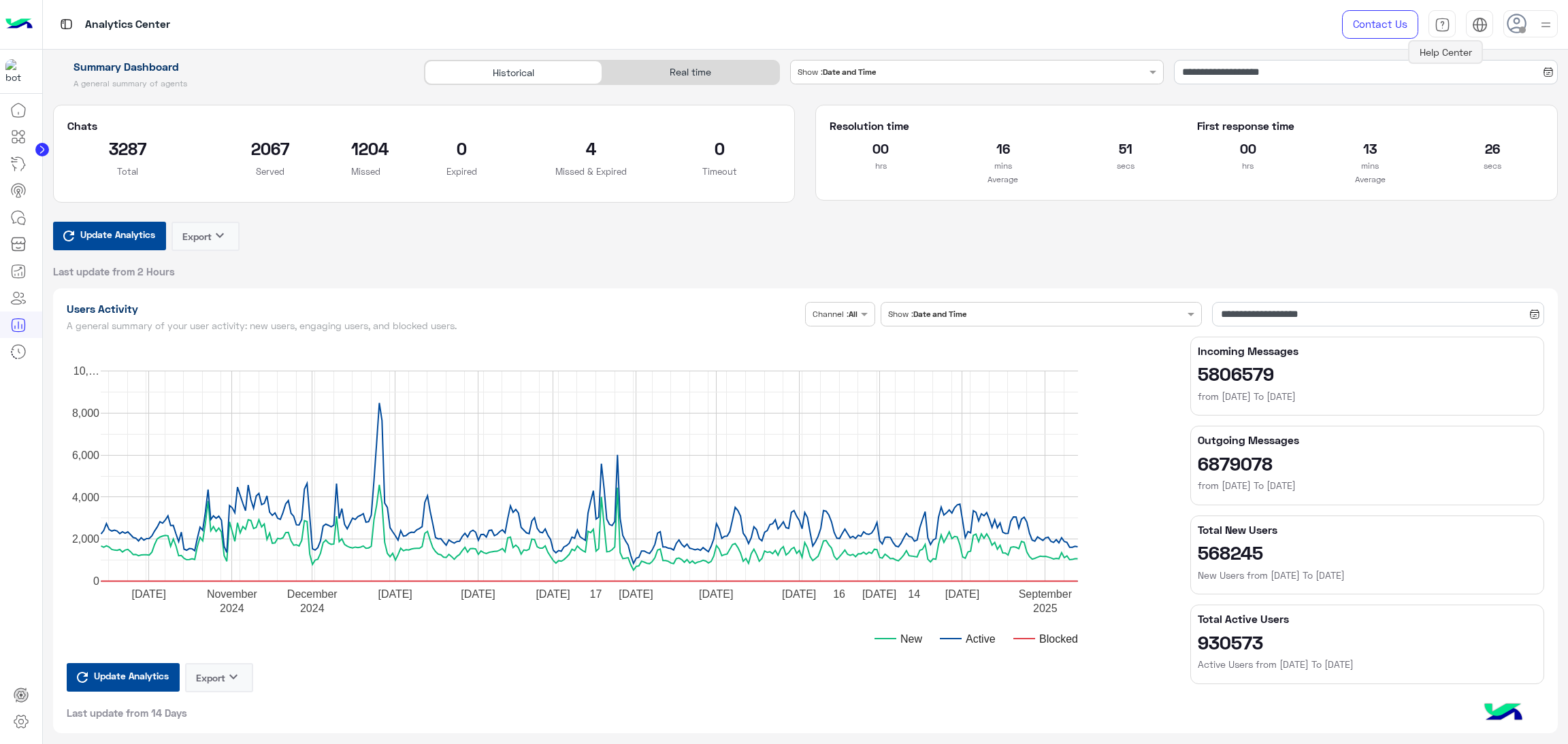
type input "**********"
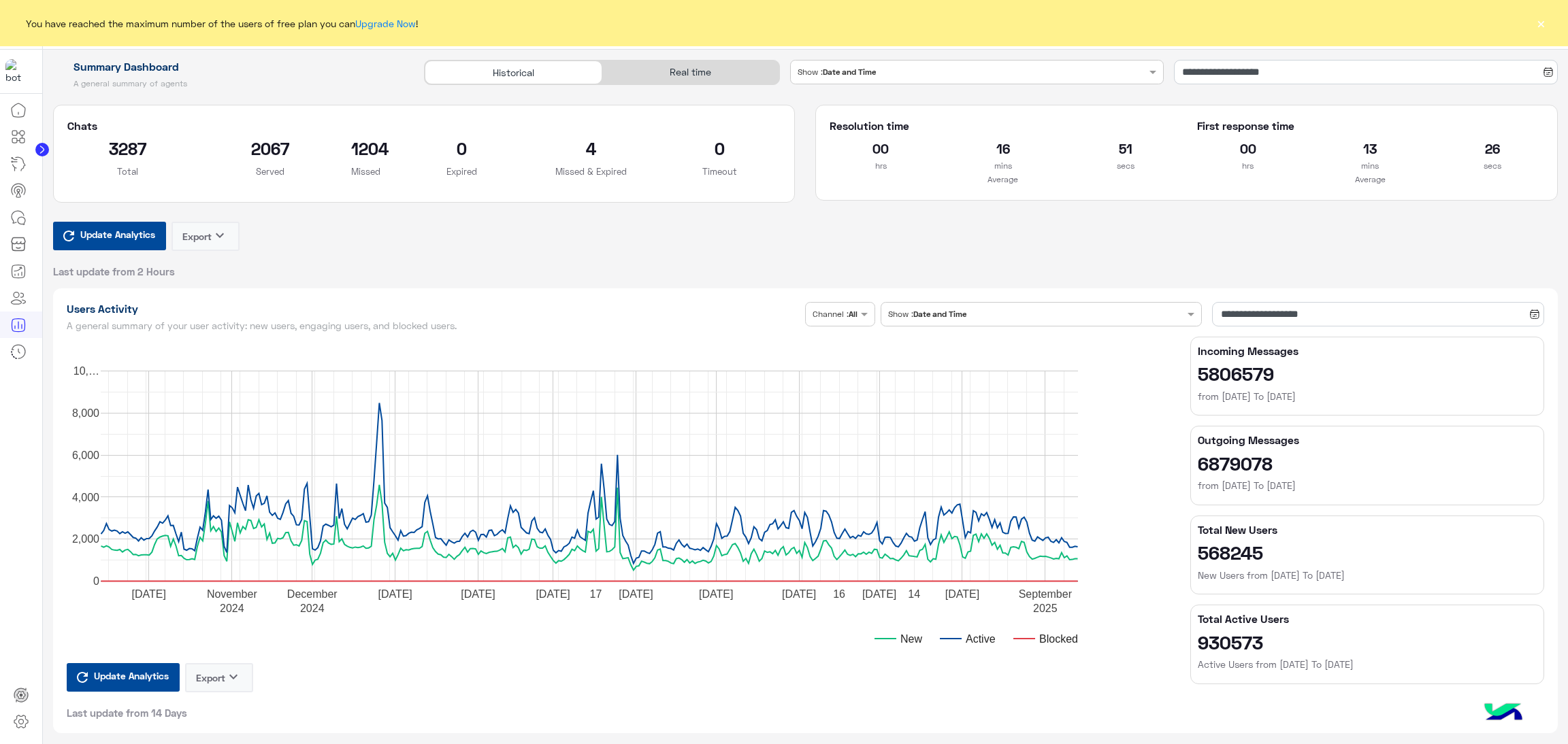
type input "**********"
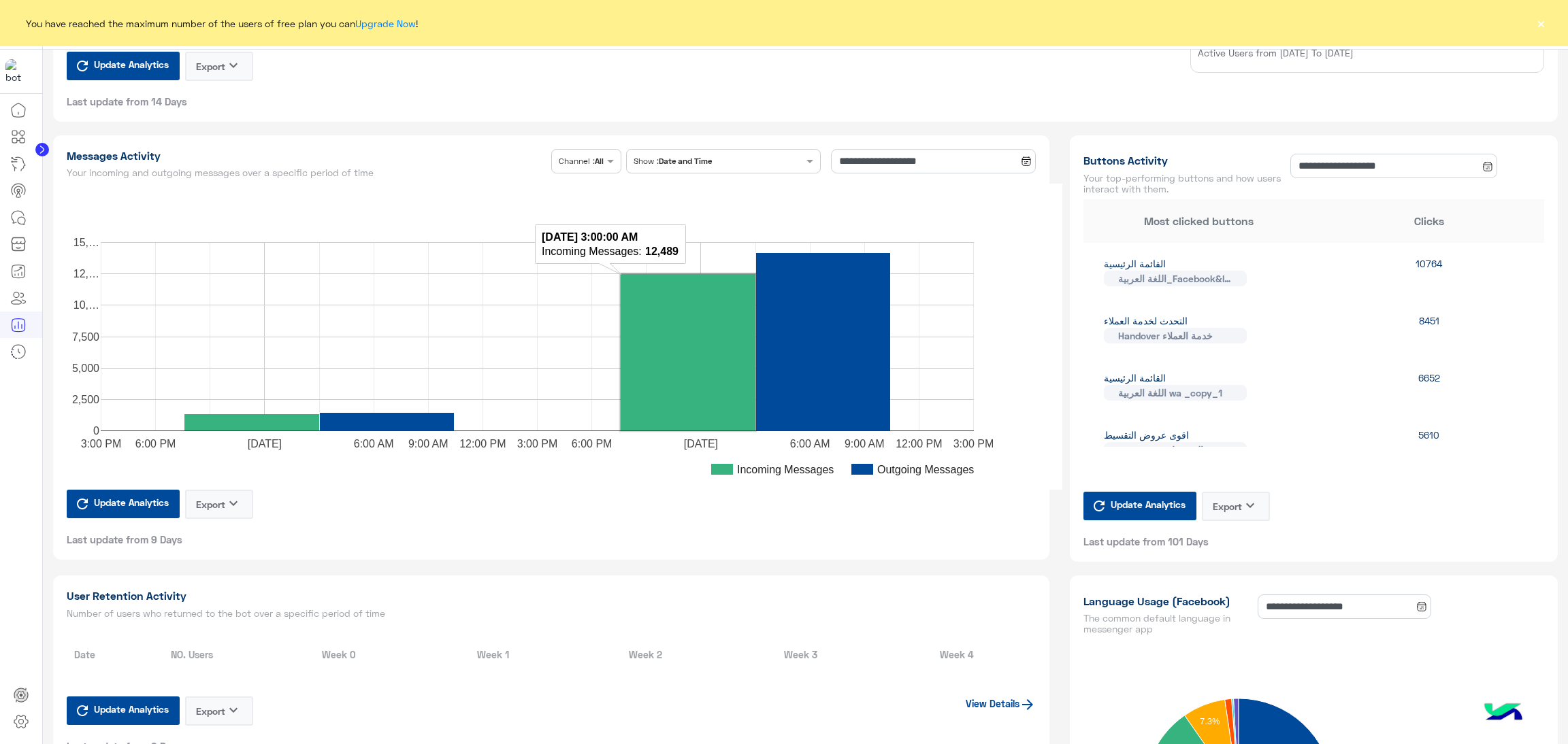
type input "**********"
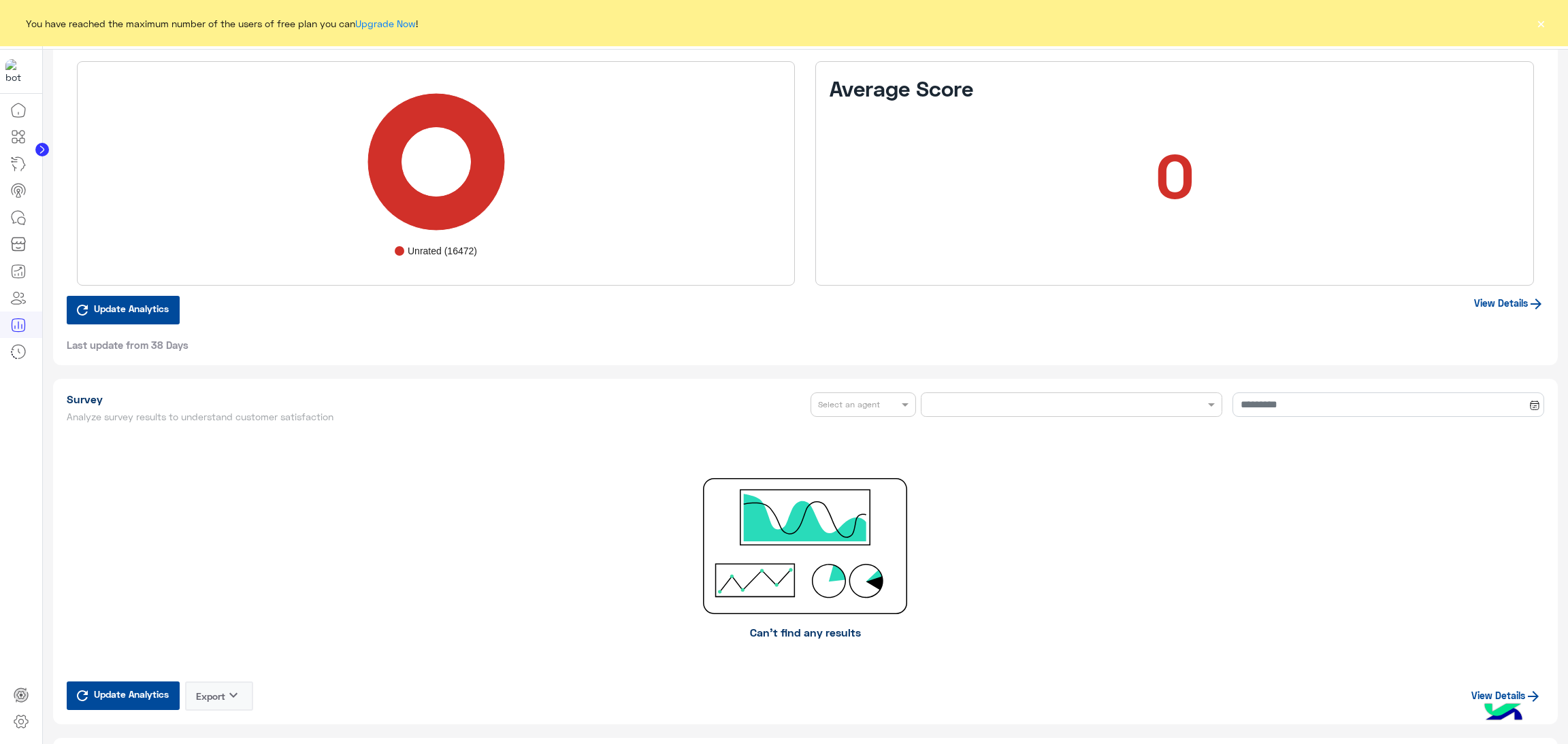
type input "**********"
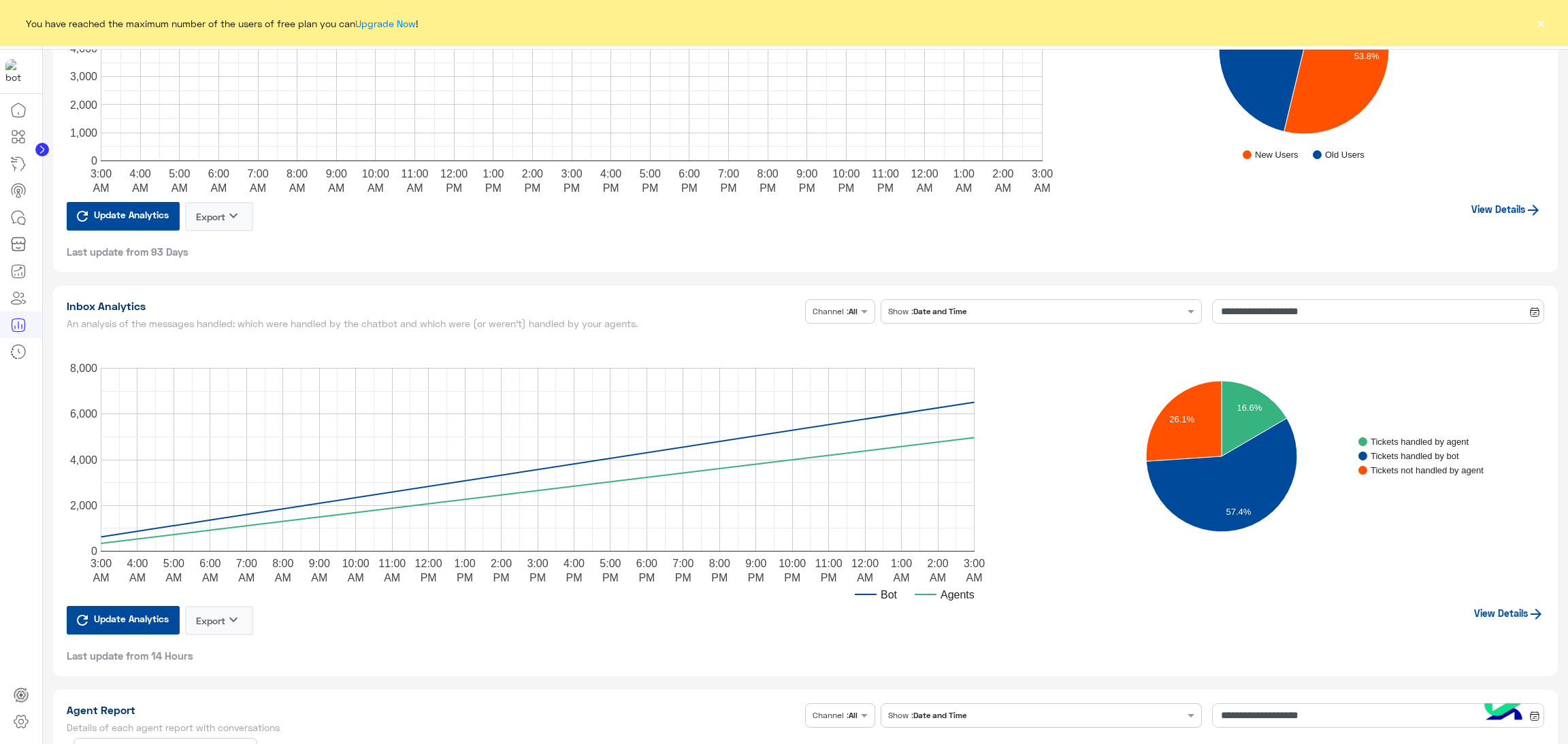
scroll to position [2960, 0]
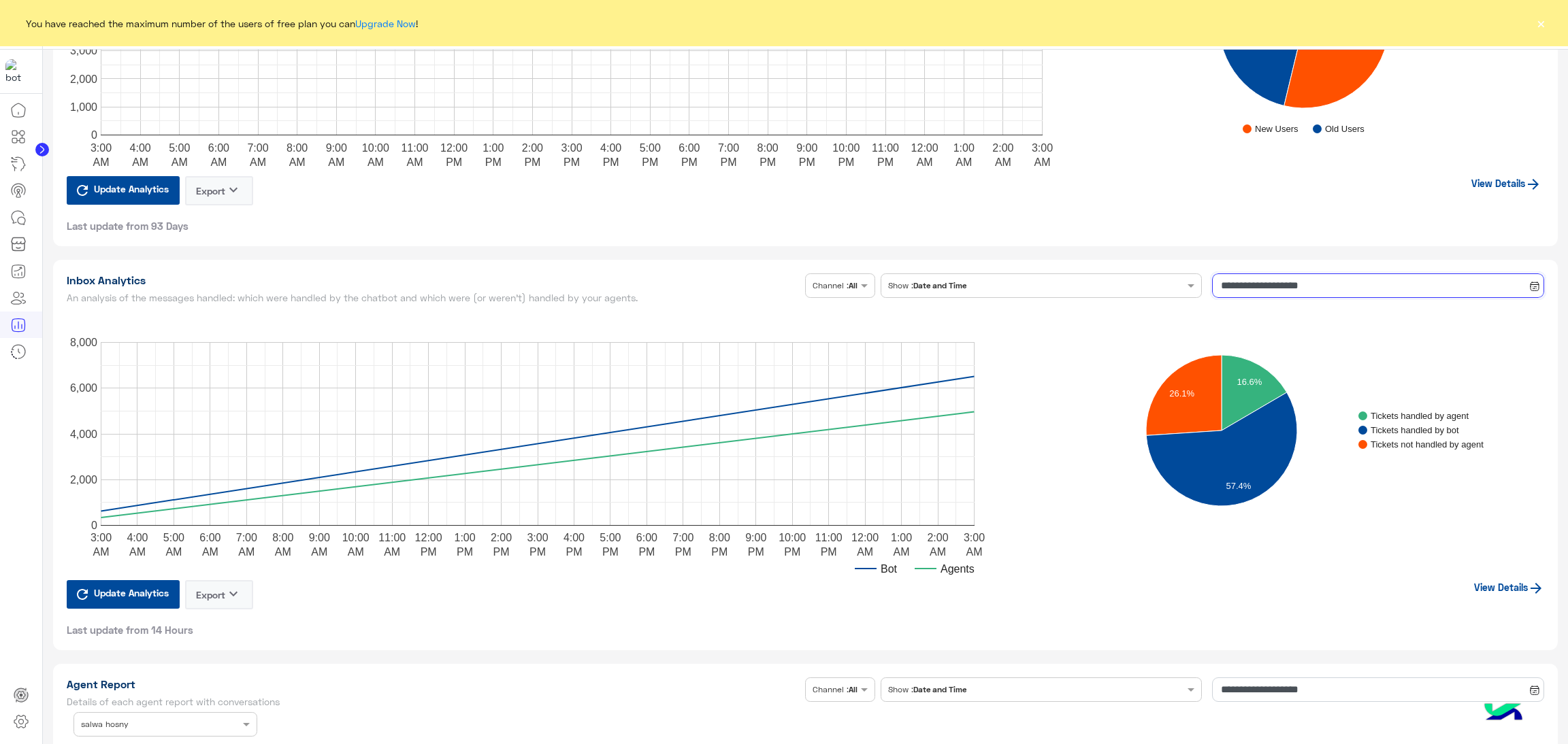
click at [1308, 282] on input "**********" at bounding box center [1378, 286] width 332 height 25
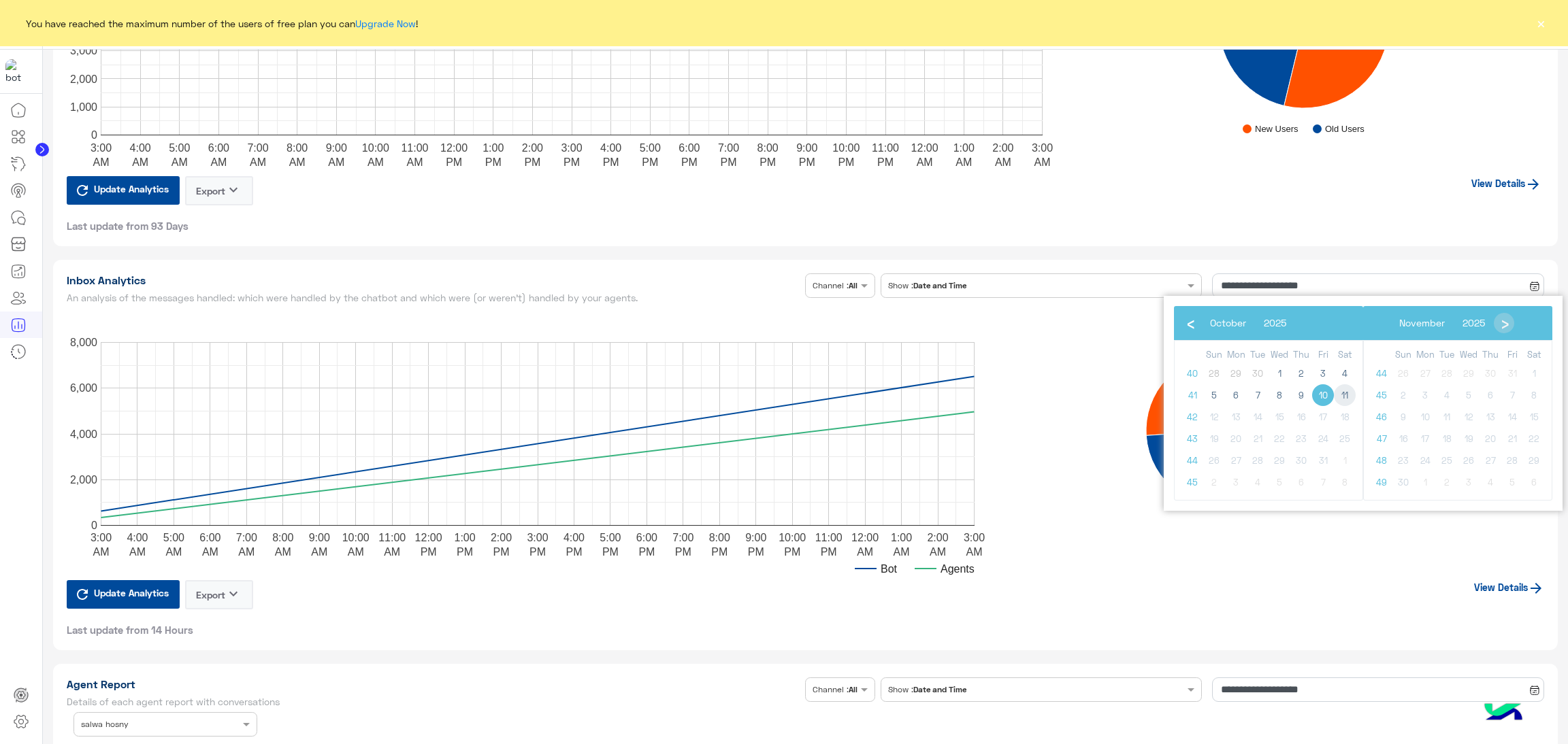
click at [1347, 394] on span "11" at bounding box center [1344, 395] width 21 height 21
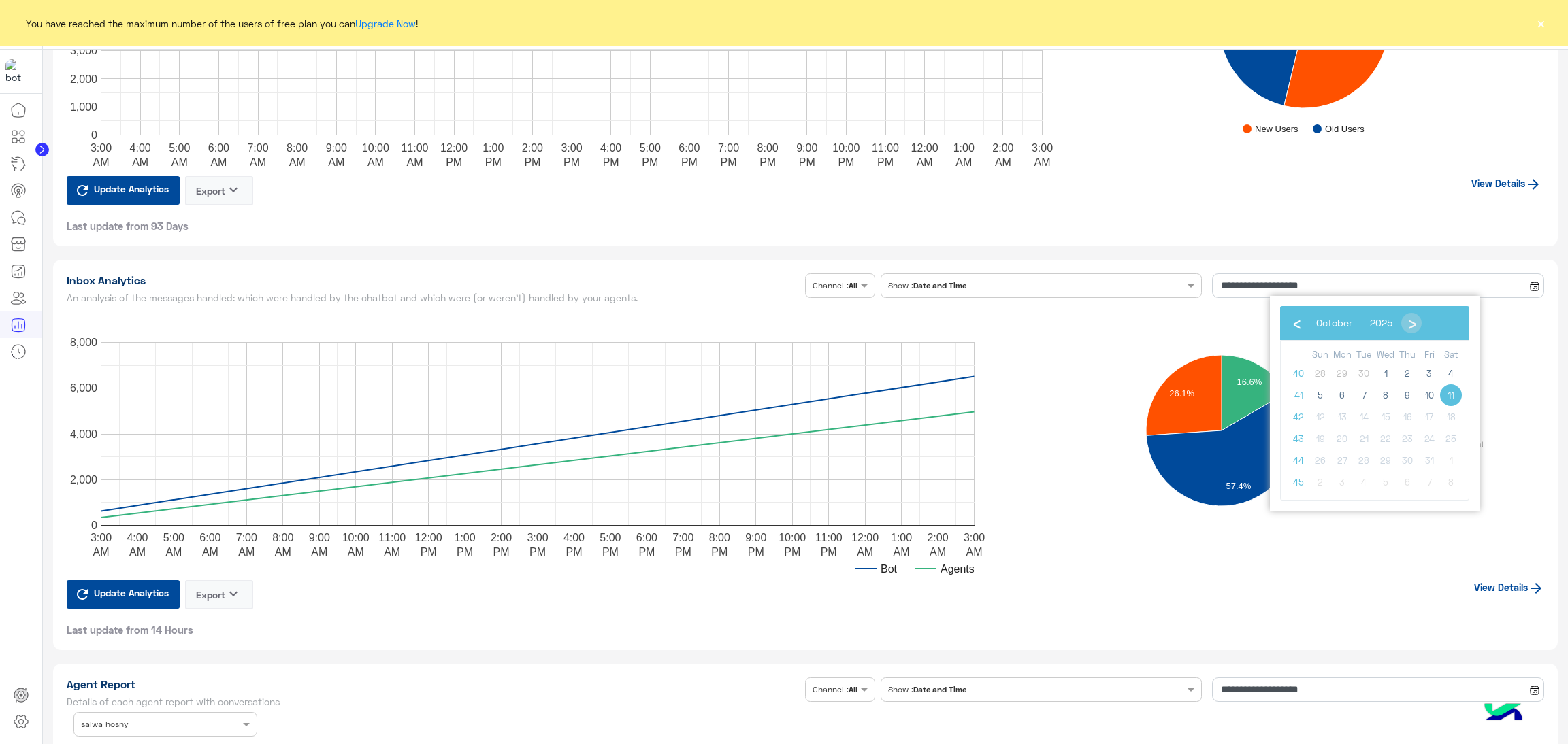
click at [1446, 390] on span "11" at bounding box center [1450, 395] width 21 height 21
type input "**********"
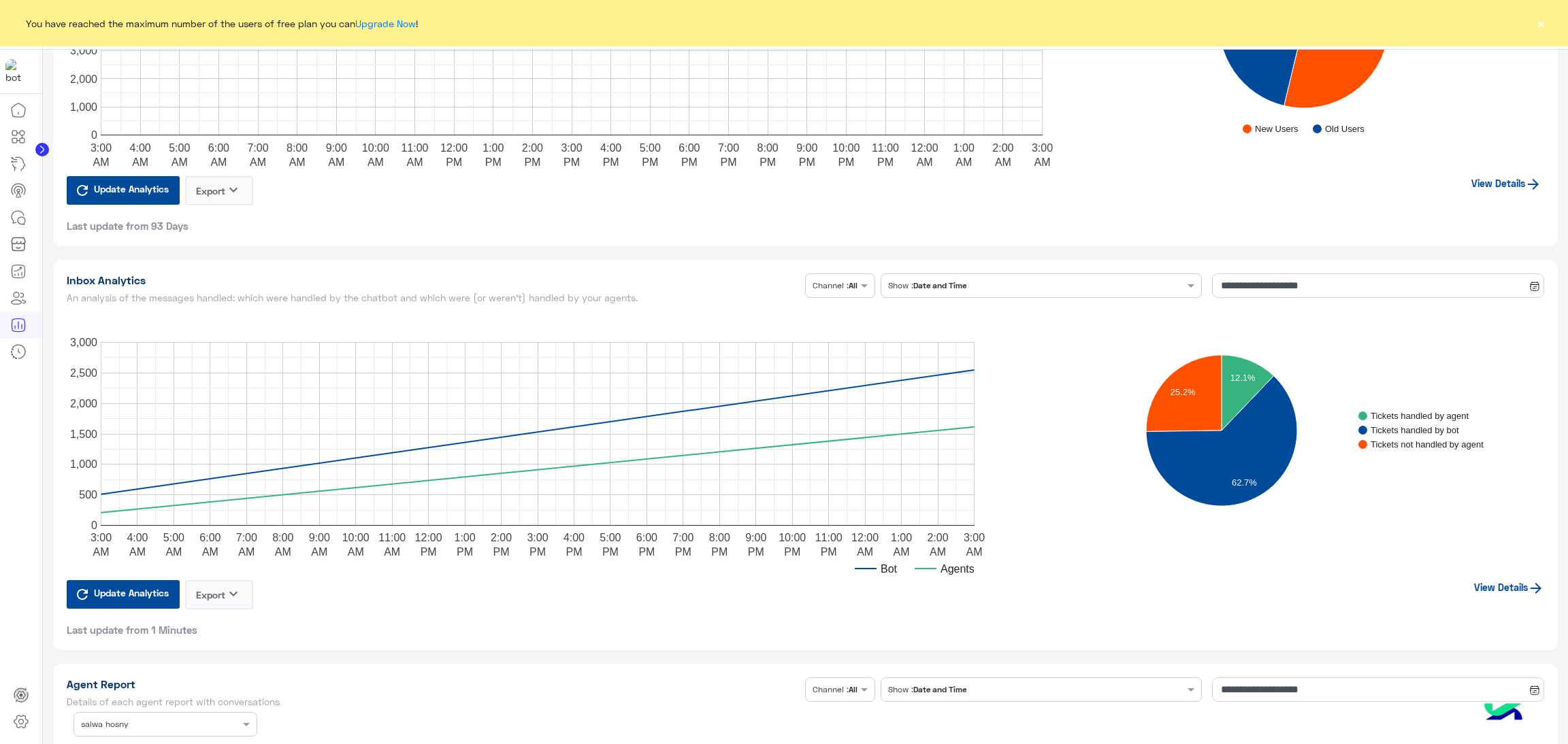
click at [1509, 583] on link "View Details" at bounding box center [1508, 588] width 70 height 12
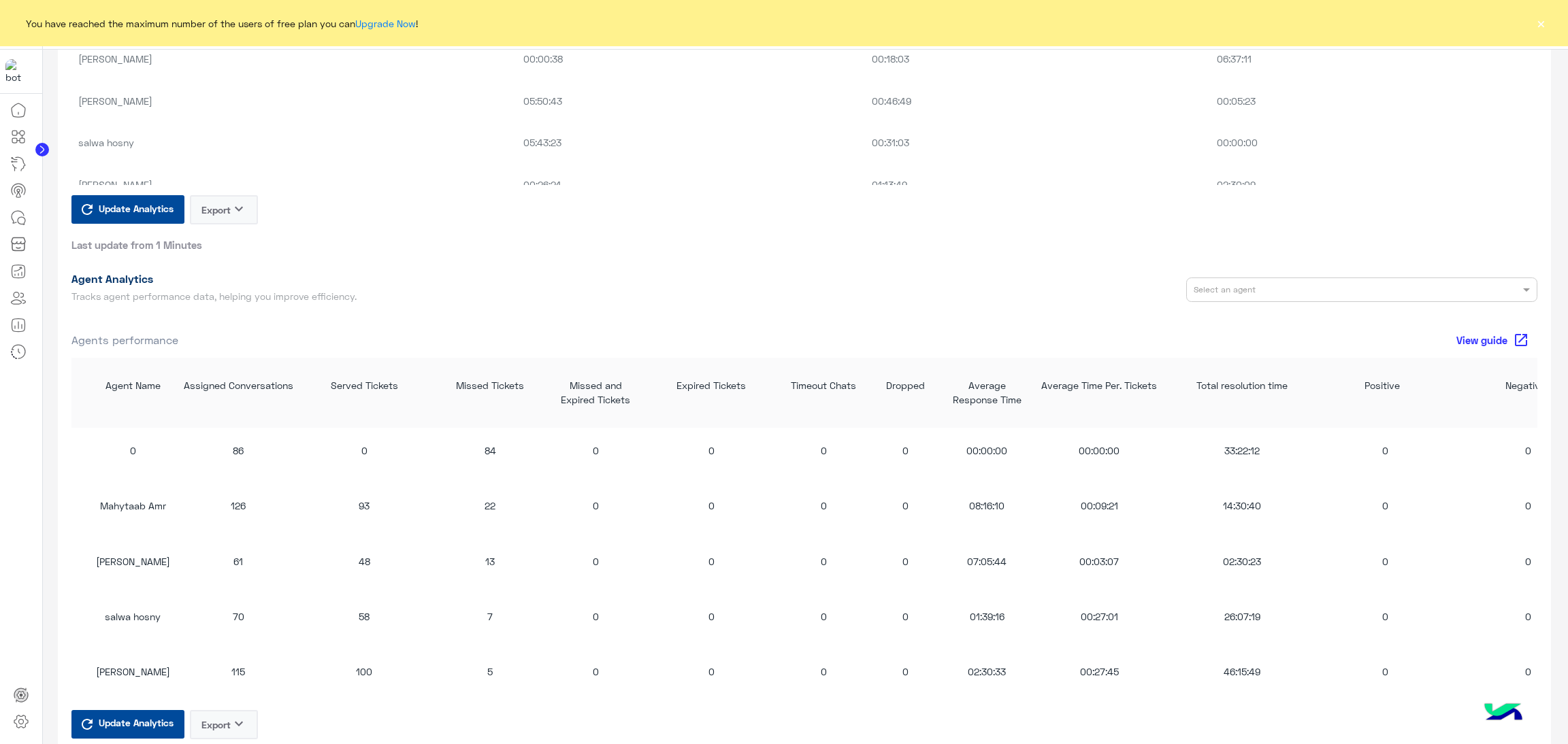
scroll to position [1122, 0]
